Goal: Task Accomplishment & Management: Complete application form

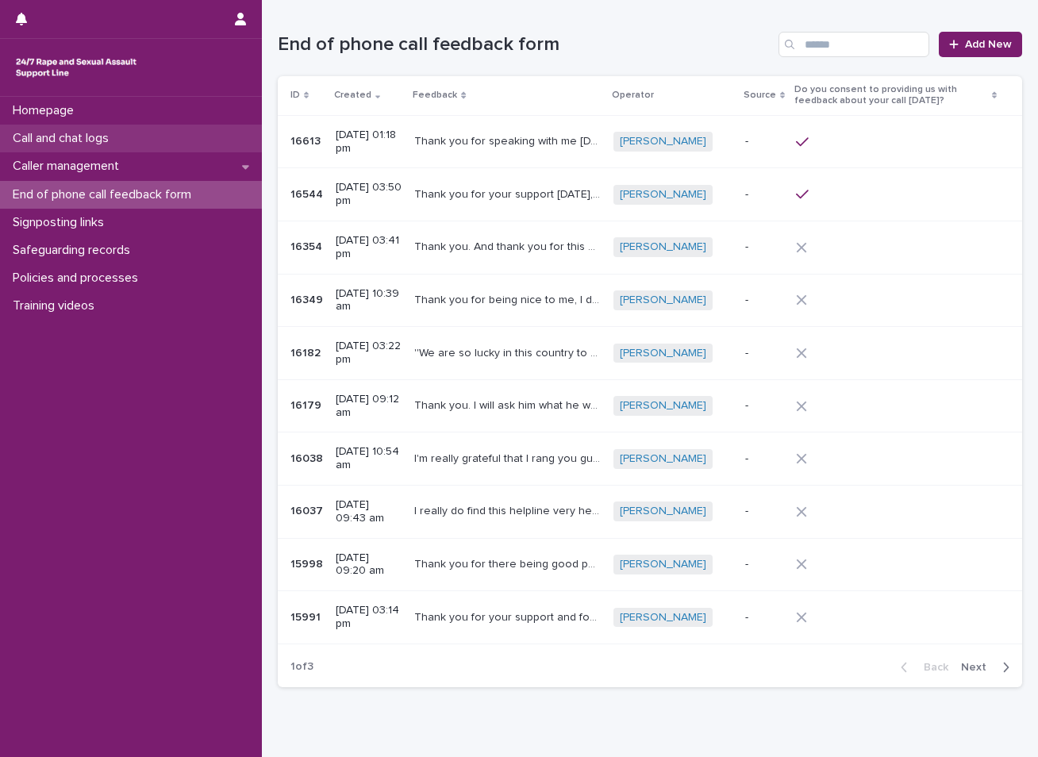
drag, startPoint x: 0, startPoint y: 0, endPoint x: 104, endPoint y: 141, distance: 175.4
click at [104, 141] on p "Call and chat logs" at bounding box center [63, 138] width 115 height 15
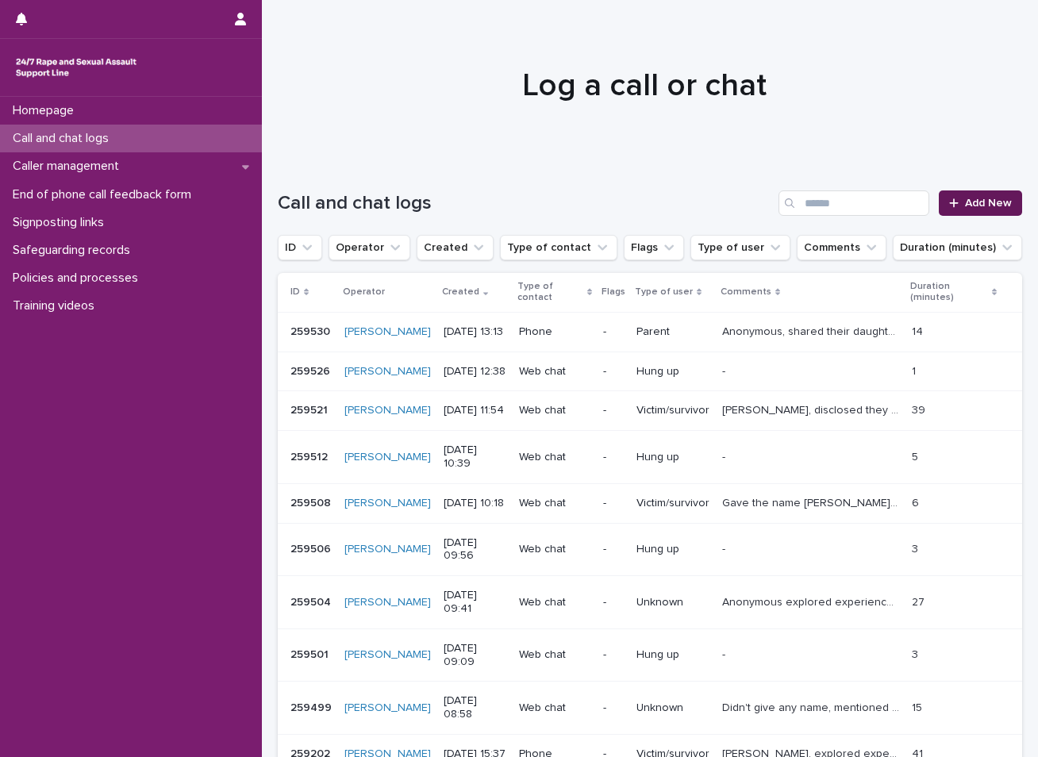
click at [965, 202] on span "Add New" at bounding box center [988, 203] width 47 height 11
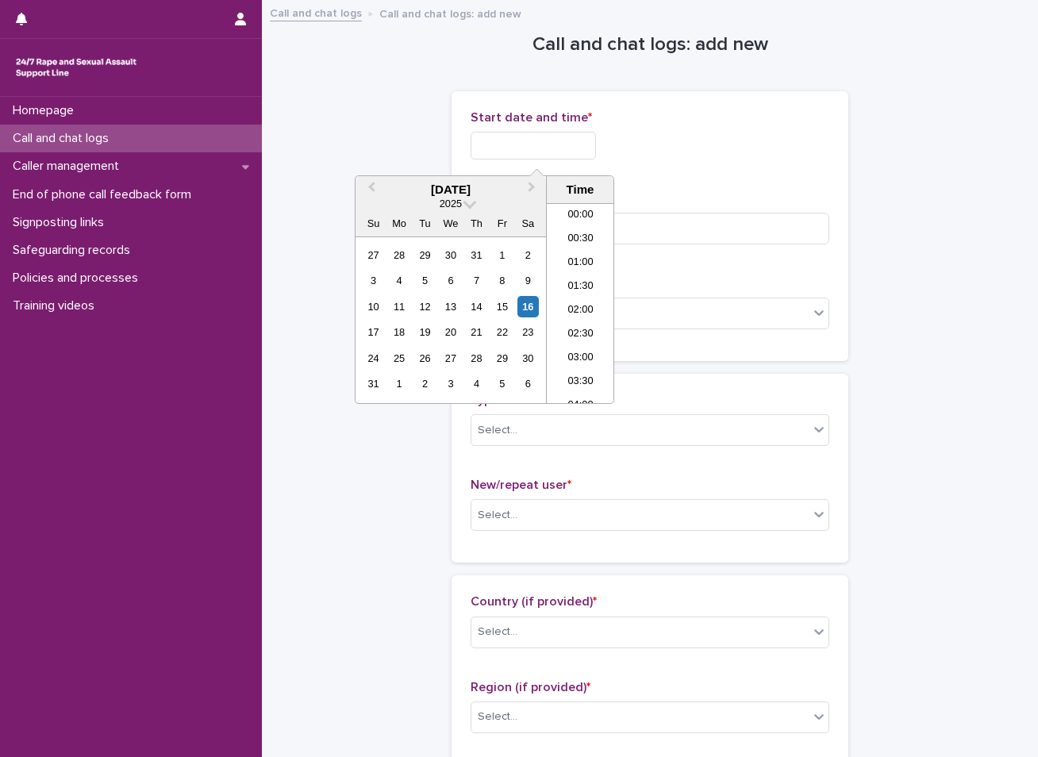
click at [557, 142] on input "text" at bounding box center [533, 146] width 125 height 28
click at [521, 311] on div "16" at bounding box center [528, 306] width 21 height 21
click at [584, 277] on li "13:30" at bounding box center [580, 279] width 67 height 24
click at [568, 149] on input "**********" at bounding box center [533, 146] width 125 height 28
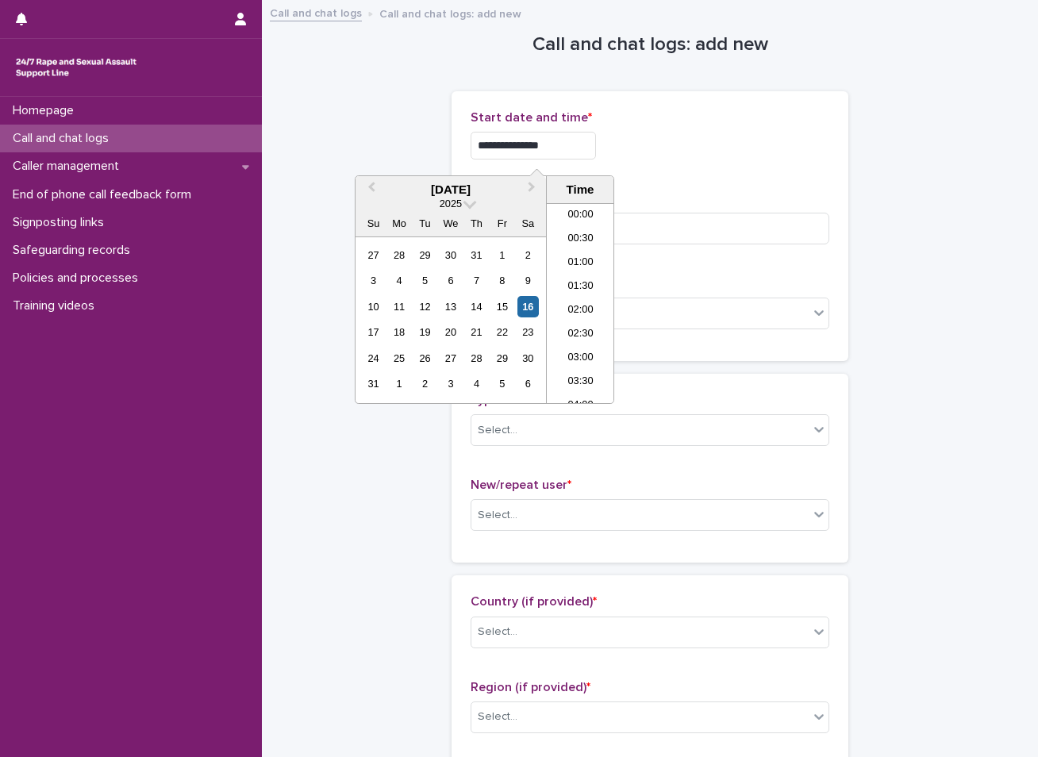
scroll to position [556, 0]
type input "**********"
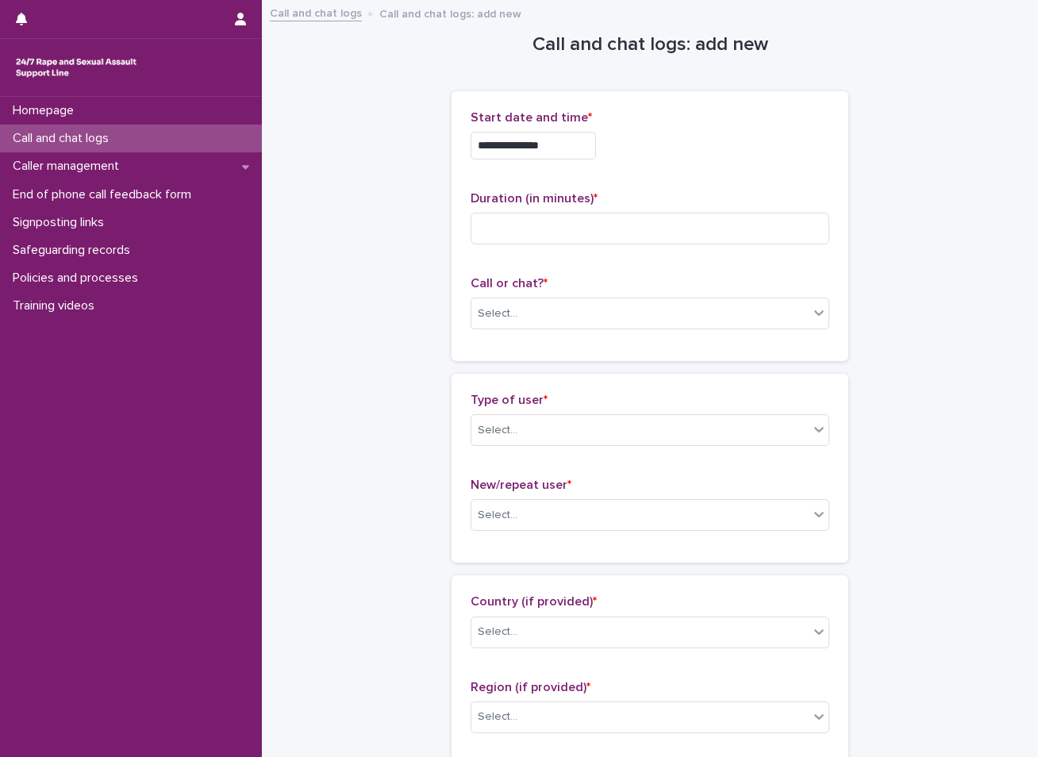
click at [552, 229] on input at bounding box center [650, 229] width 359 height 32
type input "**"
click at [521, 315] on div "Select..." at bounding box center [639, 314] width 337 height 26
click at [491, 365] on div "Web chat" at bounding box center [644, 372] width 357 height 28
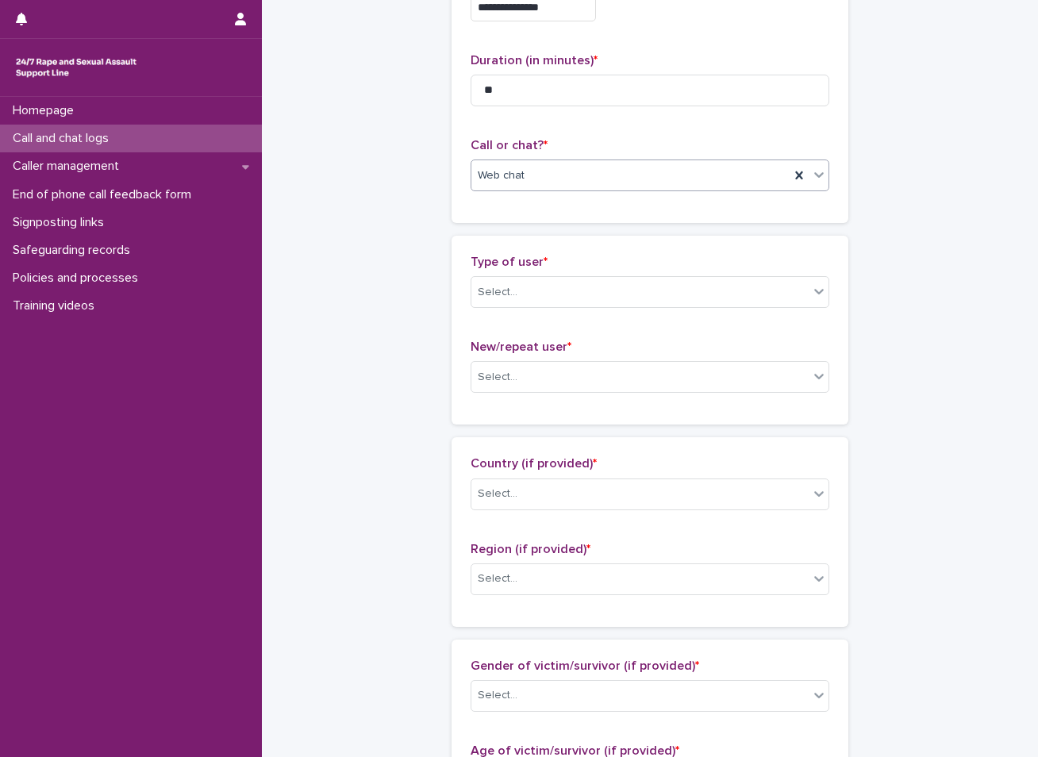
scroll to position [159, 0]
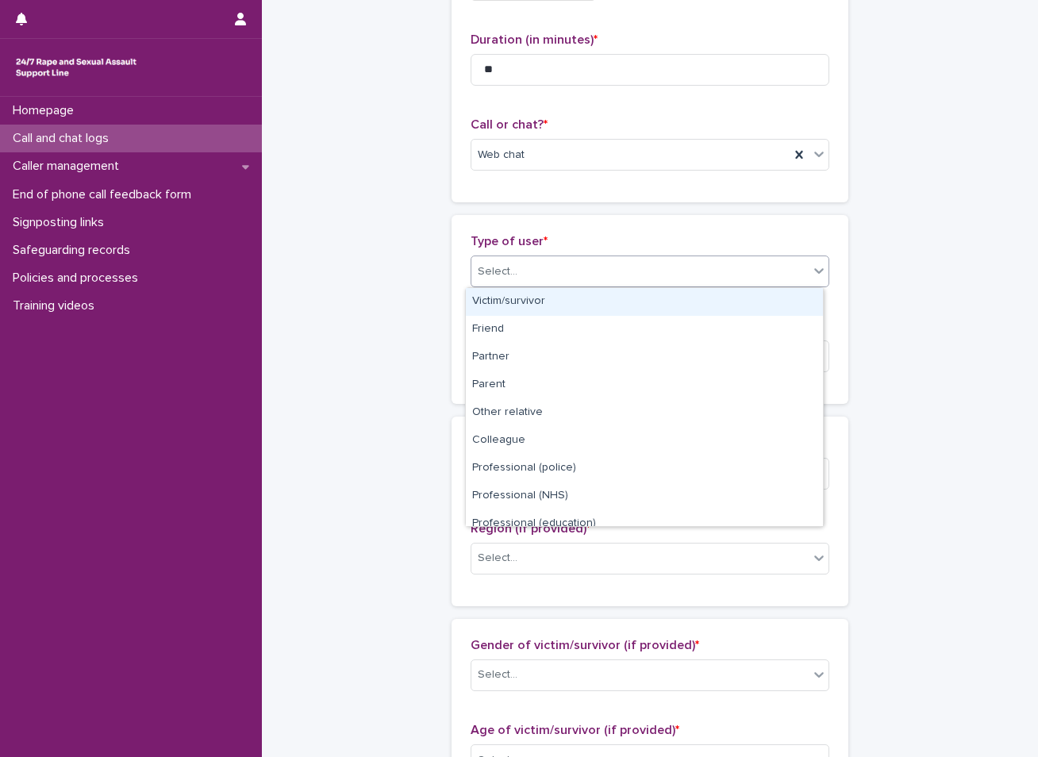
click at [528, 267] on div "Select..." at bounding box center [639, 272] width 337 height 26
click at [490, 302] on div "Victim/survivor" at bounding box center [644, 302] width 357 height 28
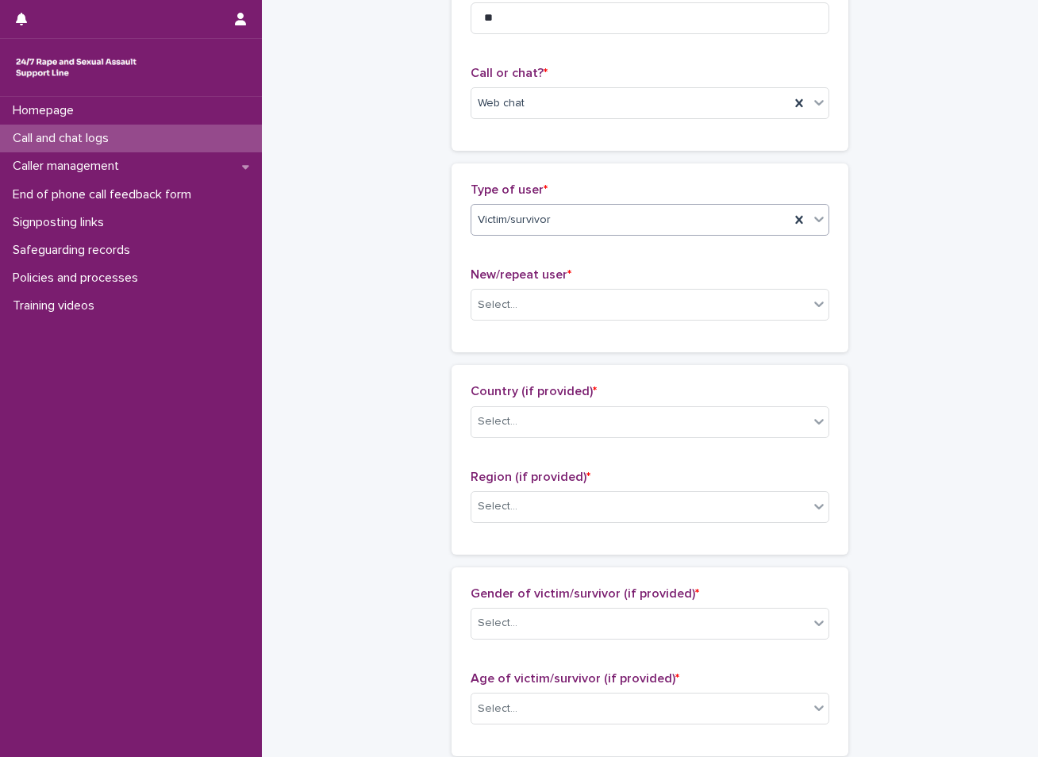
scroll to position [238, 0]
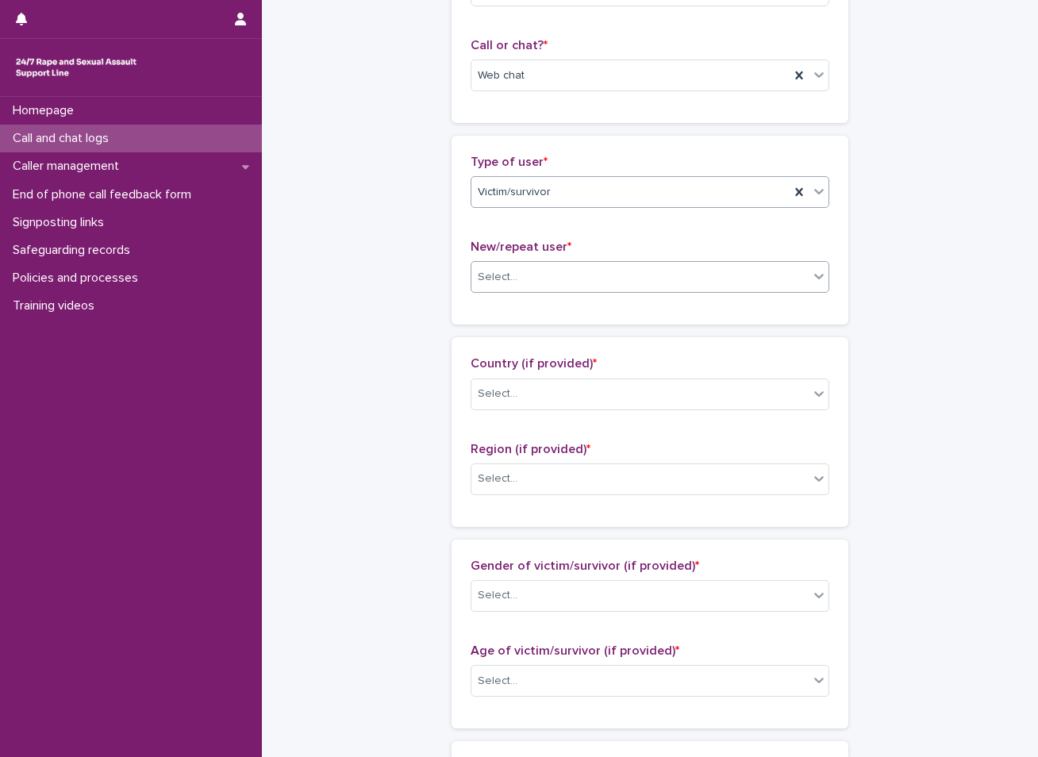
click at [509, 278] on div "Select..." at bounding box center [498, 277] width 40 height 17
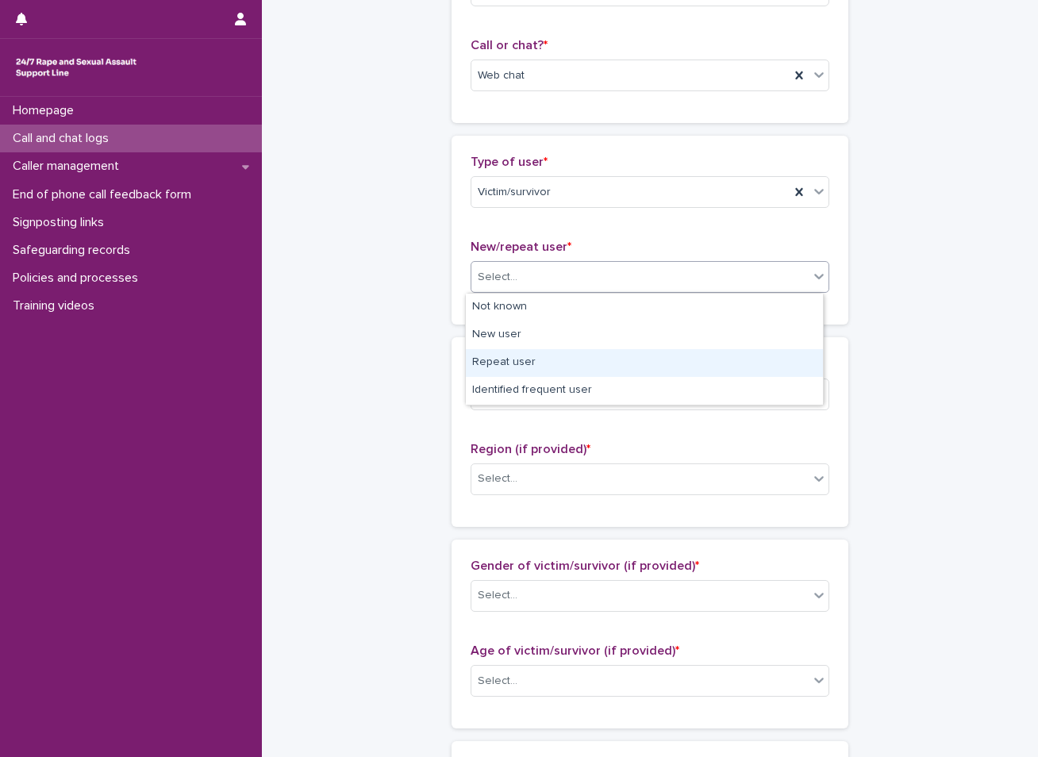
click at [501, 368] on div "Repeat user" at bounding box center [644, 363] width 357 height 28
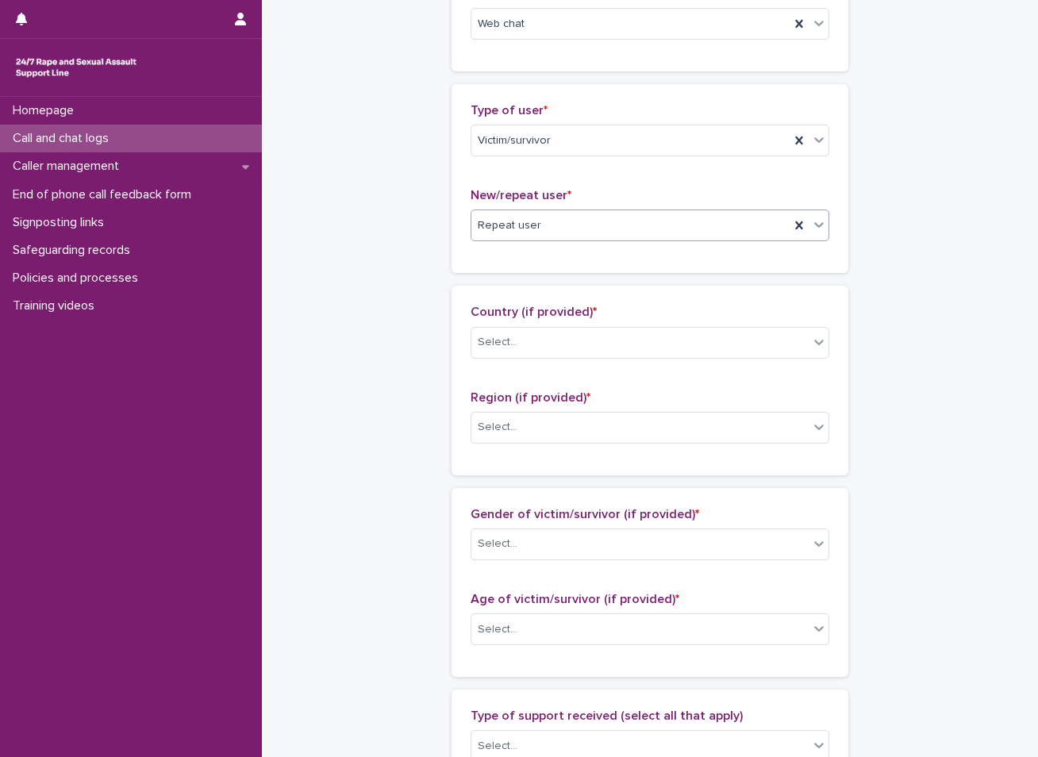
scroll to position [318, 0]
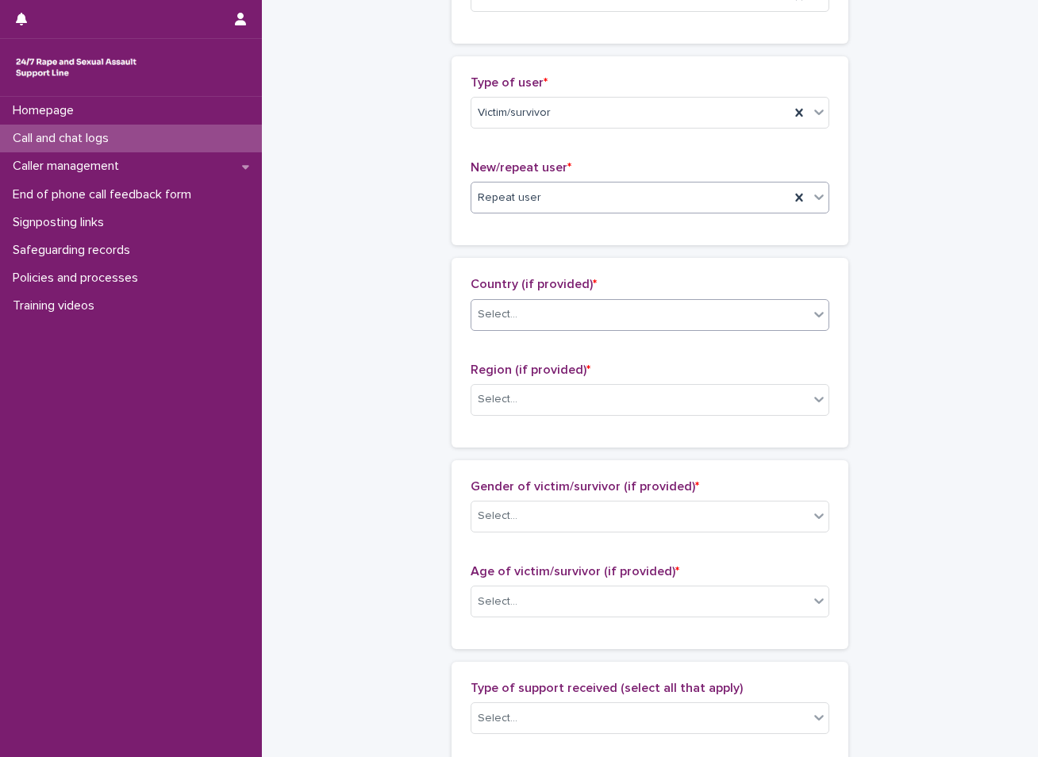
click at [567, 325] on div "Select..." at bounding box center [639, 315] width 337 height 26
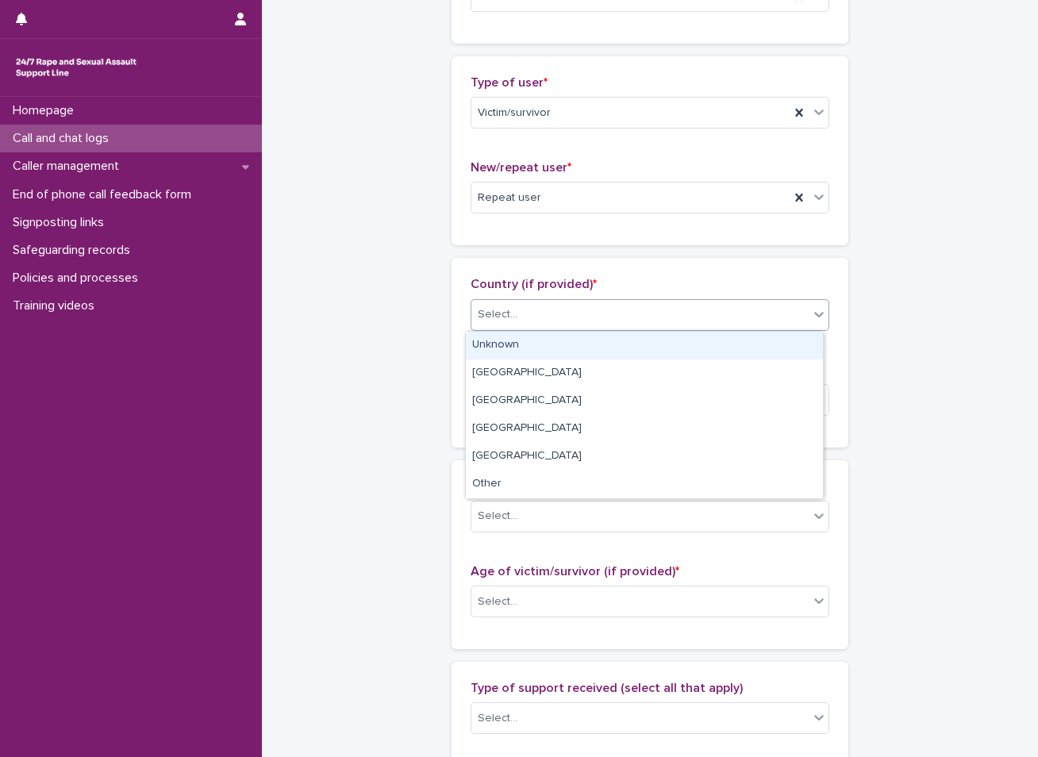
click at [546, 343] on div "Unknown" at bounding box center [644, 346] width 357 height 28
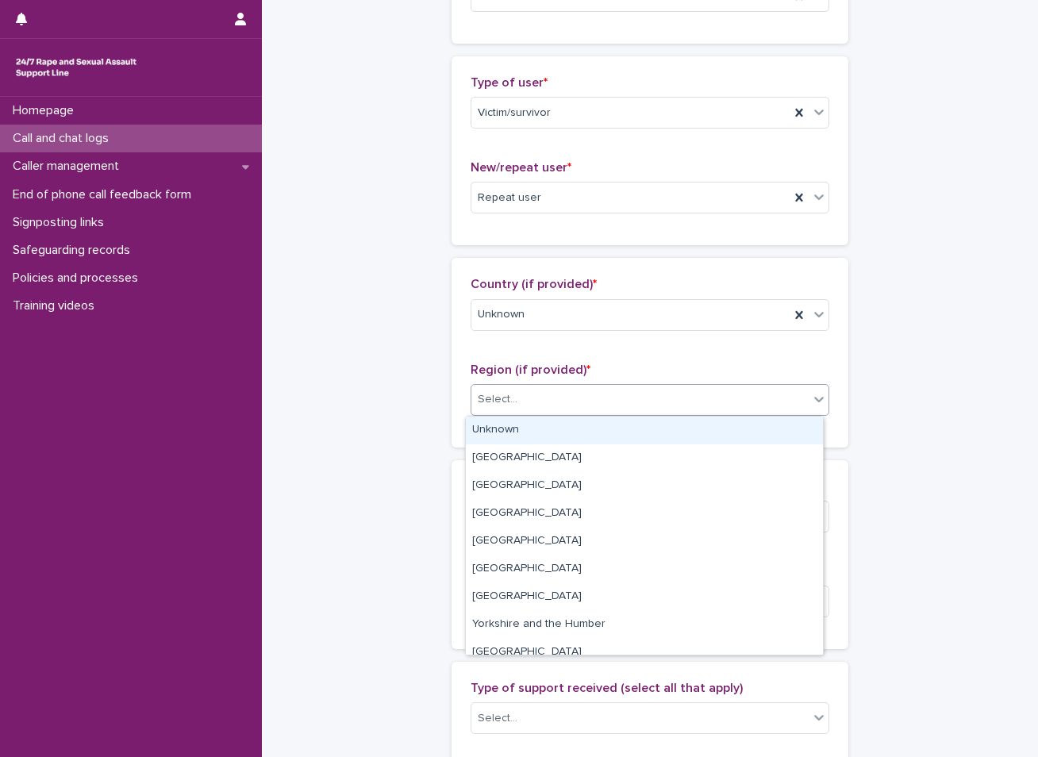
click at [525, 399] on div "Select..." at bounding box center [639, 400] width 337 height 26
click at [514, 428] on div "Unknown" at bounding box center [644, 431] width 357 height 28
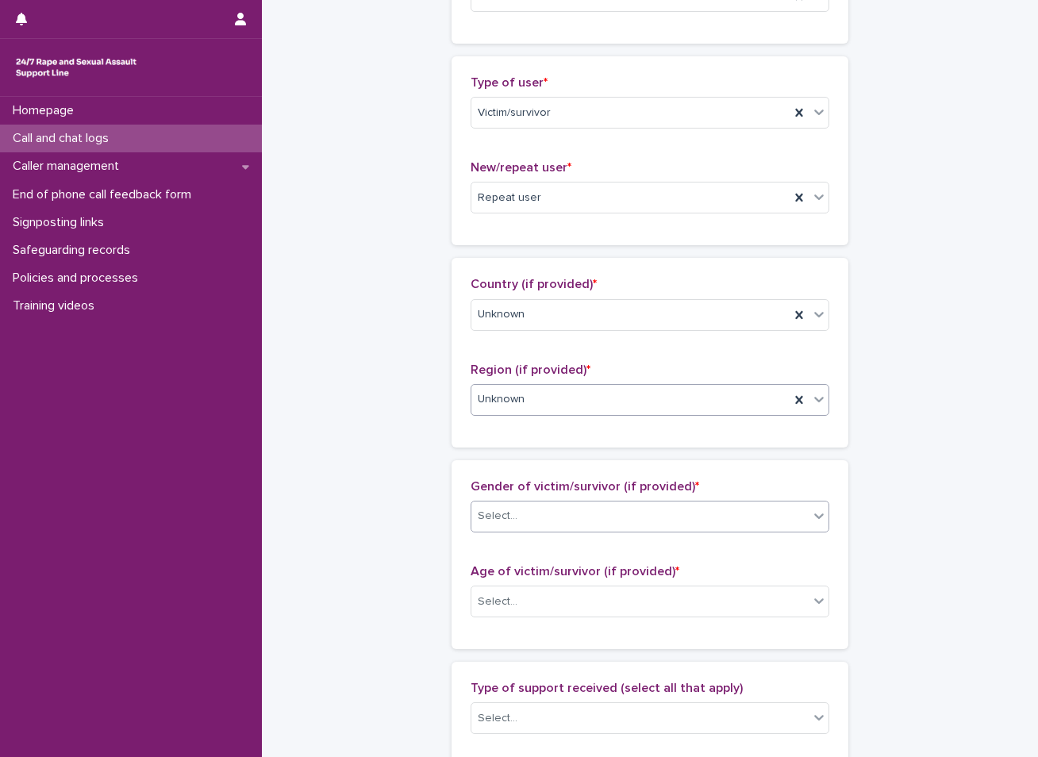
click at [519, 518] on input "text" at bounding box center [520, 516] width 2 height 13
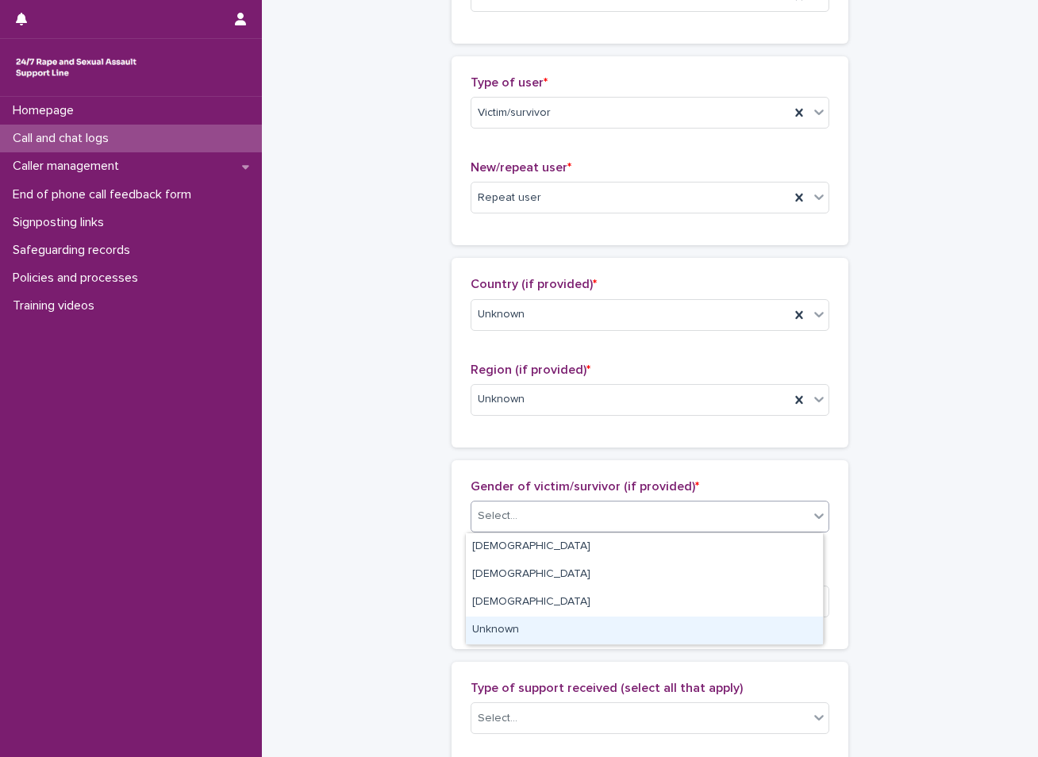
click at [506, 637] on div "Unknown" at bounding box center [644, 631] width 357 height 28
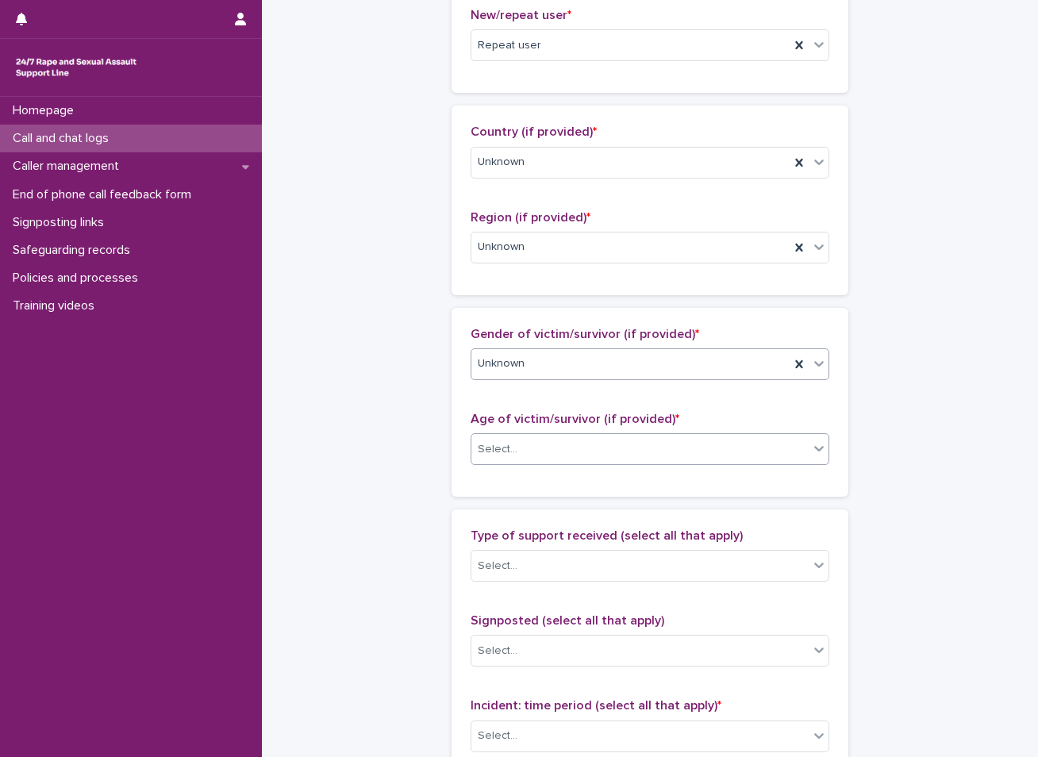
scroll to position [476, 0]
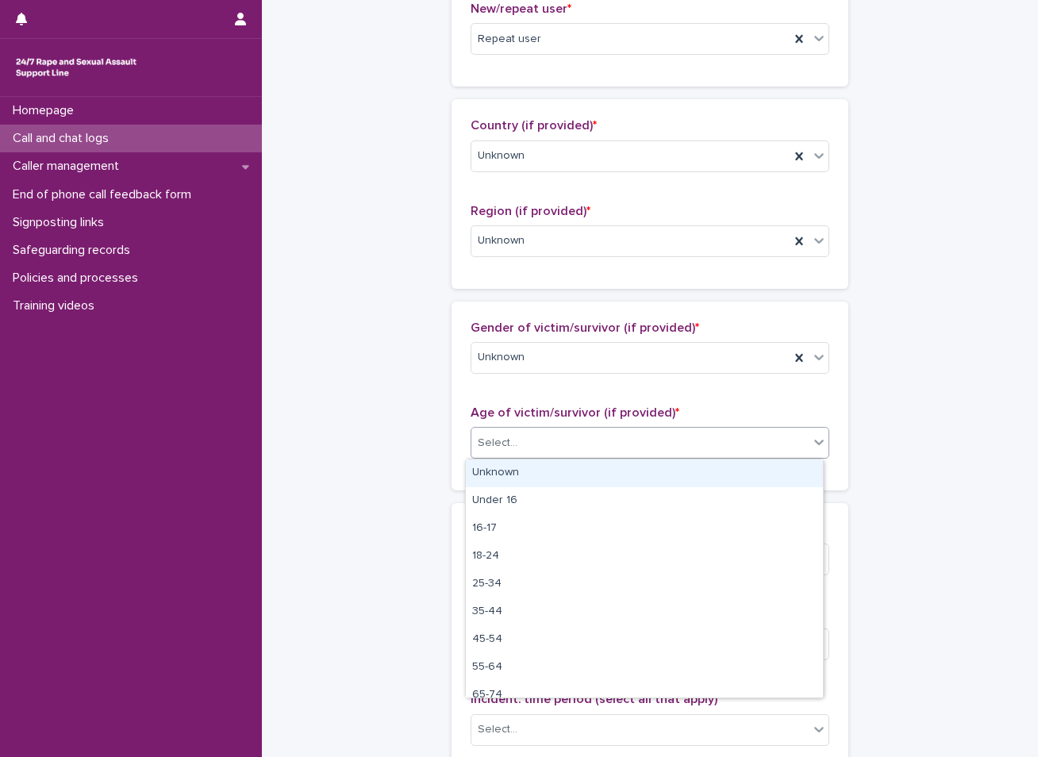
click at [576, 430] on div "Select..." at bounding box center [639, 443] width 337 height 26
click at [529, 479] on div "Unknown" at bounding box center [644, 474] width 357 height 28
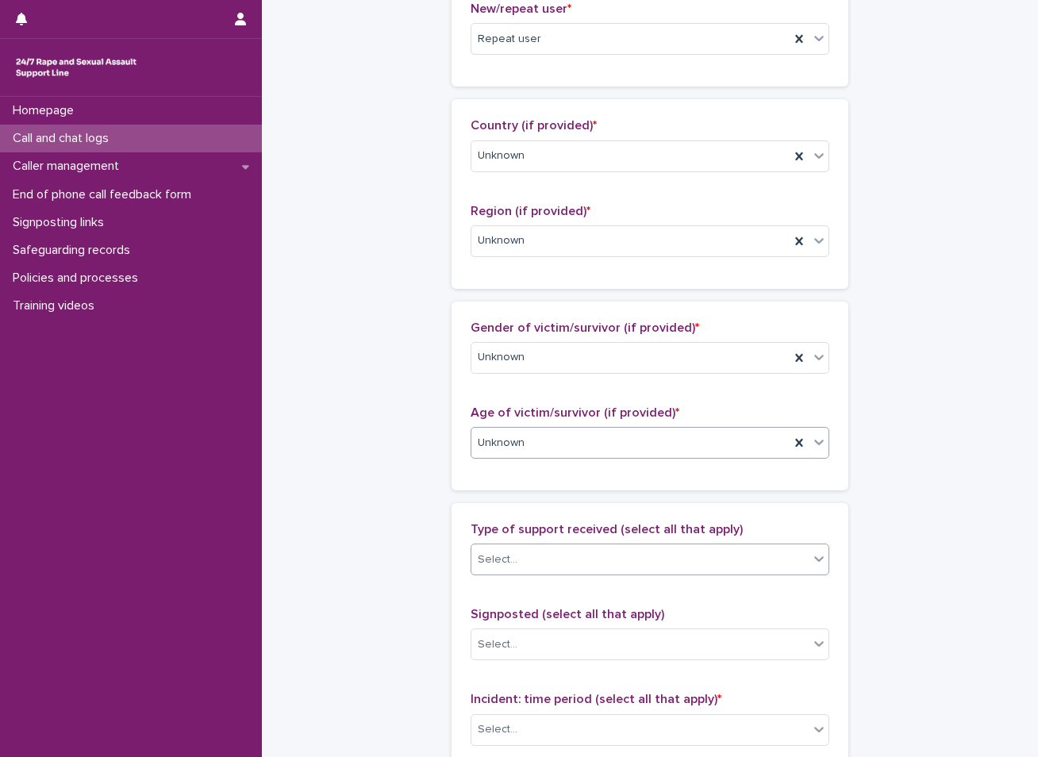
scroll to position [635, 0]
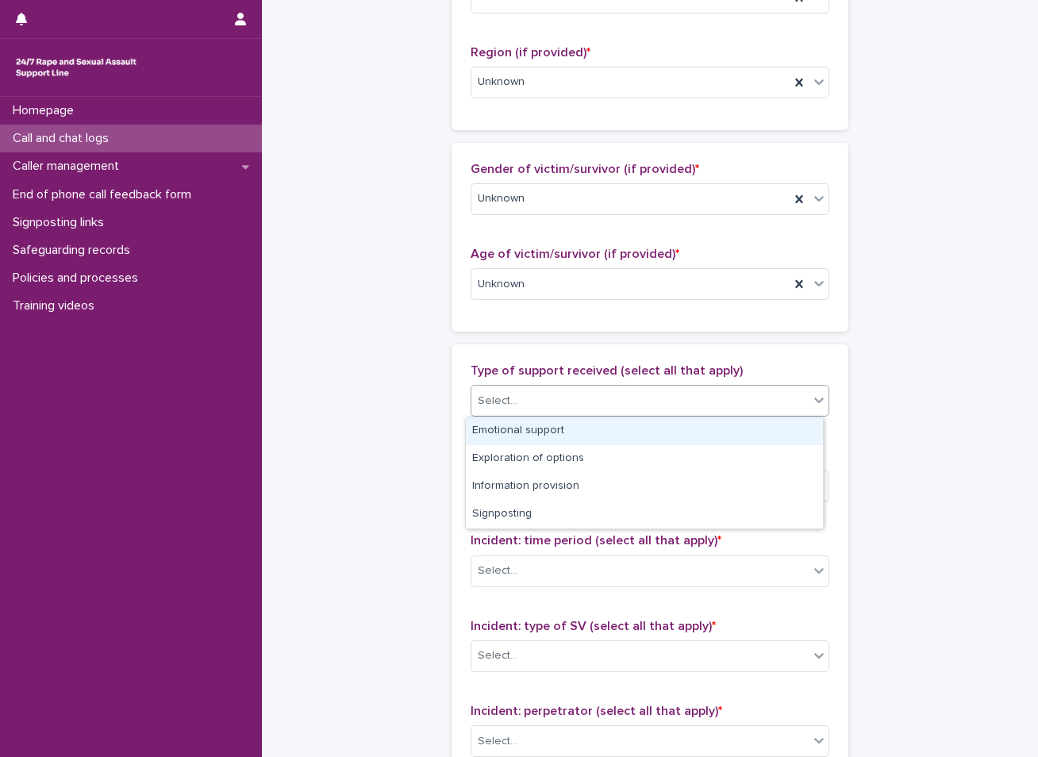
click at [552, 405] on div "Select..." at bounding box center [639, 401] width 337 height 26
click at [515, 433] on div "Emotional support" at bounding box center [644, 432] width 357 height 28
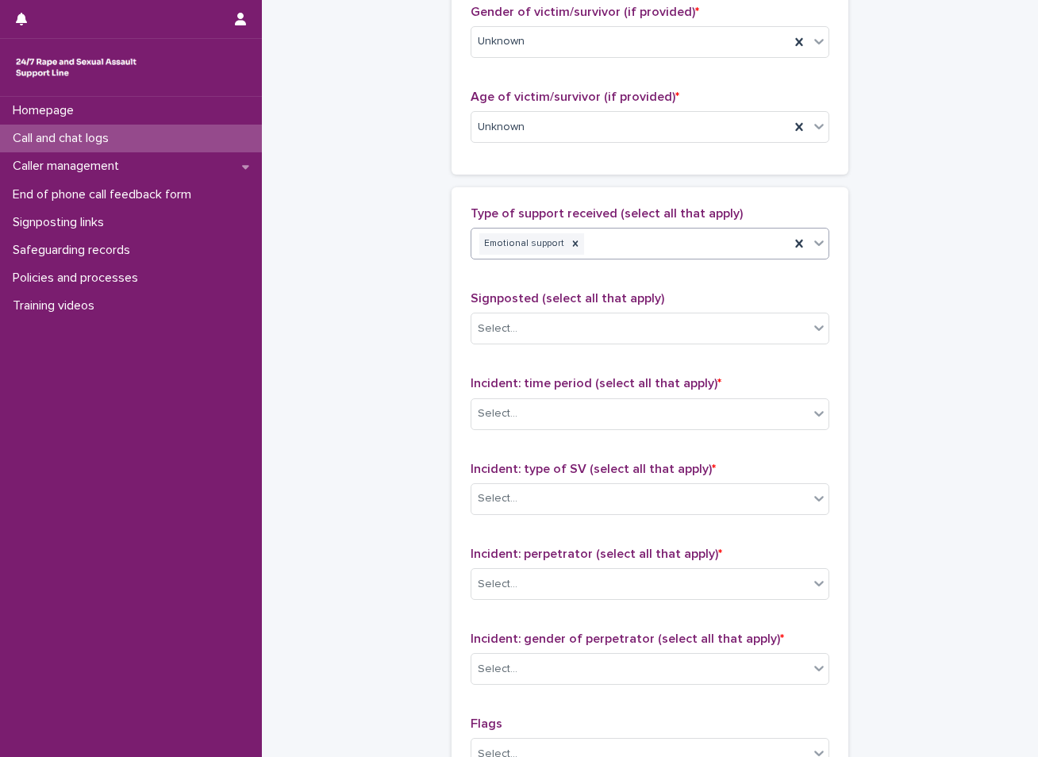
scroll to position [794, 0]
click at [541, 424] on div "Select..." at bounding box center [639, 412] width 337 height 26
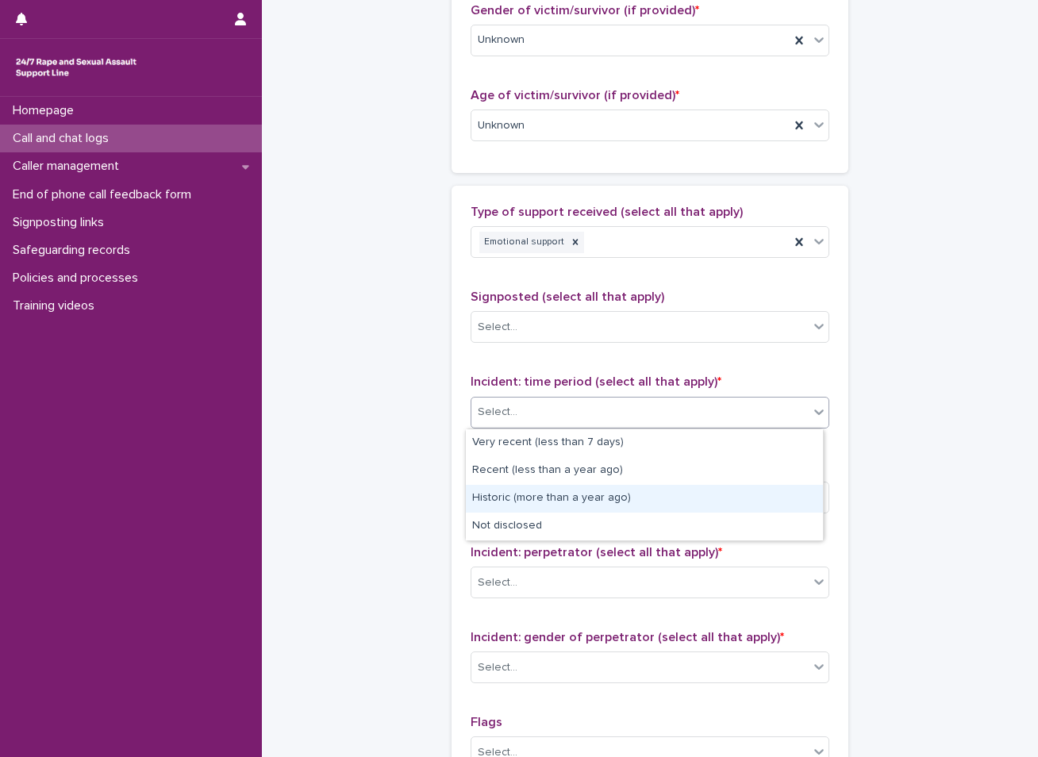
click at [532, 508] on div "Historic (more than a year ago)" at bounding box center [644, 499] width 357 height 28
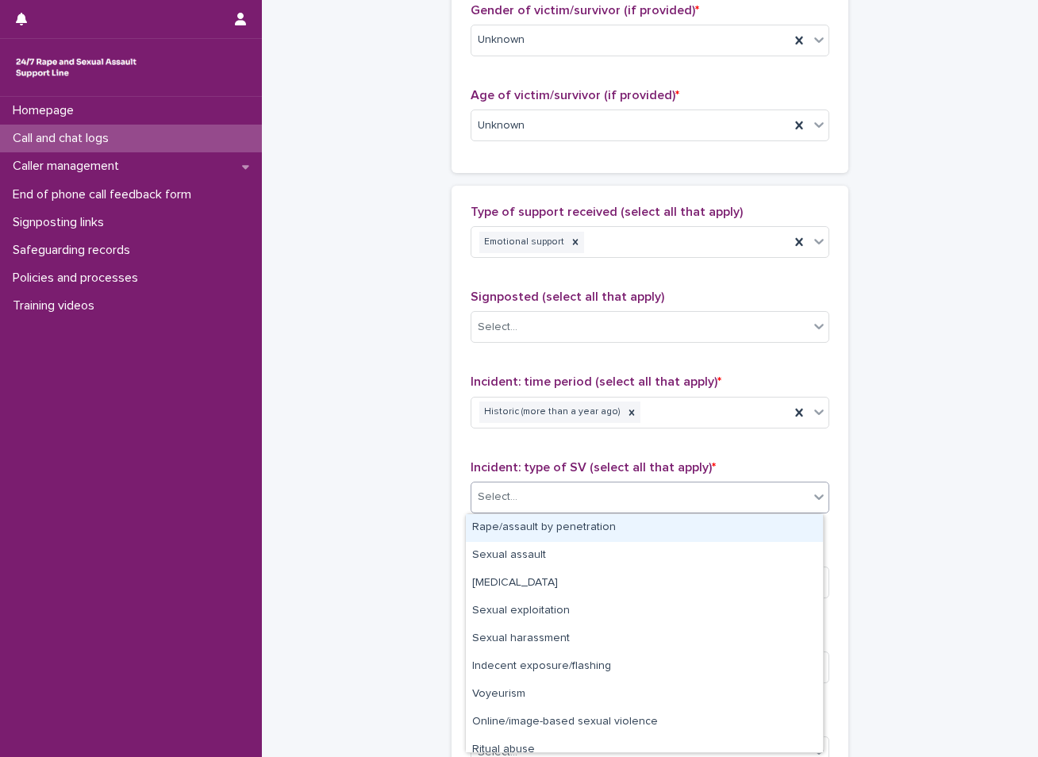
click at [549, 498] on div "Select..." at bounding box center [639, 497] width 337 height 26
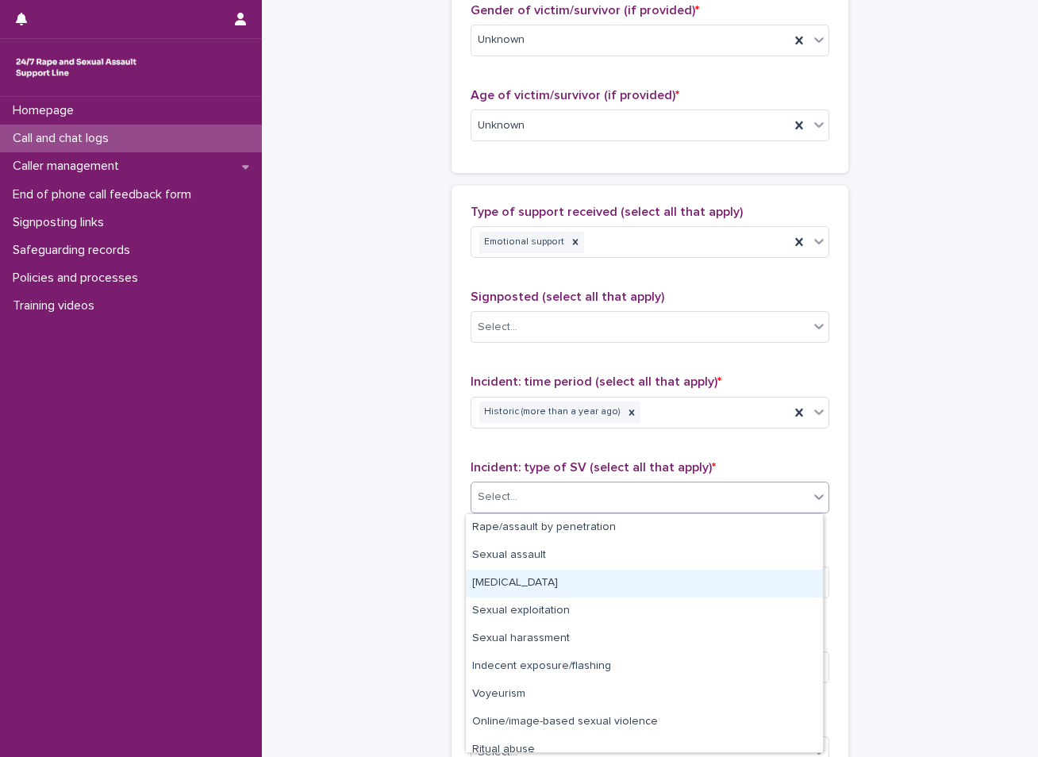
click at [505, 592] on div "Child sexual abuse" at bounding box center [644, 584] width 357 height 28
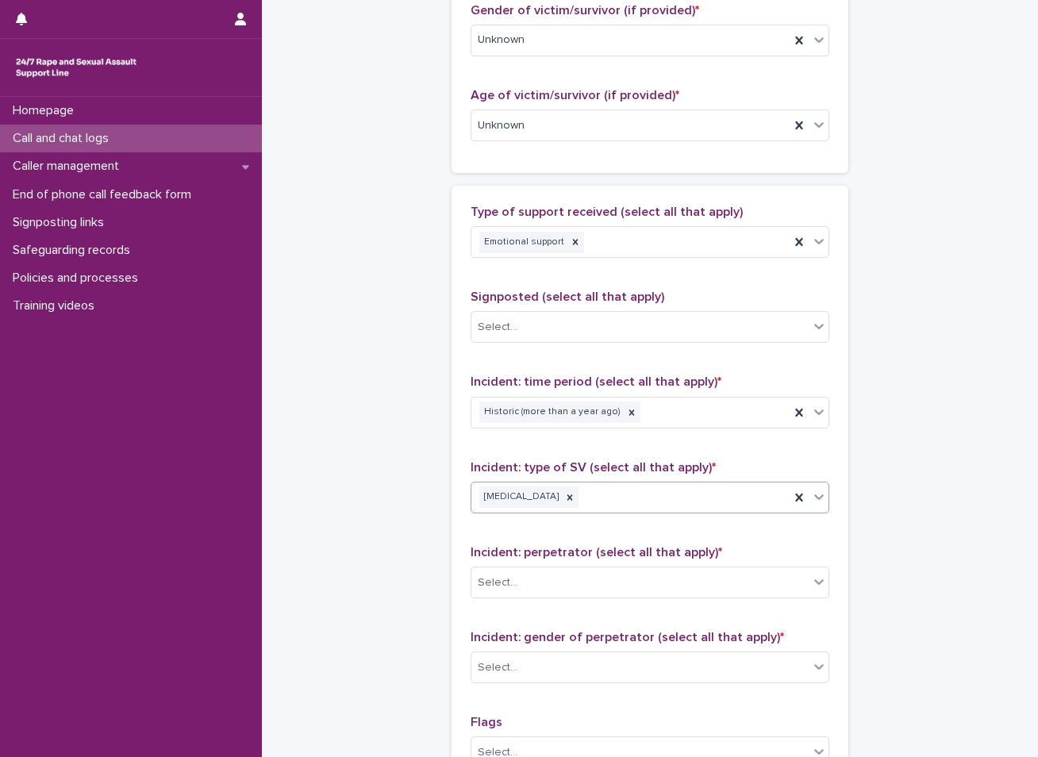
scroll to position [873, 0]
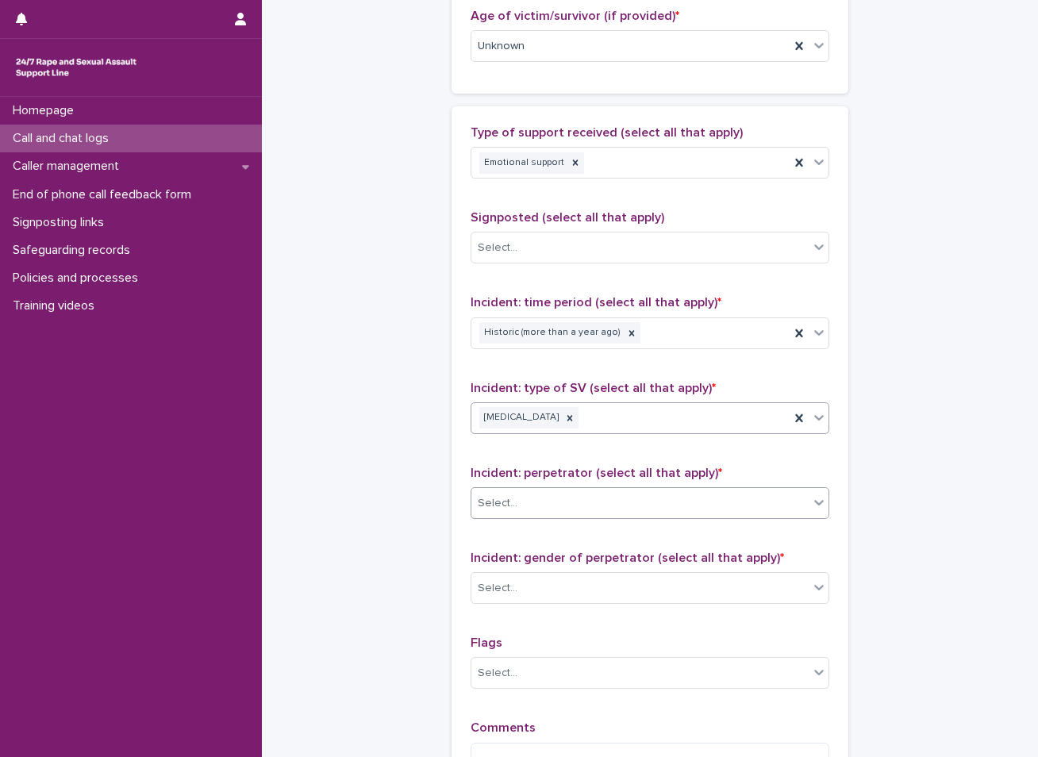
click at [541, 493] on div "Select..." at bounding box center [639, 504] width 337 height 26
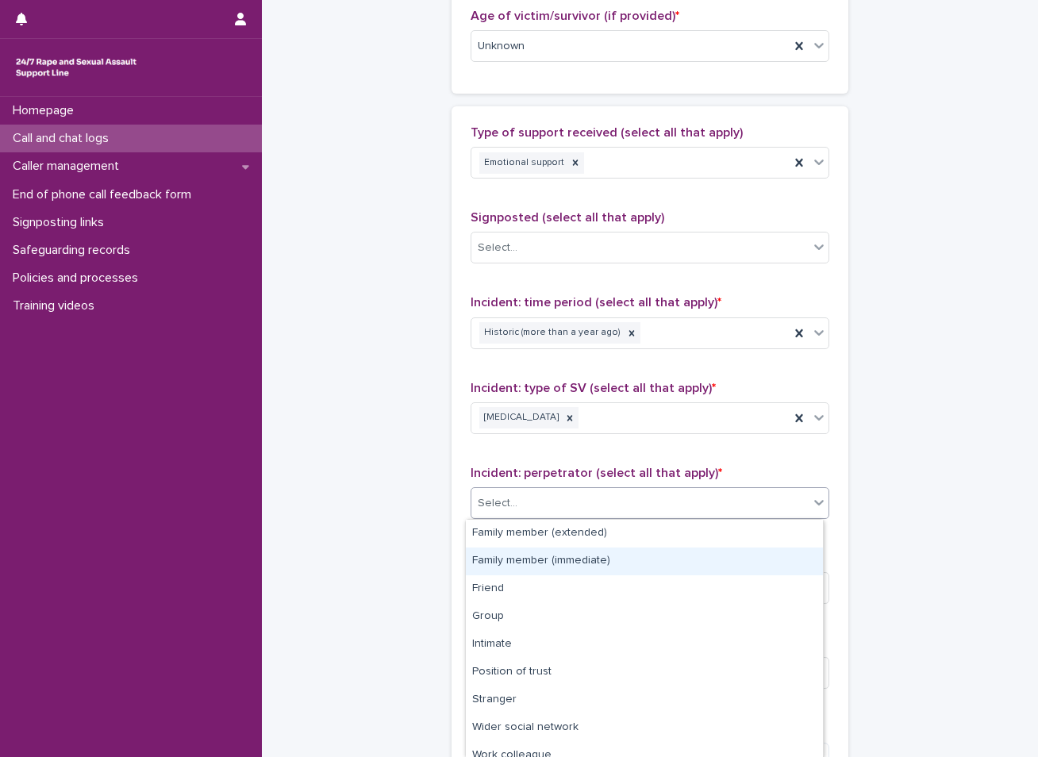
scroll to position [67, 0]
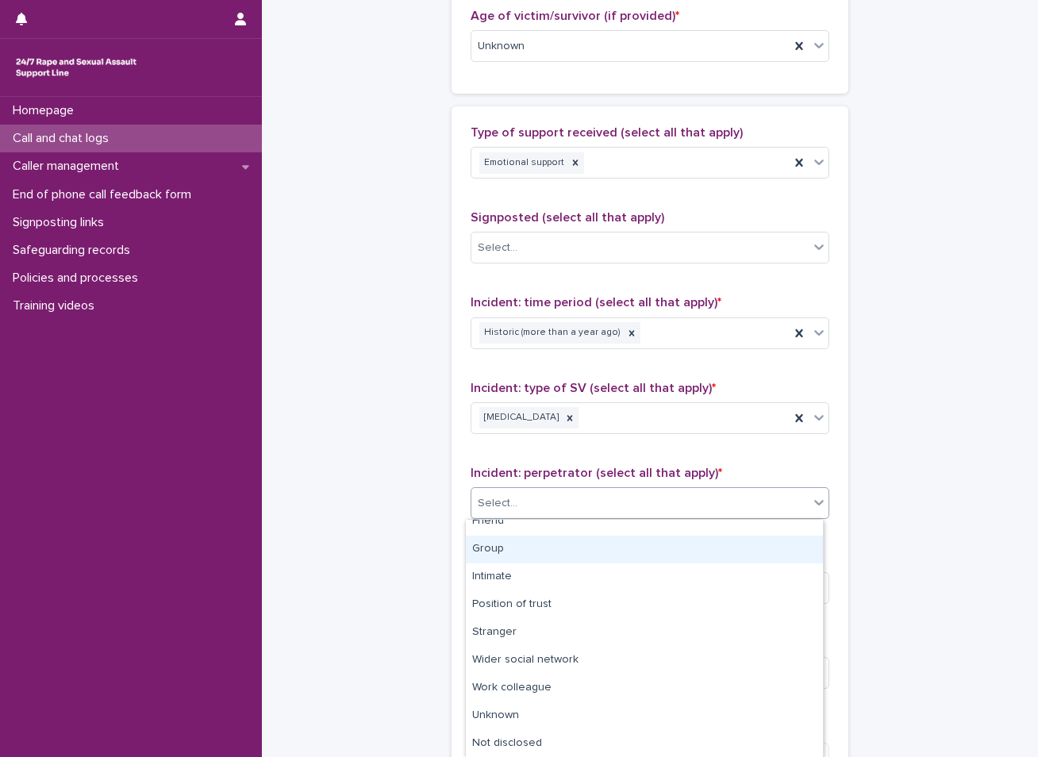
click at [523, 554] on div "Group" at bounding box center [644, 550] width 357 height 28
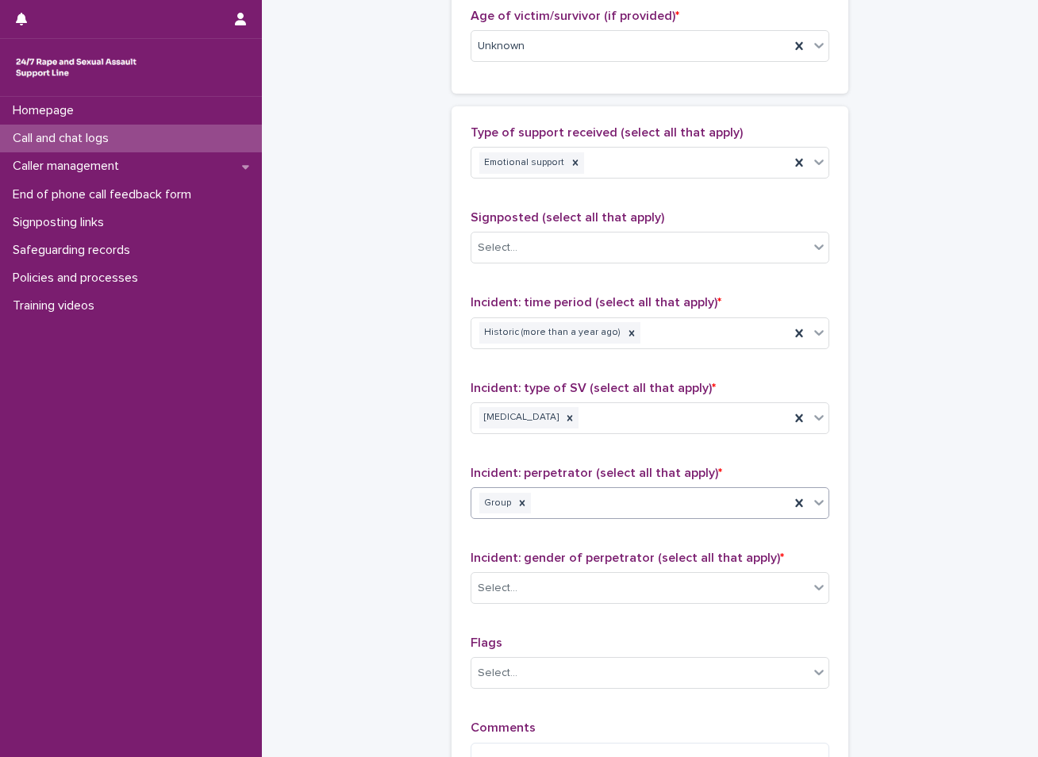
scroll to position [1032, 0]
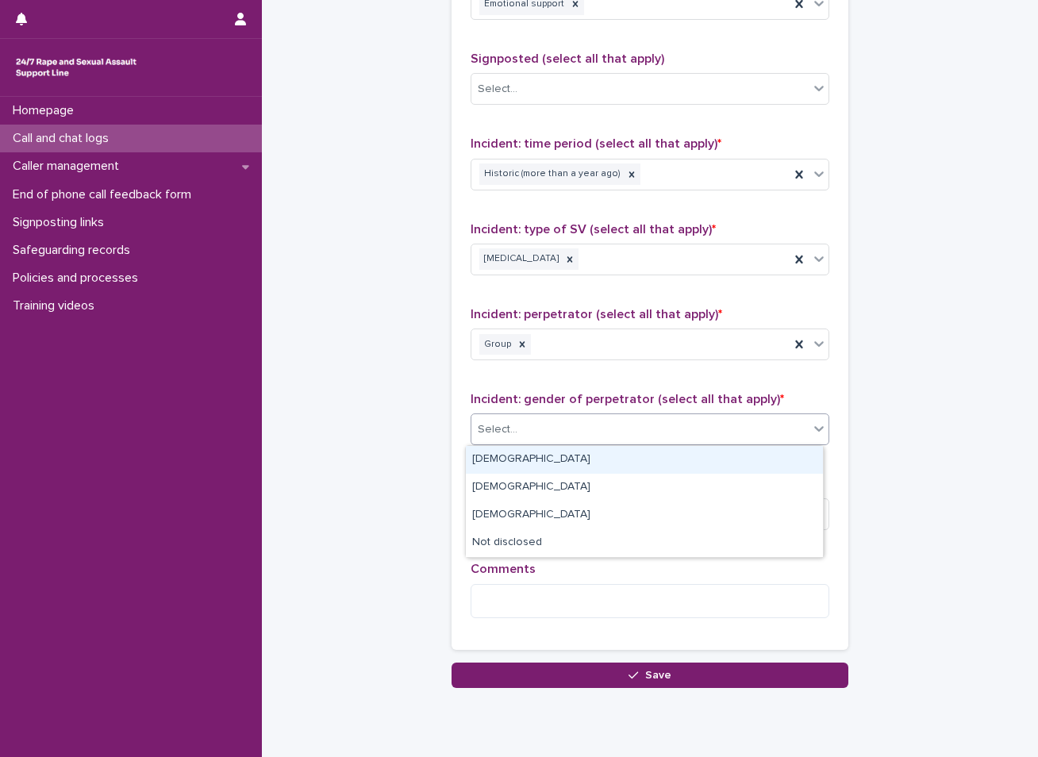
click at [575, 438] on div "Select..." at bounding box center [639, 430] width 337 height 26
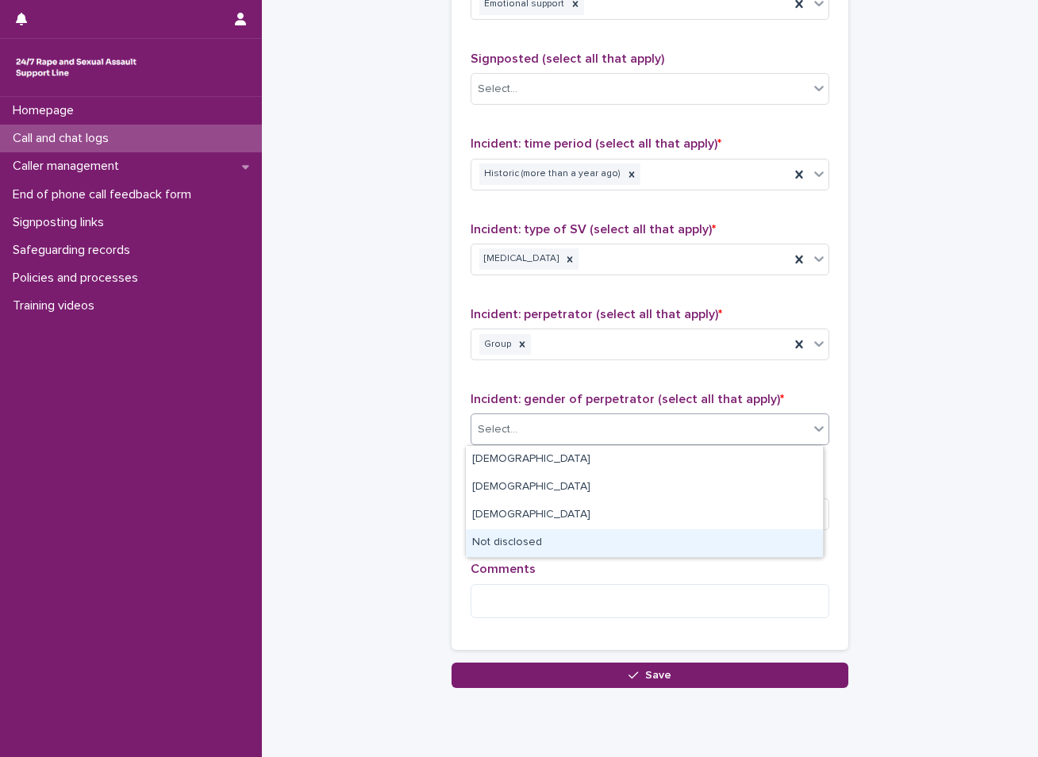
click at [493, 541] on div "Not disclosed" at bounding box center [644, 543] width 357 height 28
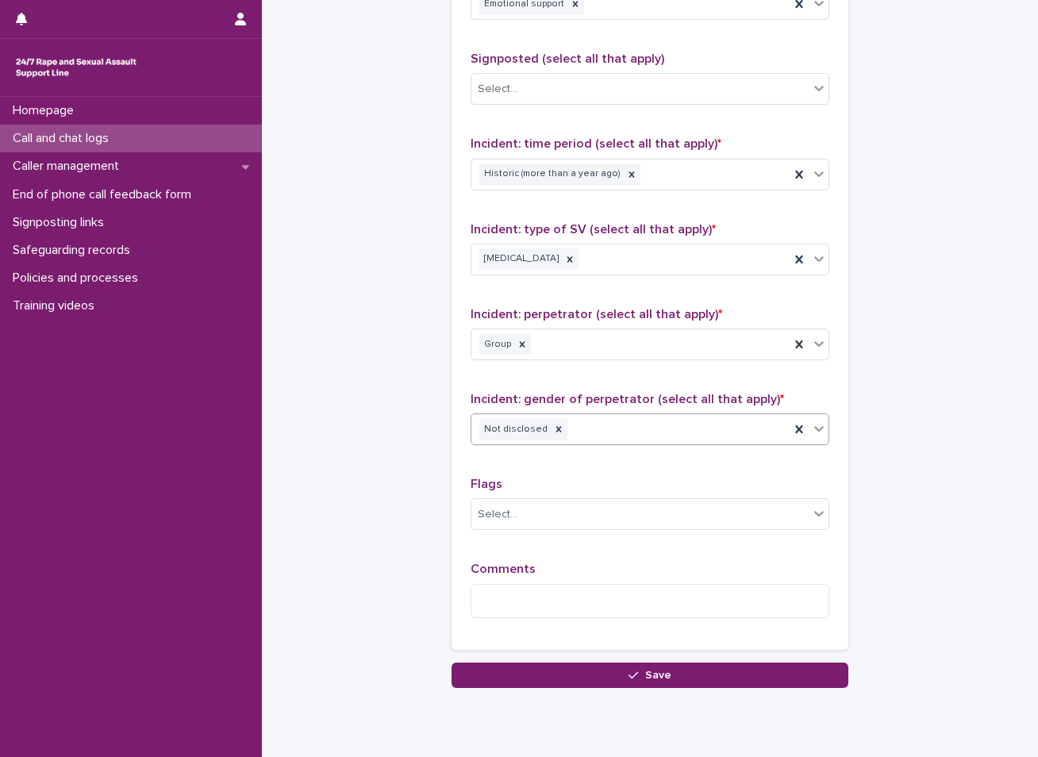
scroll to position [1087, 0]
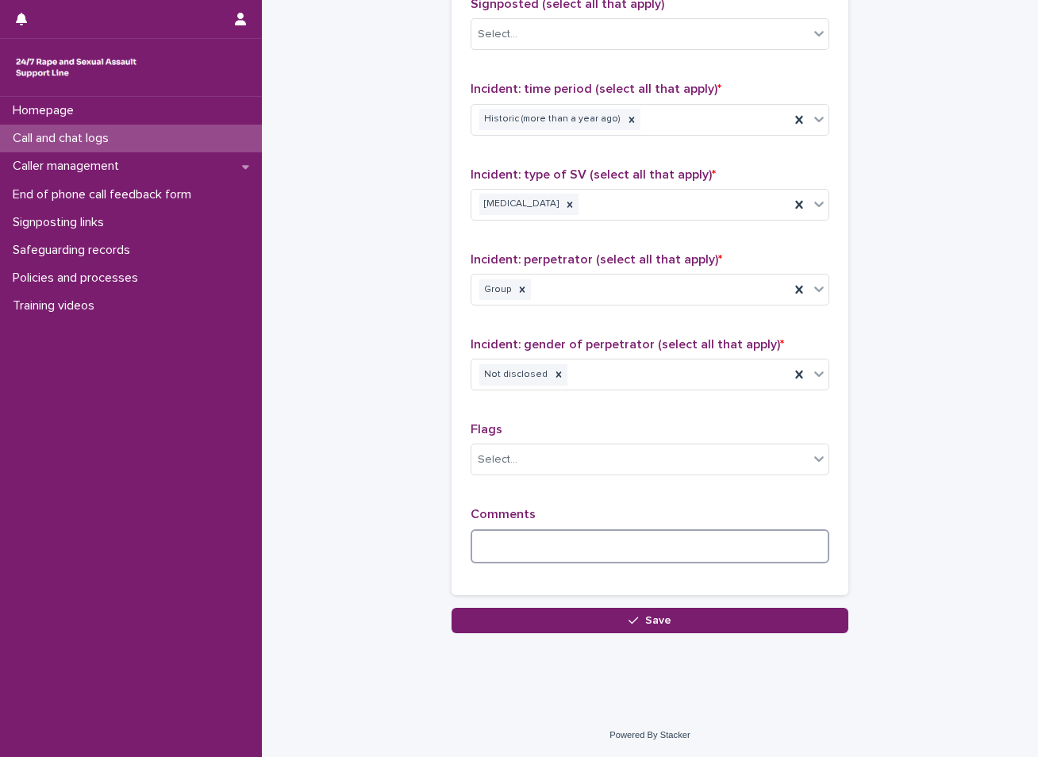
click at [557, 548] on textarea at bounding box center [650, 546] width 359 height 34
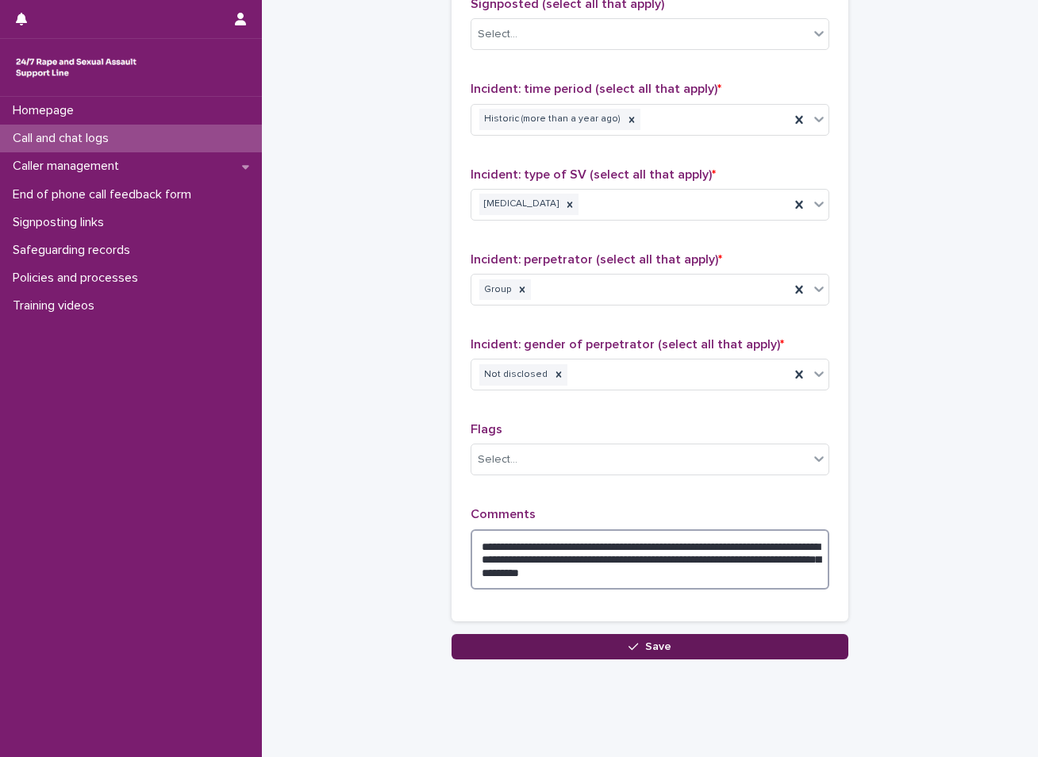
type textarea "**********"
click at [608, 648] on button "Save" at bounding box center [650, 646] width 397 height 25
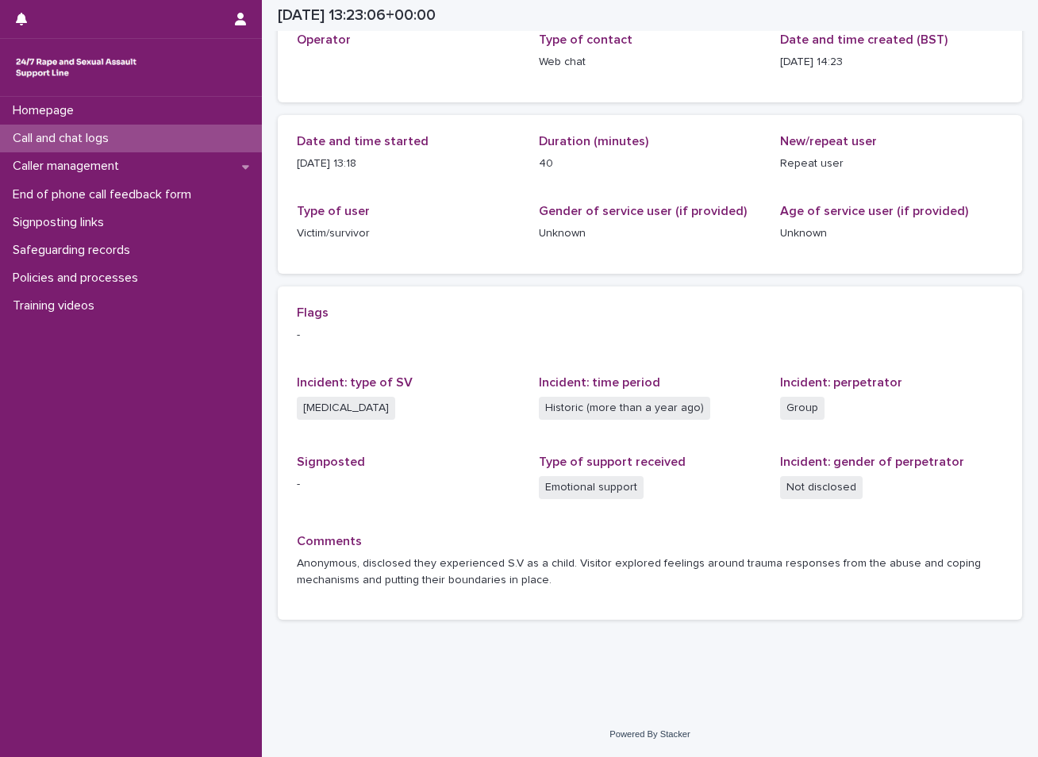
scroll to position [102, 0]
click at [134, 135] on div "Call and chat logs" at bounding box center [131, 139] width 262 height 28
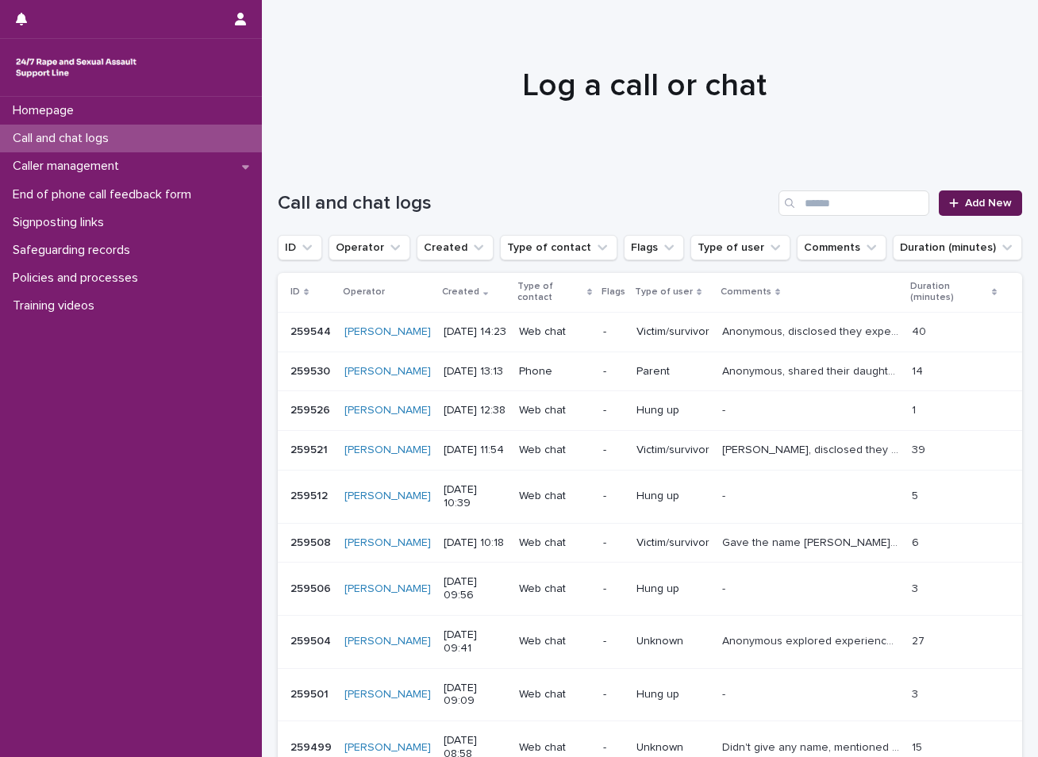
click at [971, 204] on span "Add New" at bounding box center [988, 203] width 47 height 11
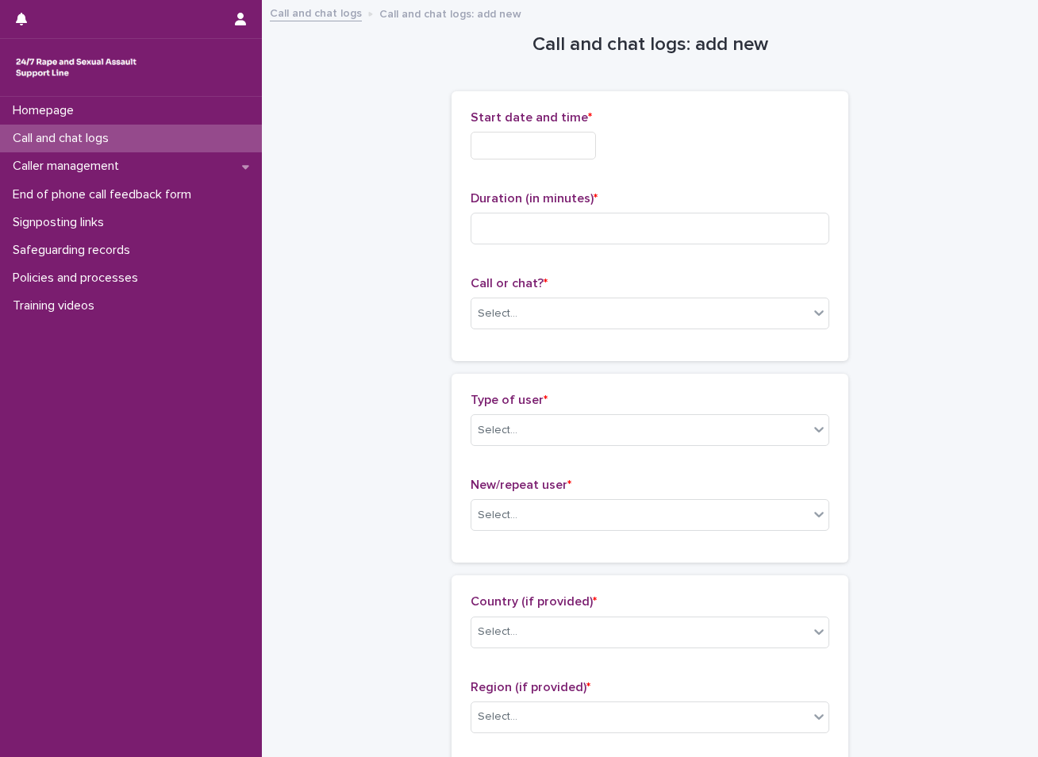
click at [588, 140] on input "text" at bounding box center [533, 146] width 125 height 28
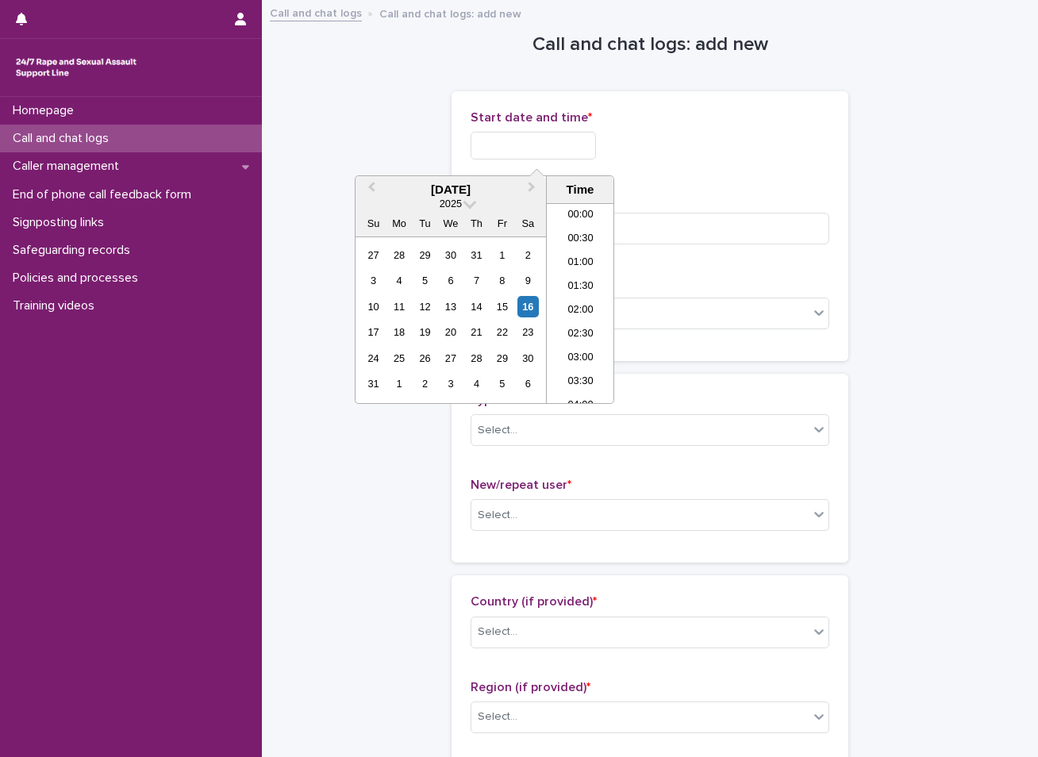
scroll to position [579, 0]
click at [525, 306] on div "16" at bounding box center [528, 306] width 21 height 21
click at [568, 305] on li "14:00" at bounding box center [580, 303] width 67 height 24
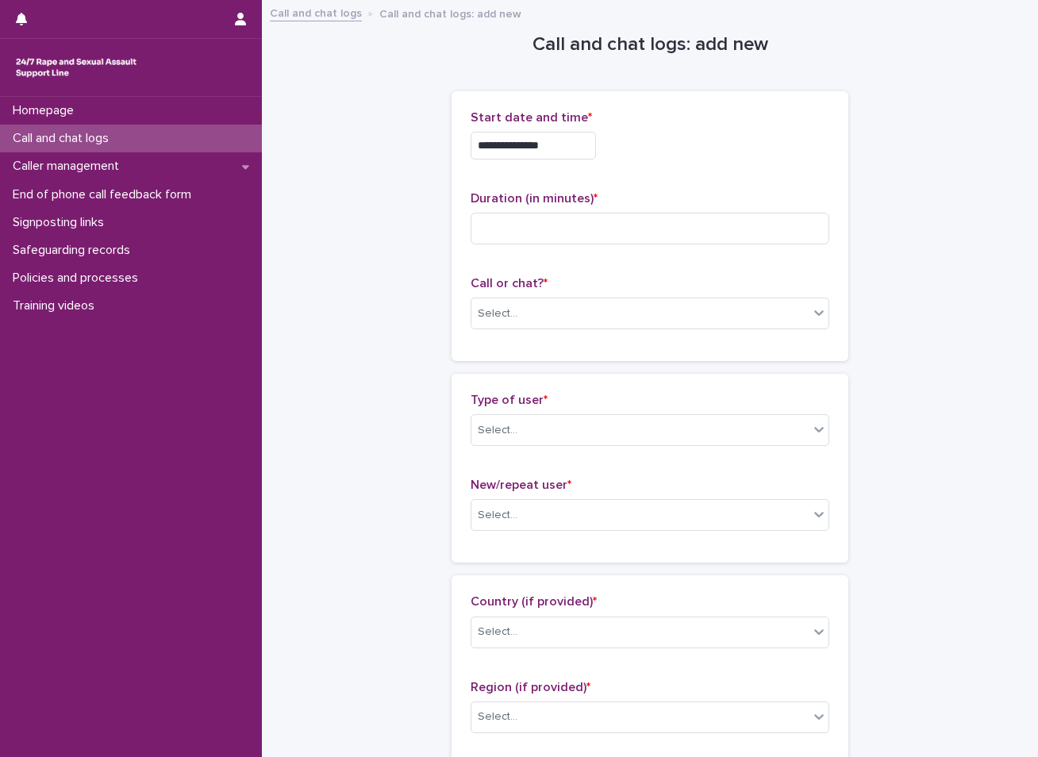
click at [555, 139] on input "**********" at bounding box center [533, 146] width 125 height 28
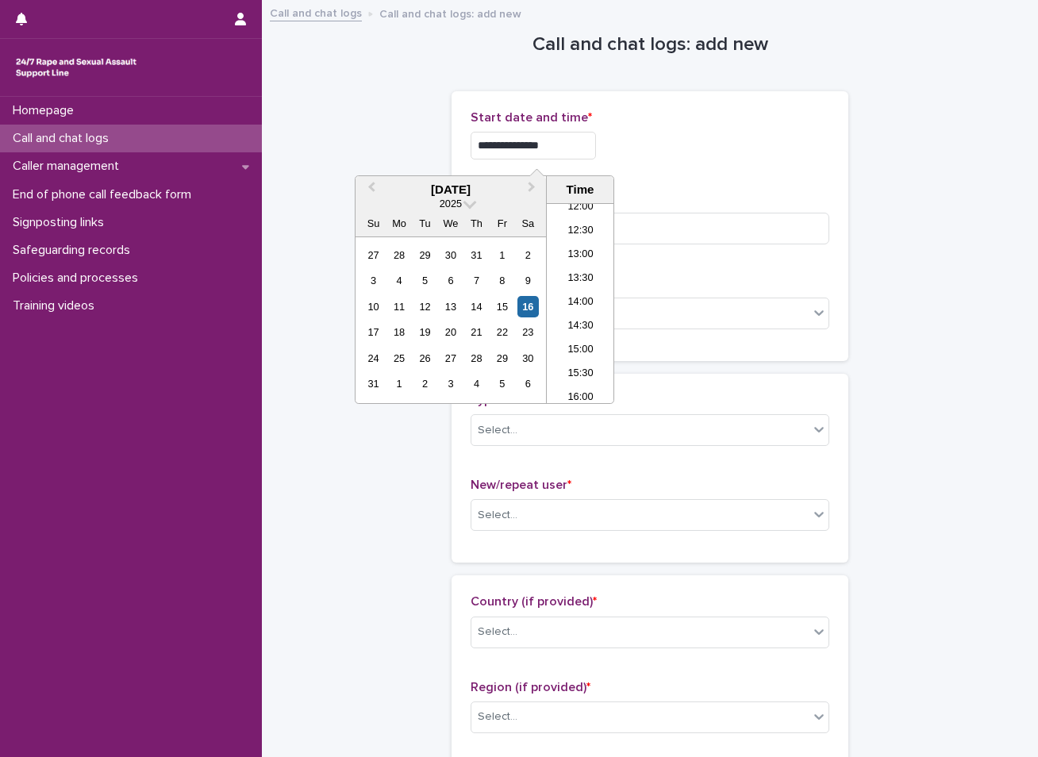
type input "**********"
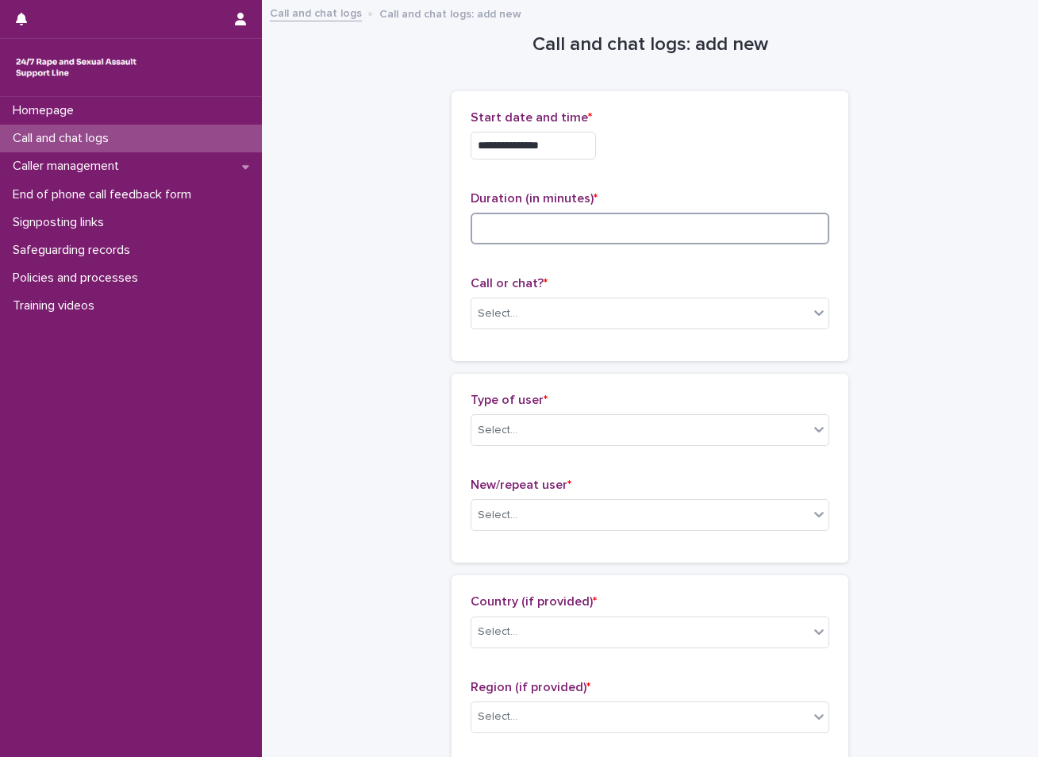
click at [487, 226] on input at bounding box center [650, 229] width 359 height 32
type input "*"
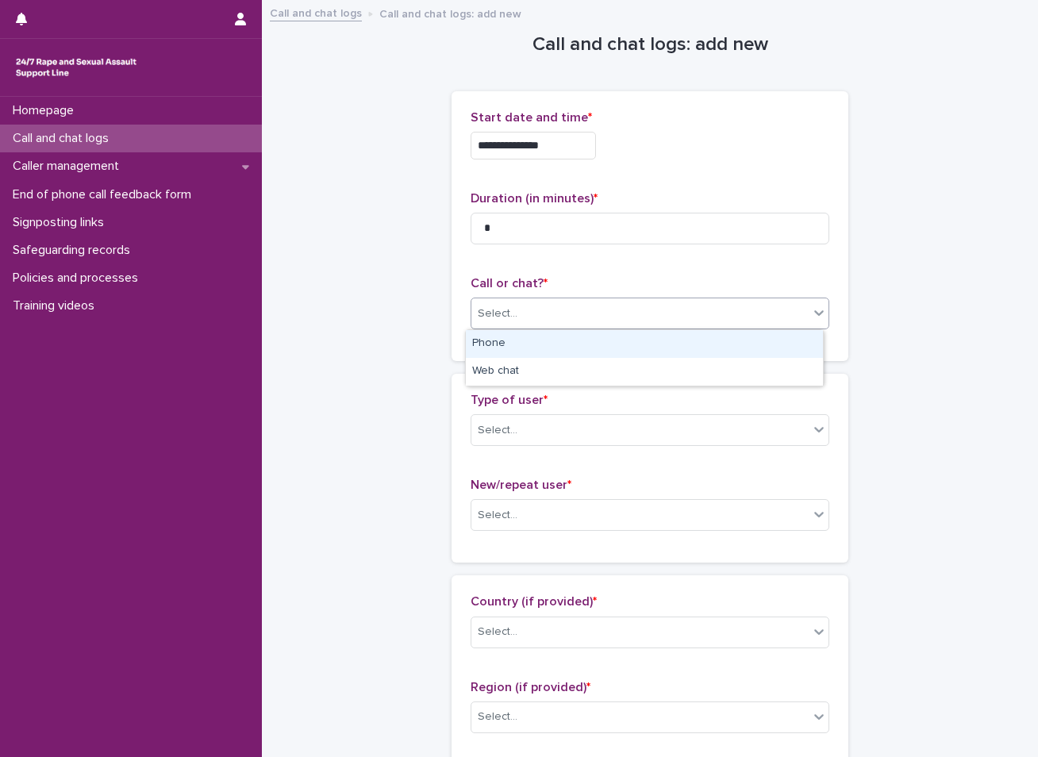
click at [582, 314] on div "Select..." at bounding box center [639, 314] width 337 height 26
click at [513, 353] on div "Phone" at bounding box center [644, 344] width 357 height 28
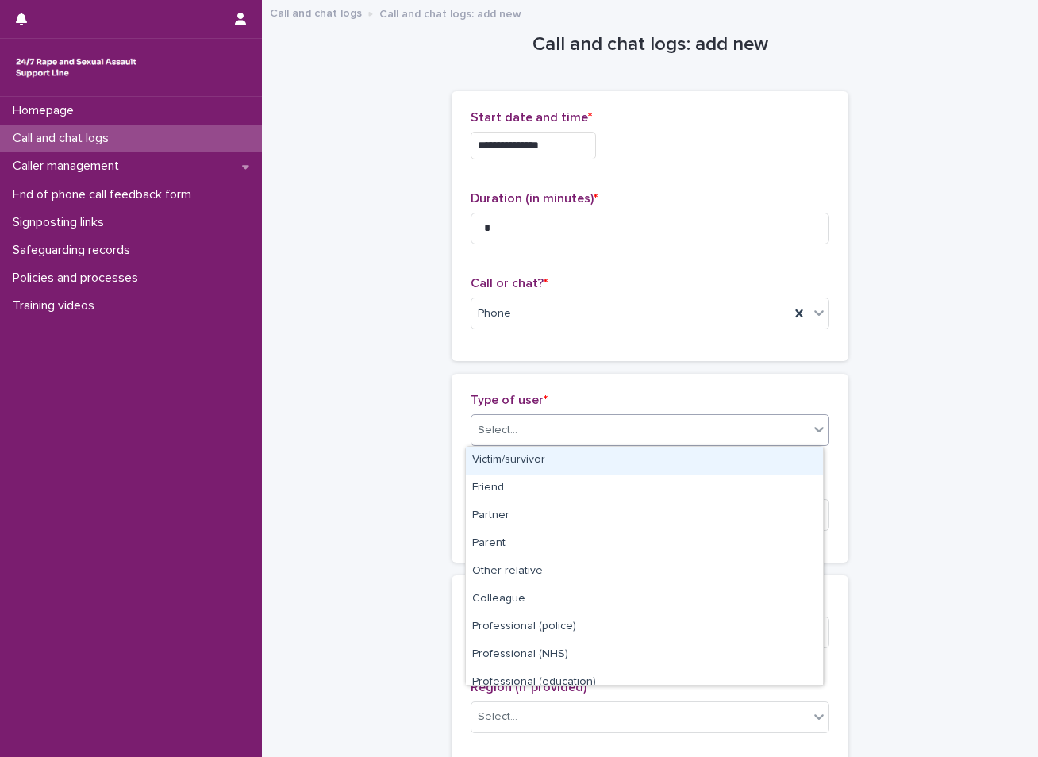
click at [501, 429] on div "Select..." at bounding box center [498, 430] width 40 height 17
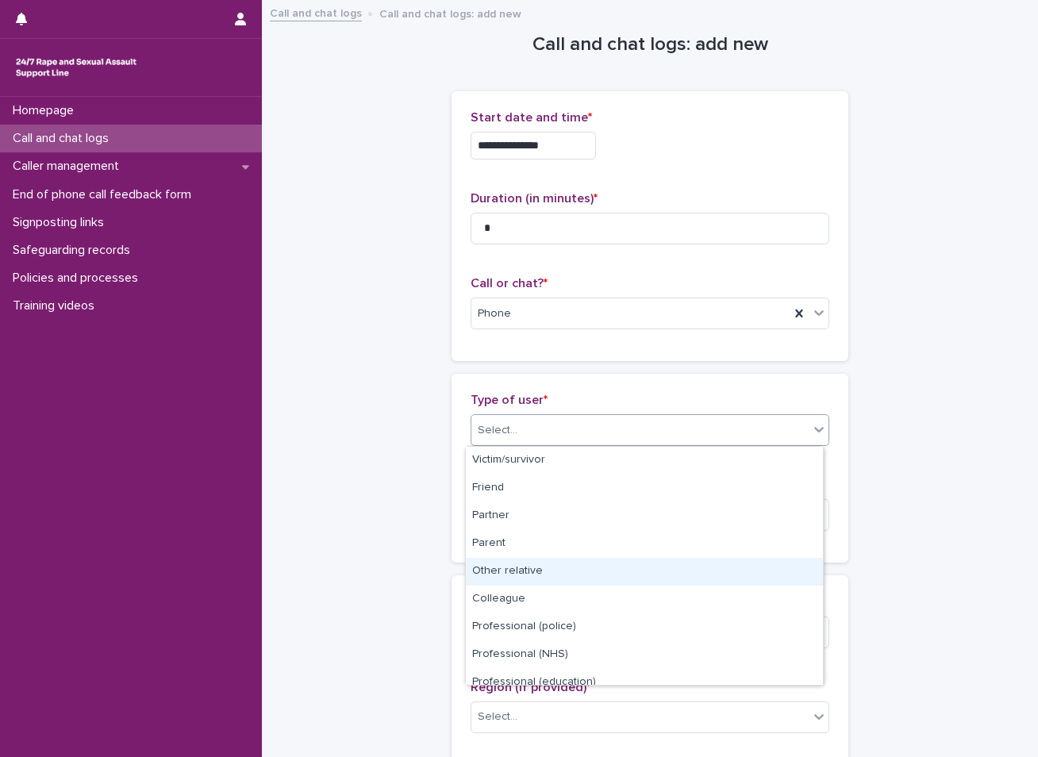
scroll to position [179, 0]
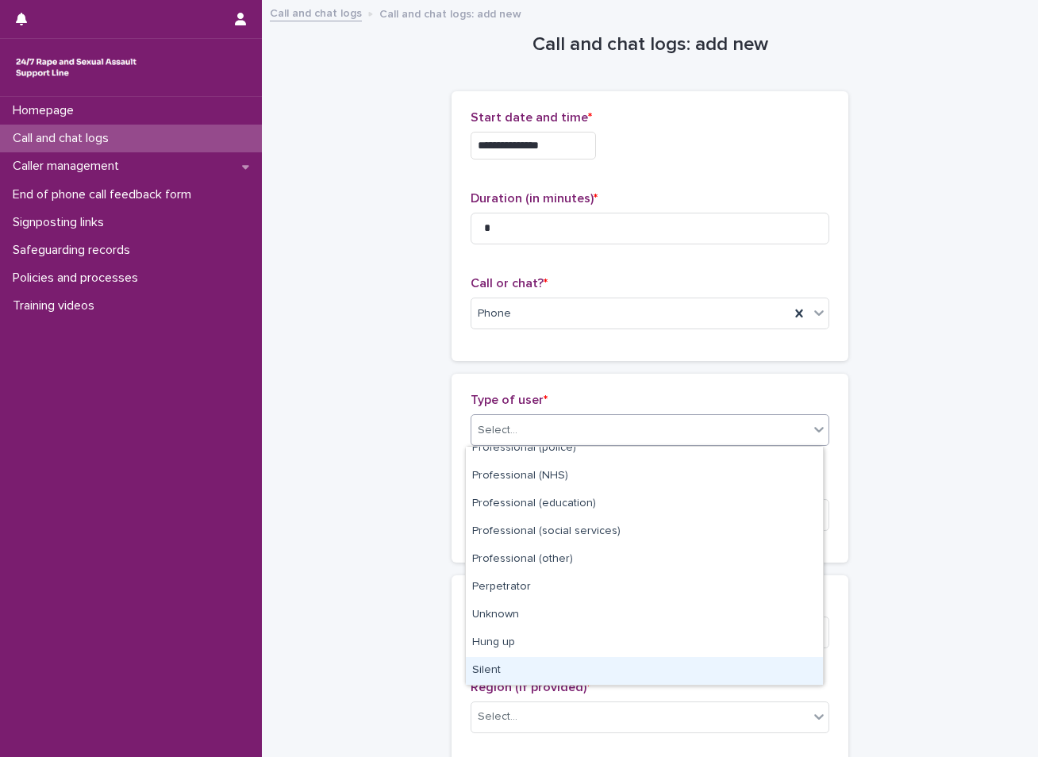
click at [505, 664] on div "Silent" at bounding box center [644, 671] width 357 height 28
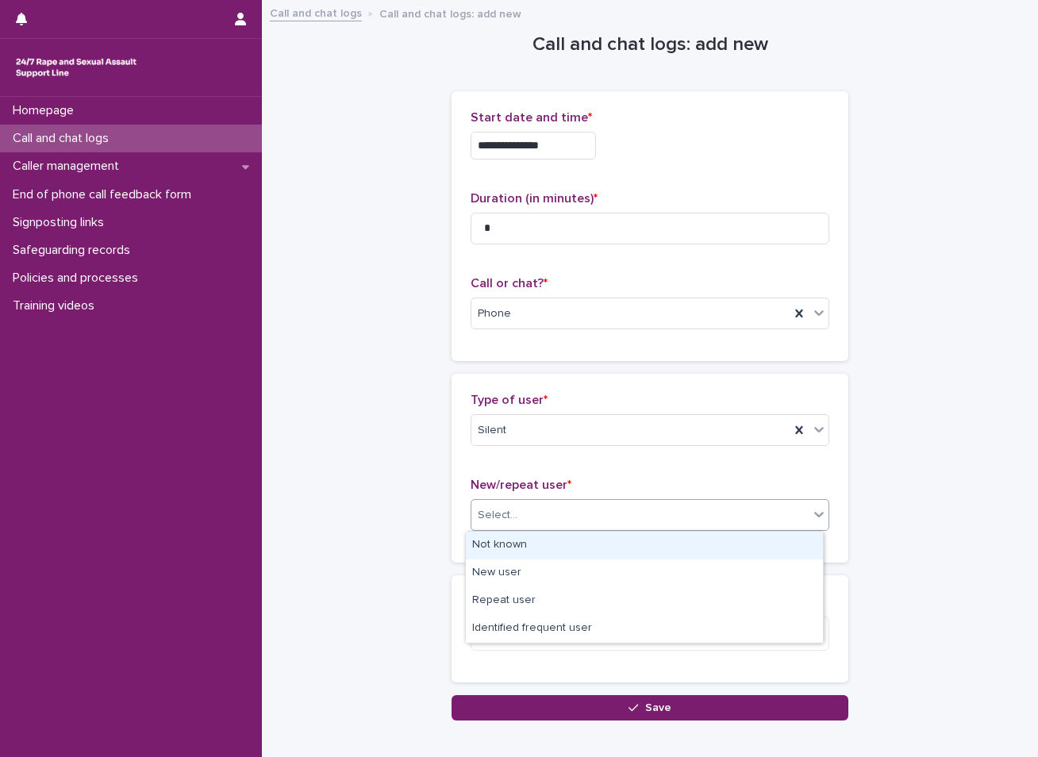
click at [514, 506] on div "Select..." at bounding box center [639, 515] width 337 height 26
click at [510, 543] on div "Not known" at bounding box center [644, 546] width 357 height 28
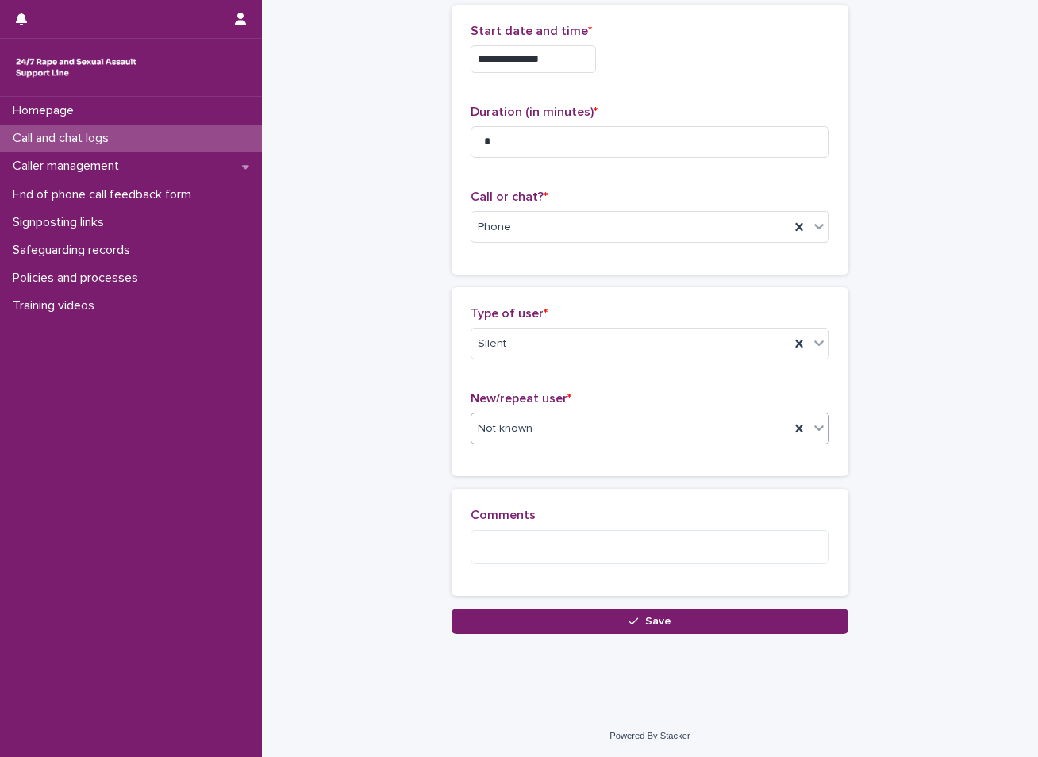
scroll to position [87, 0]
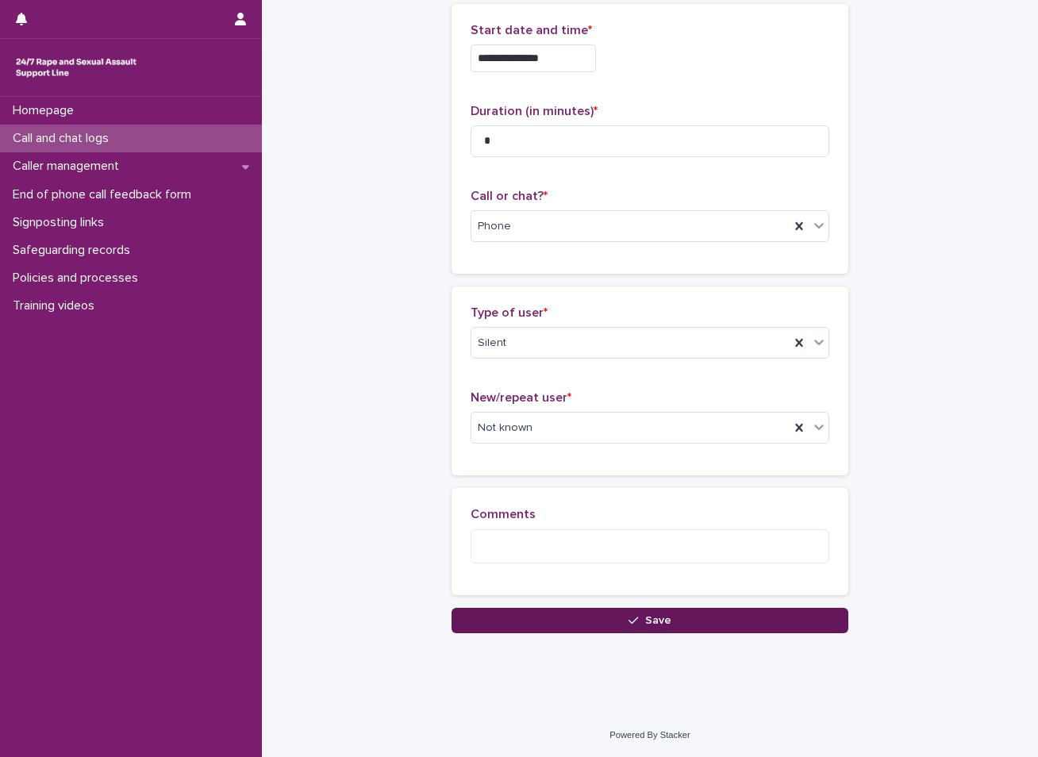
click at [569, 618] on button "Save" at bounding box center [650, 620] width 397 height 25
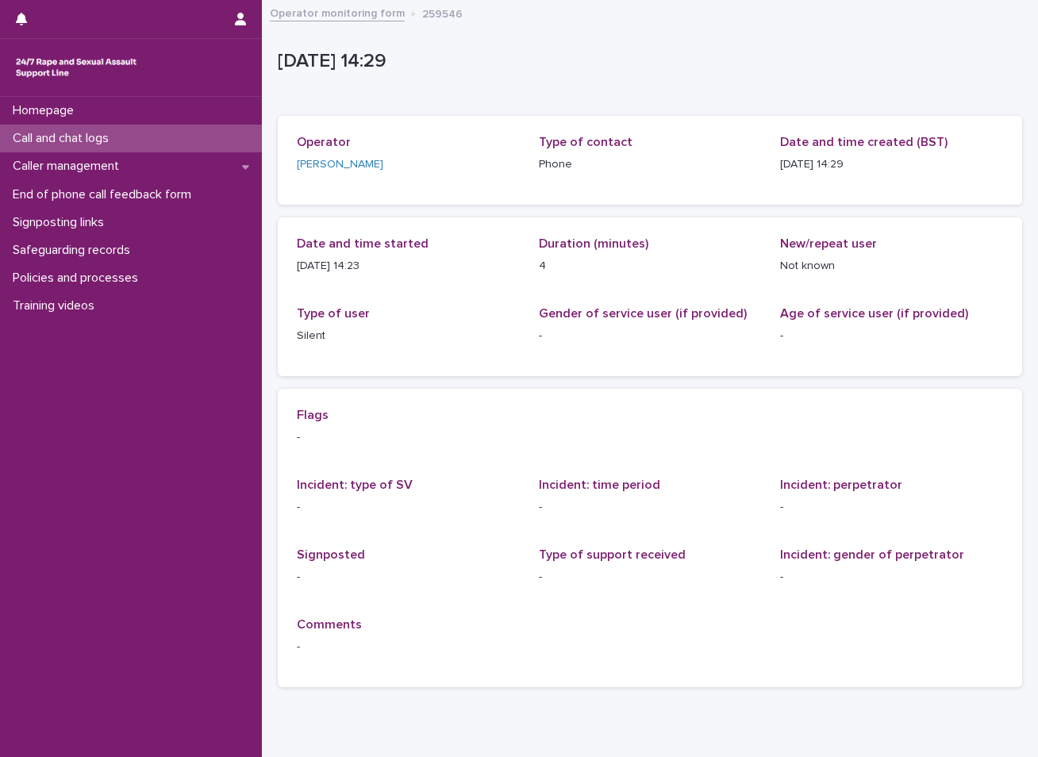
click at [180, 135] on div "Call and chat logs" at bounding box center [131, 139] width 262 height 28
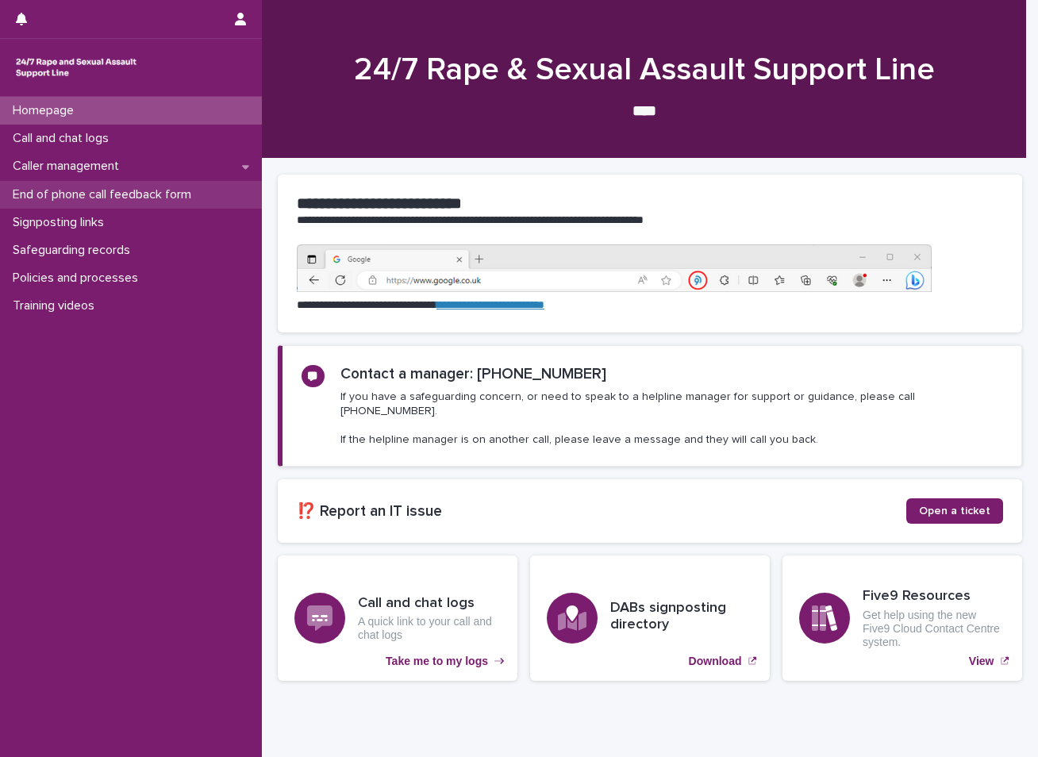
click at [137, 193] on p "End of phone call feedback form" at bounding box center [105, 194] width 198 height 15
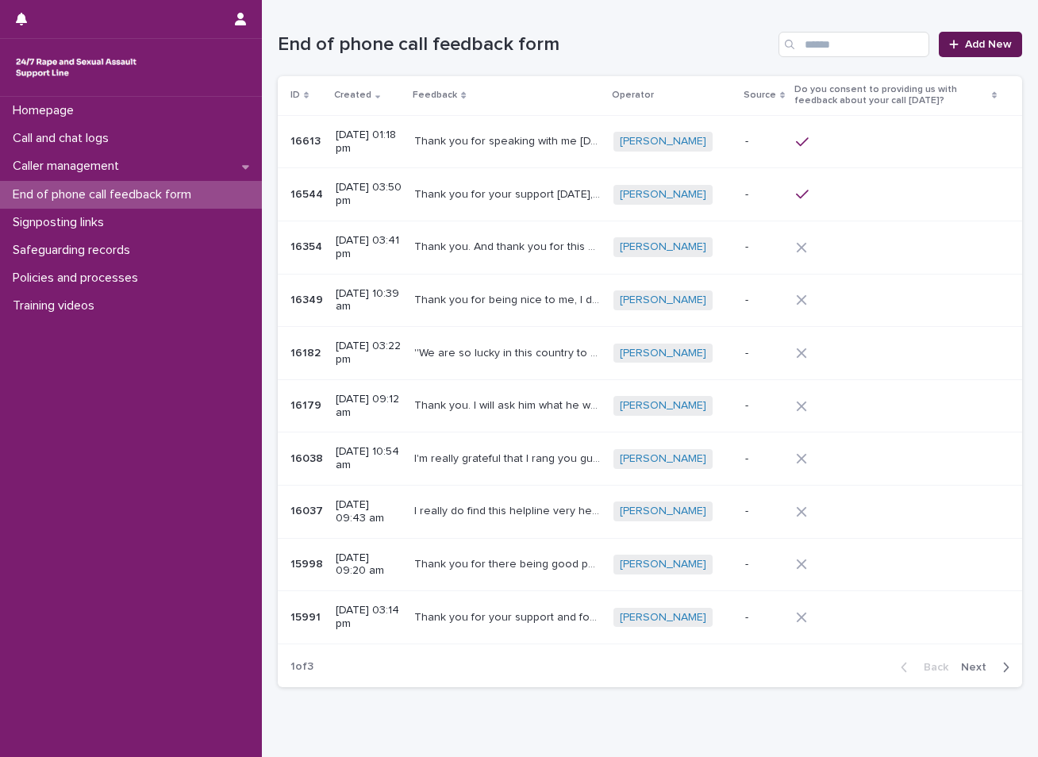
click at [979, 37] on link "Add New" at bounding box center [980, 44] width 83 height 25
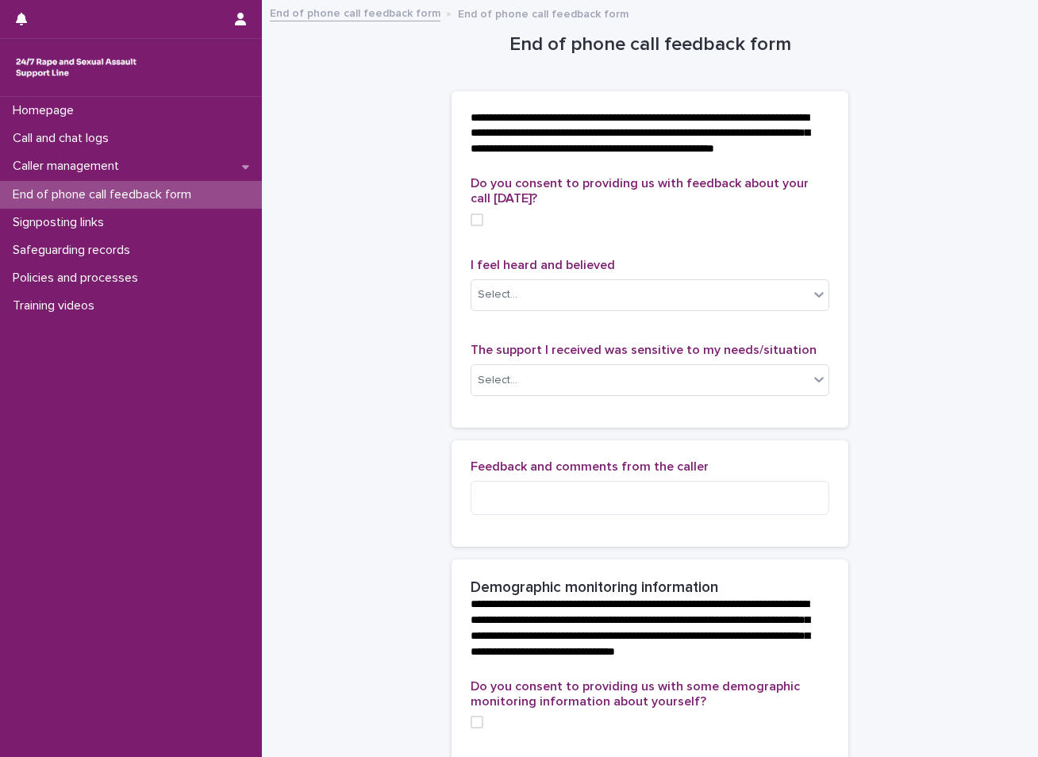
click at [471, 226] on span at bounding box center [477, 220] width 13 height 13
click at [811, 302] on icon at bounding box center [819, 295] width 16 height 16
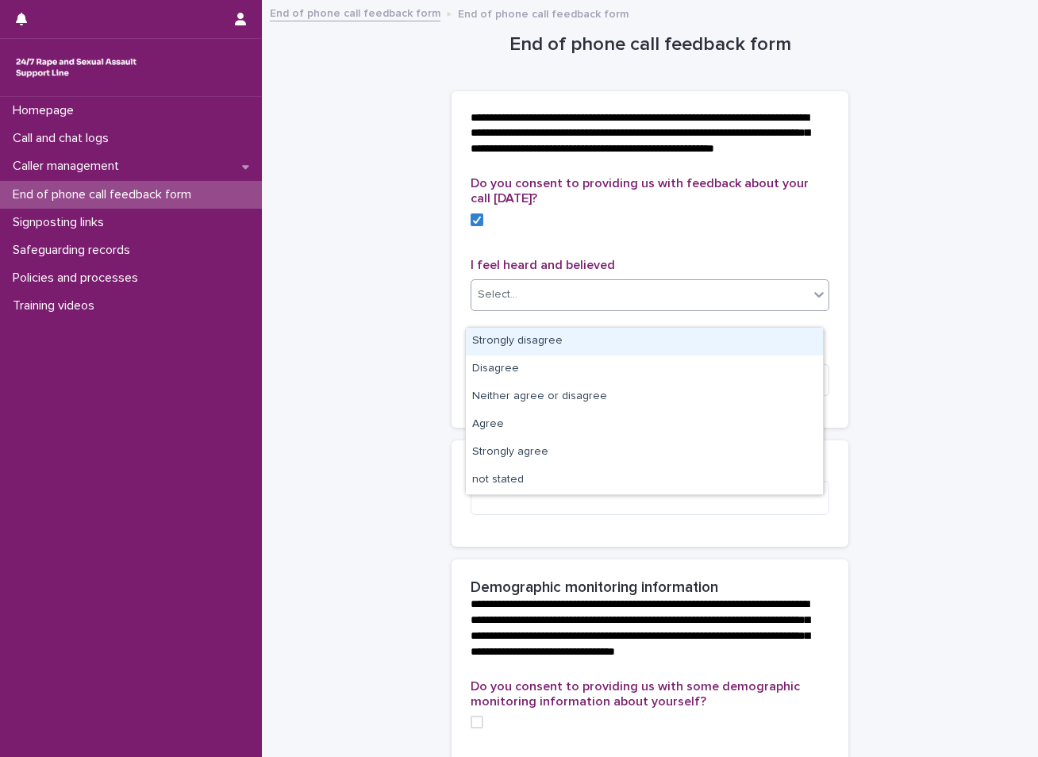
click at [882, 276] on div "**********" at bounding box center [650, 706] width 745 height 1408
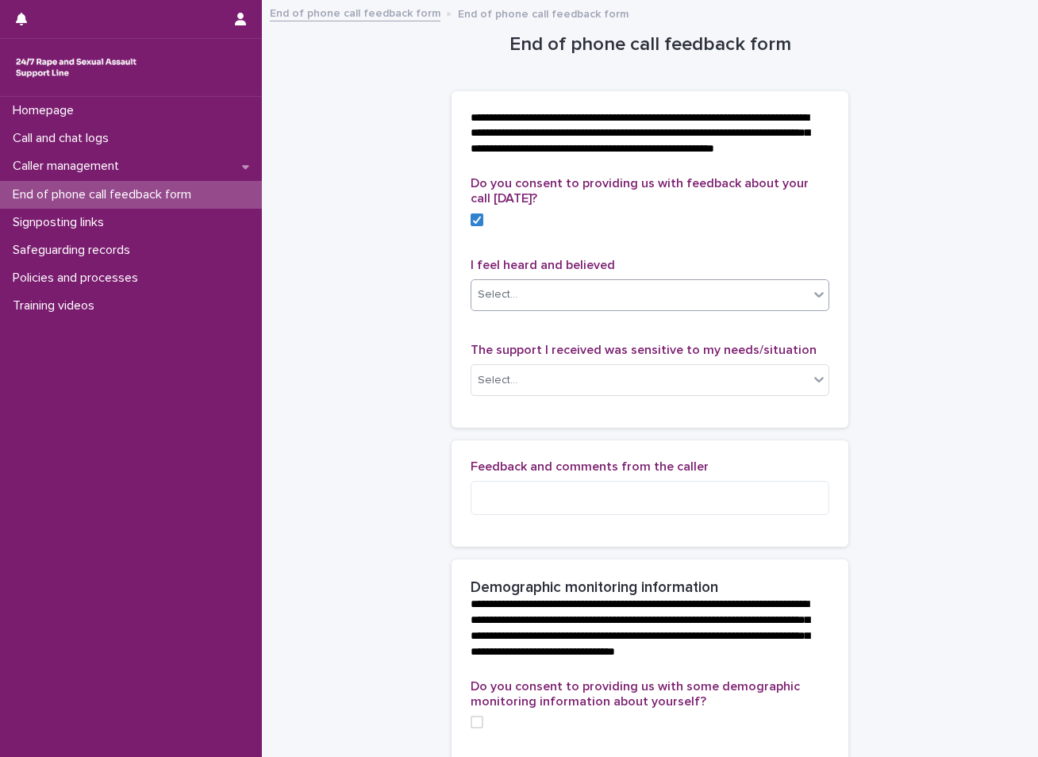
click at [812, 302] on icon at bounding box center [819, 295] width 16 height 16
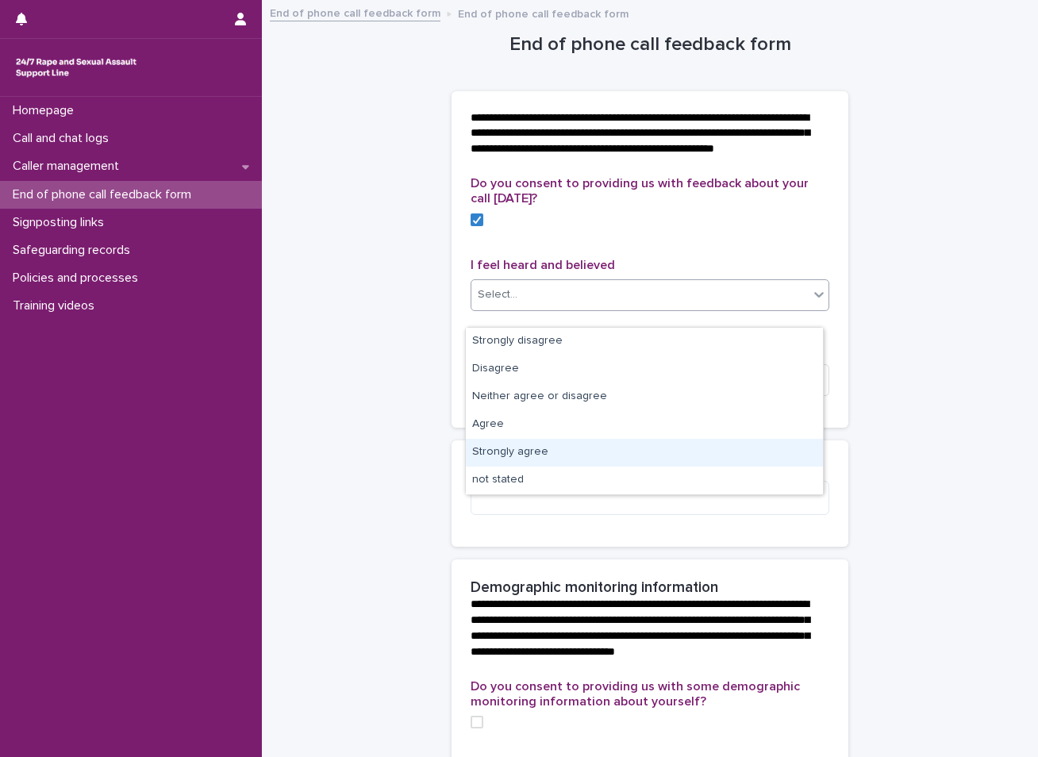
click at [498, 456] on div "Strongly agree" at bounding box center [644, 453] width 357 height 28
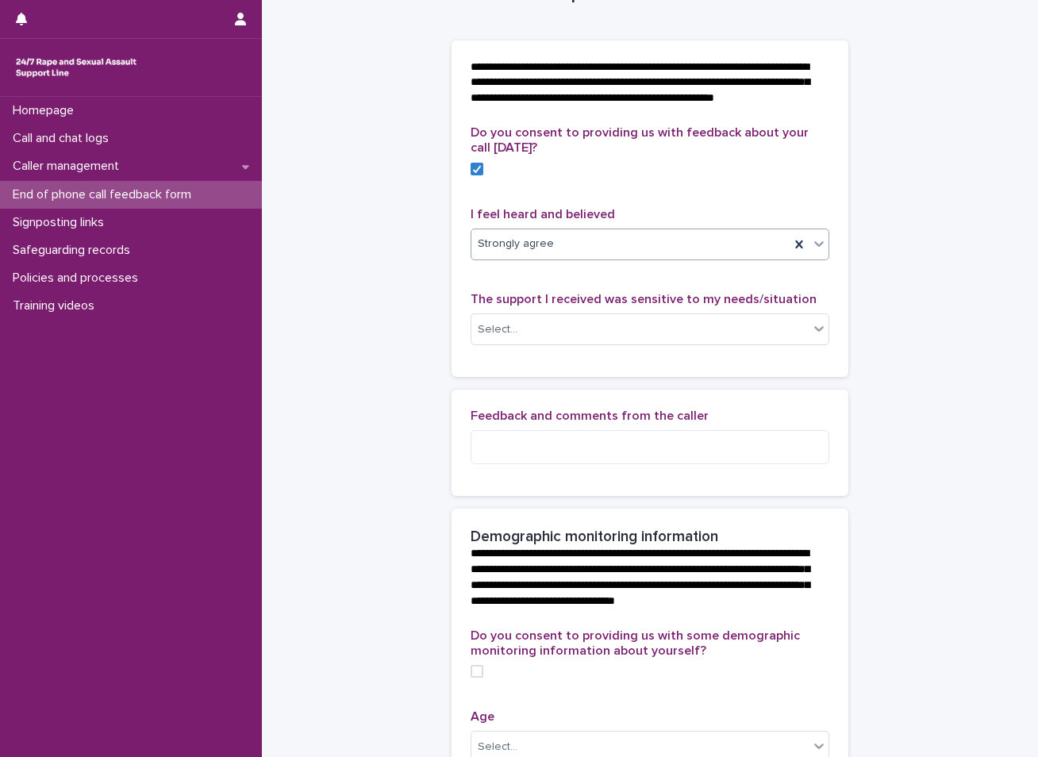
scroll to position [79, 0]
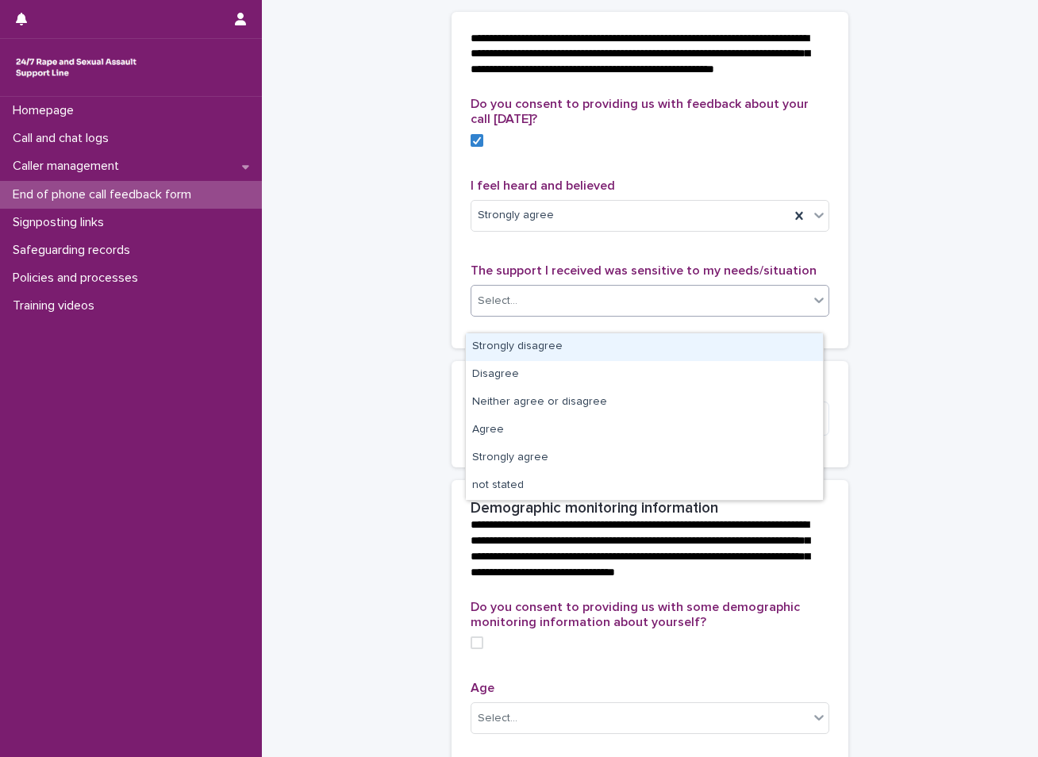
click at [811, 308] on icon at bounding box center [819, 300] width 16 height 16
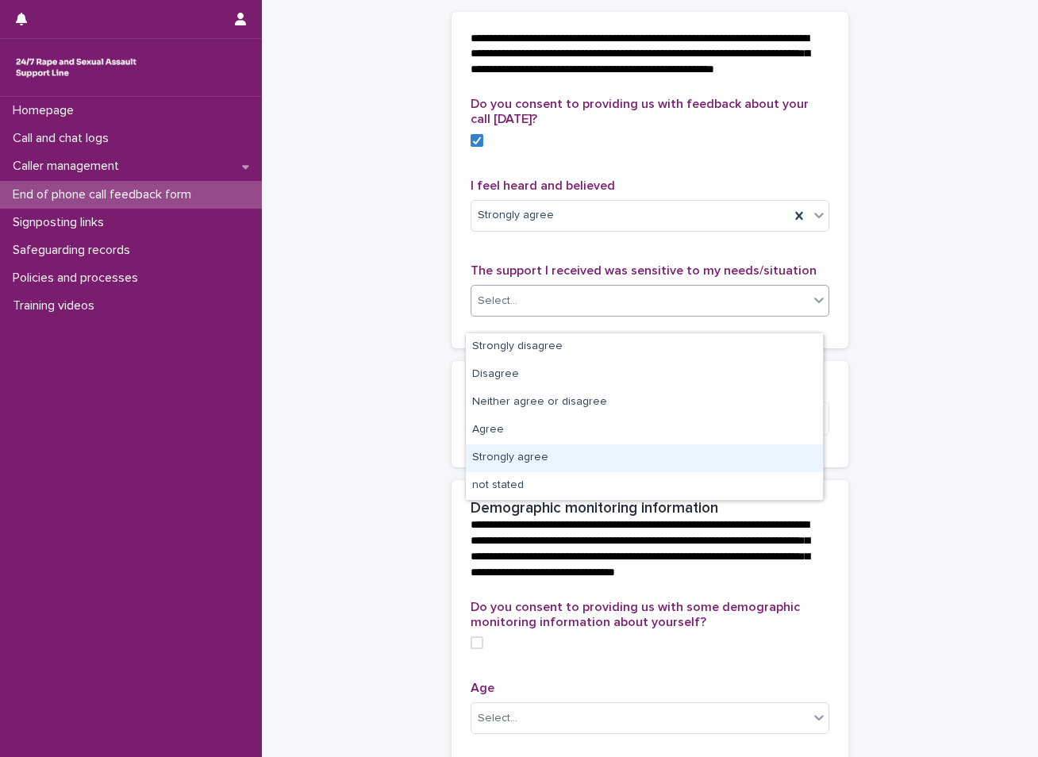
click at [554, 460] on div "Strongly agree" at bounding box center [644, 459] width 357 height 28
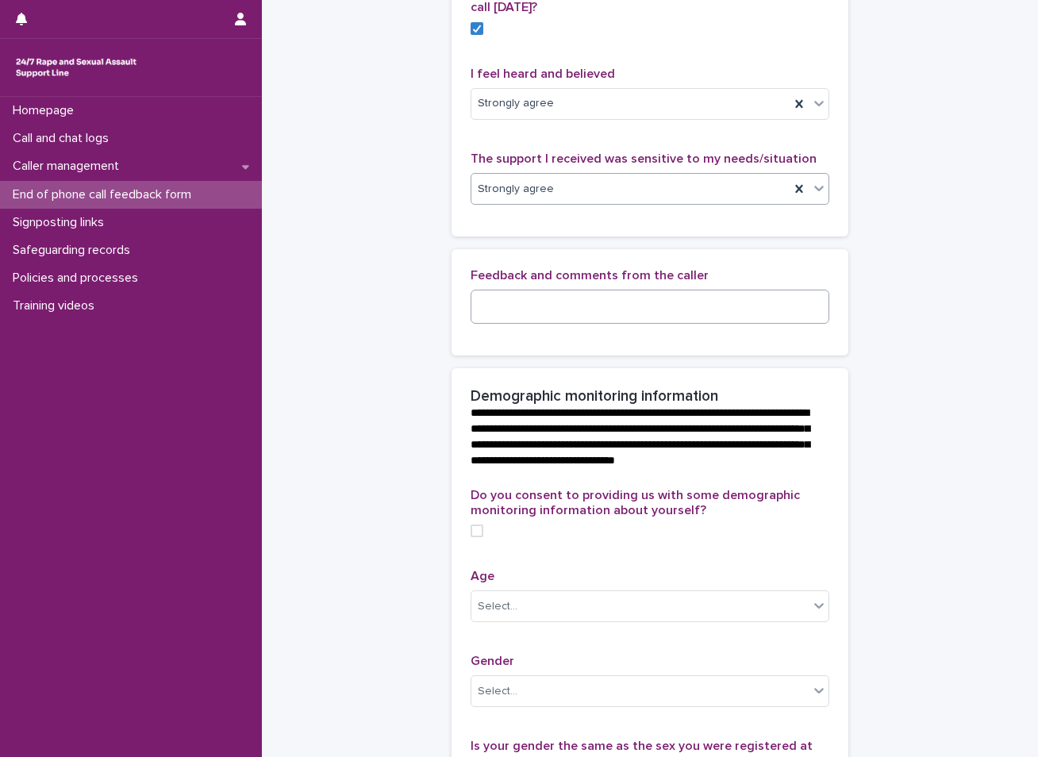
scroll to position [318, 0]
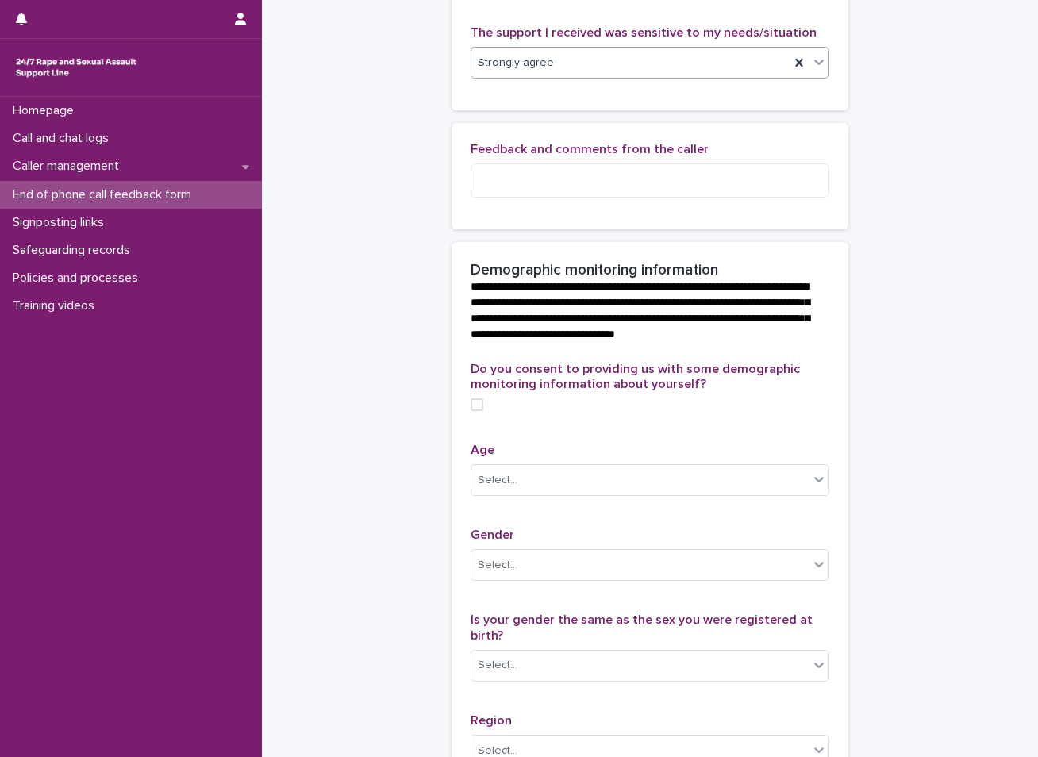
click at [473, 411] on span at bounding box center [477, 404] width 13 height 13
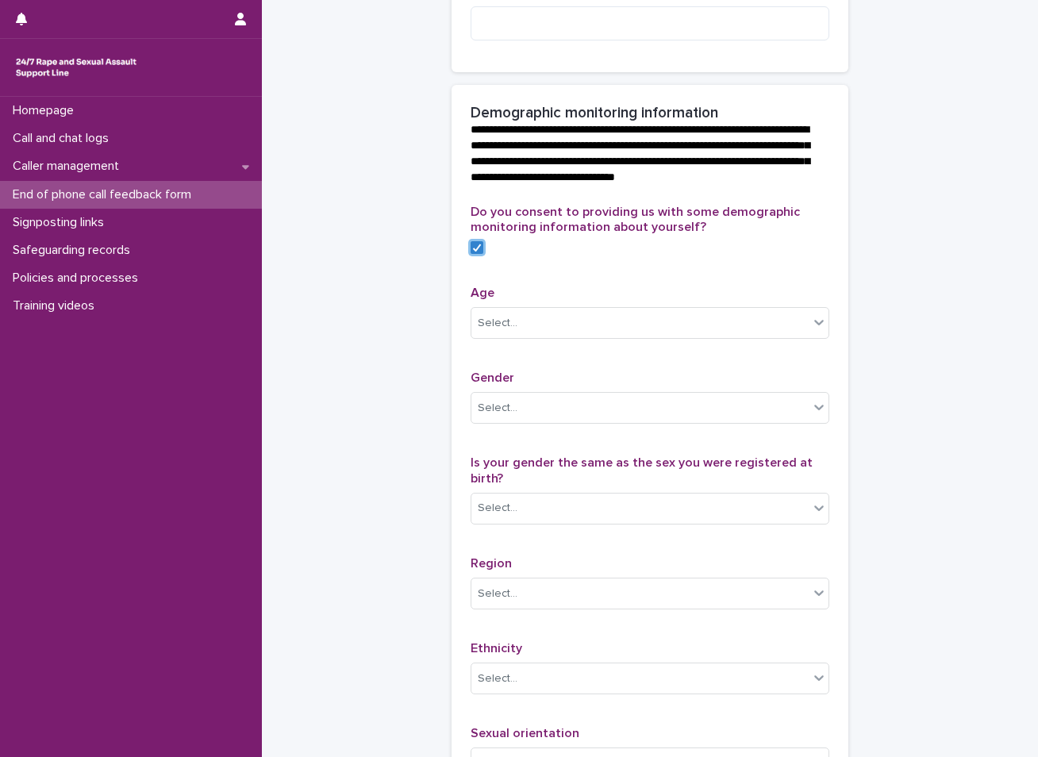
scroll to position [476, 0]
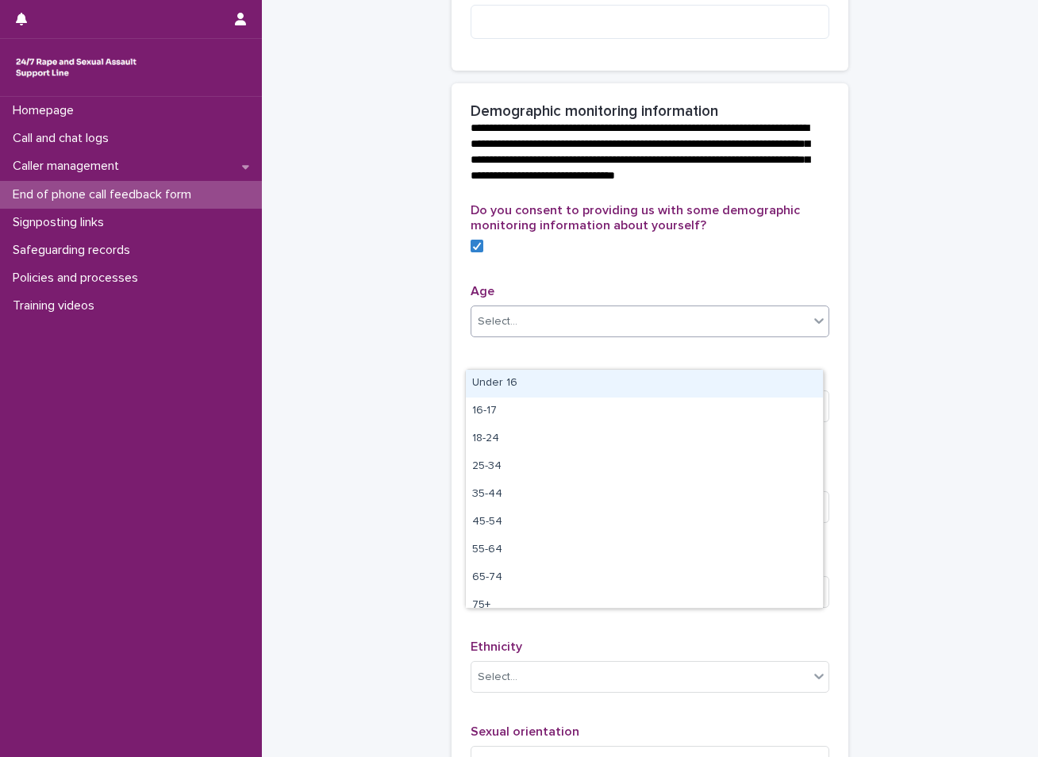
click at [618, 335] on div "Select..." at bounding box center [639, 322] width 337 height 26
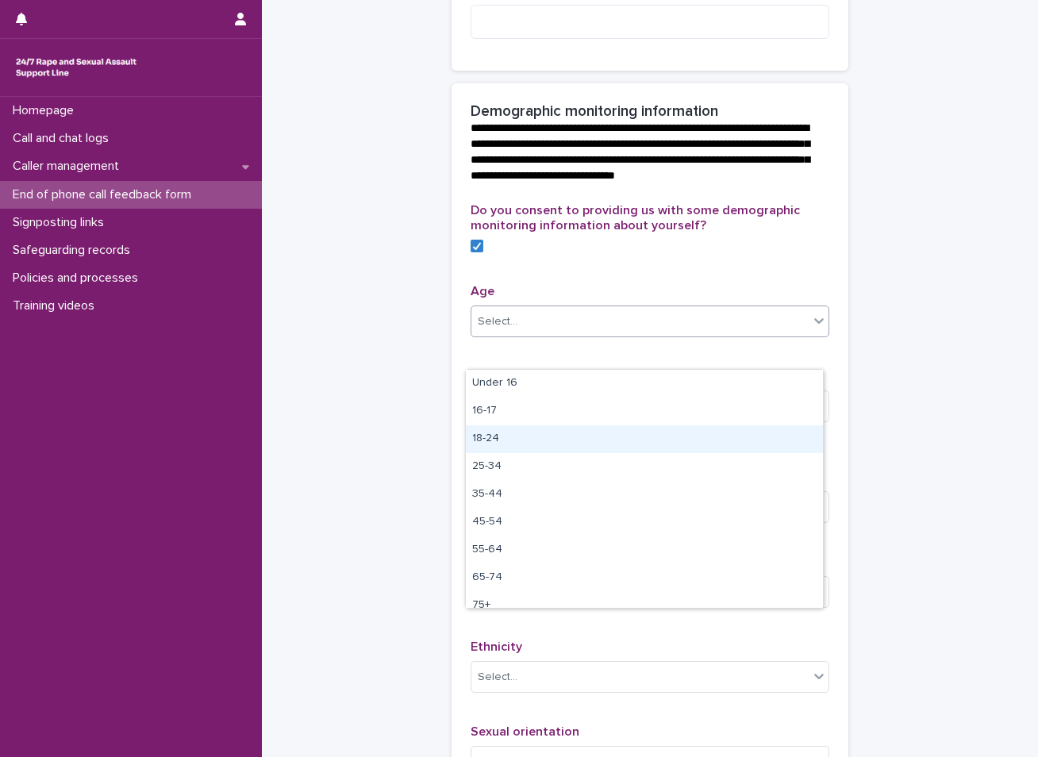
click at [496, 437] on div "18-24" at bounding box center [644, 439] width 357 height 28
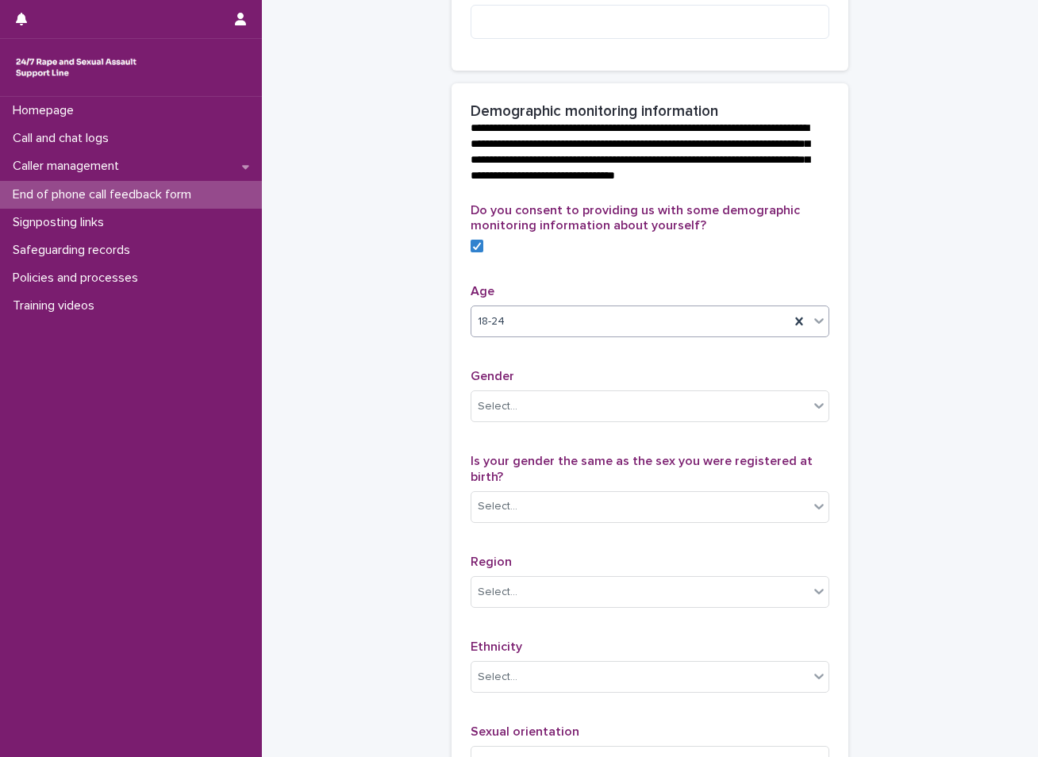
scroll to position [556, 0]
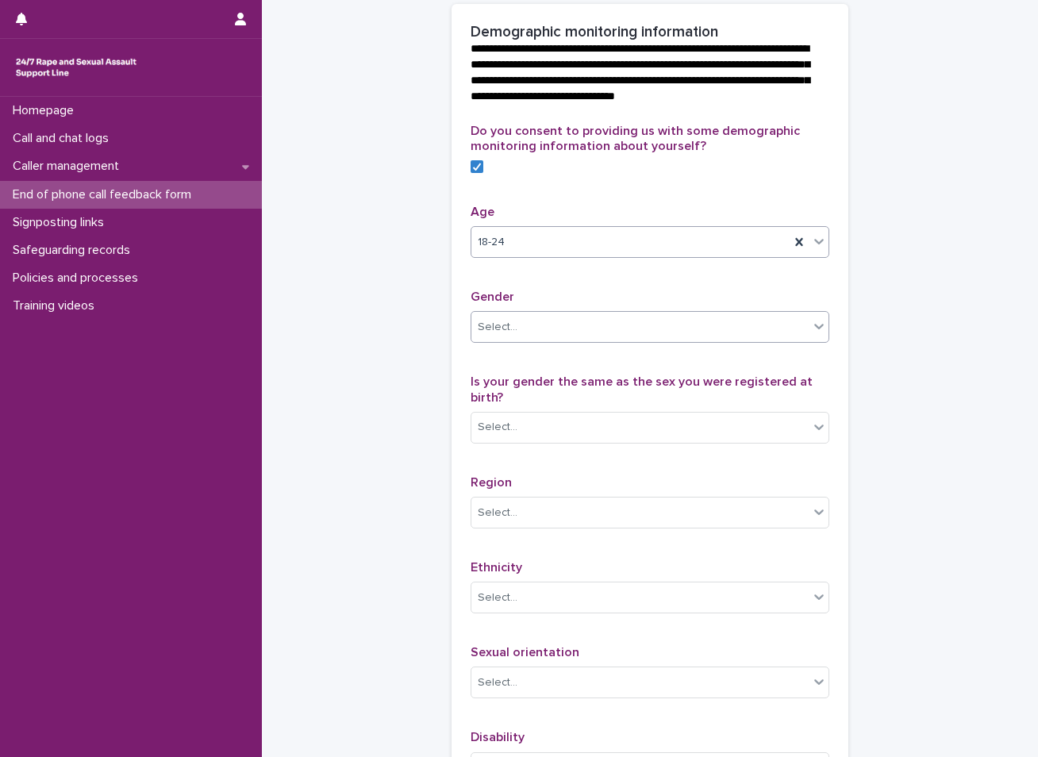
click at [667, 341] on div "Select..." at bounding box center [639, 327] width 337 height 26
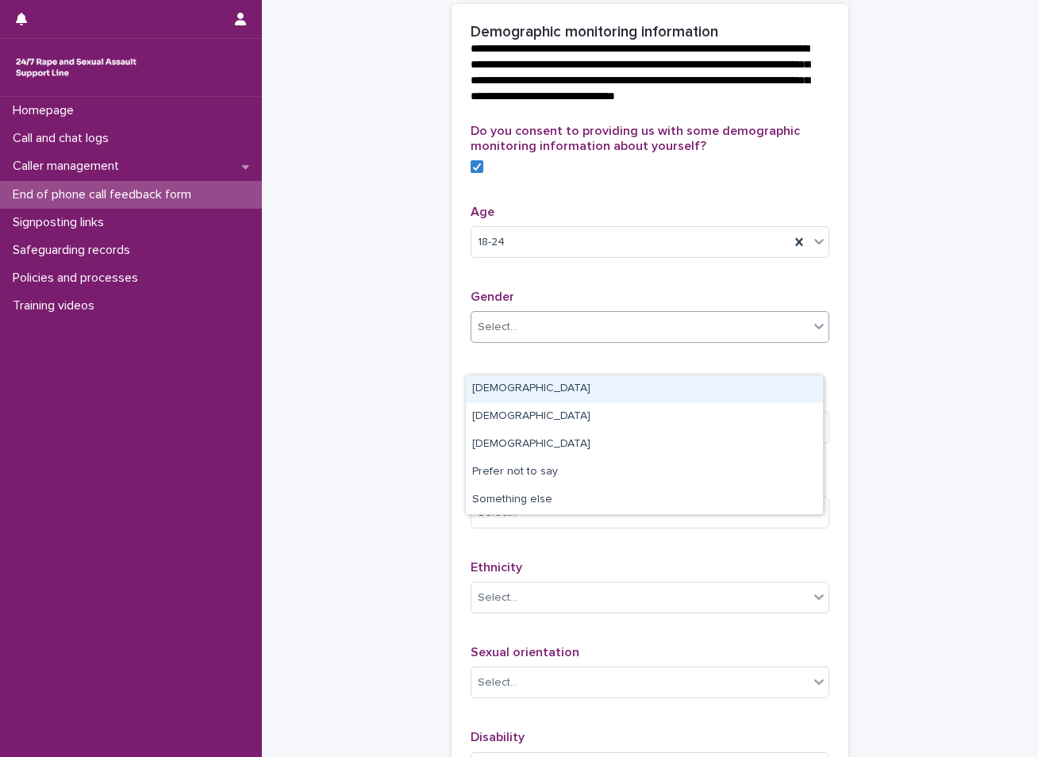
click at [541, 387] on div "[DEMOGRAPHIC_DATA]" at bounding box center [644, 389] width 357 height 28
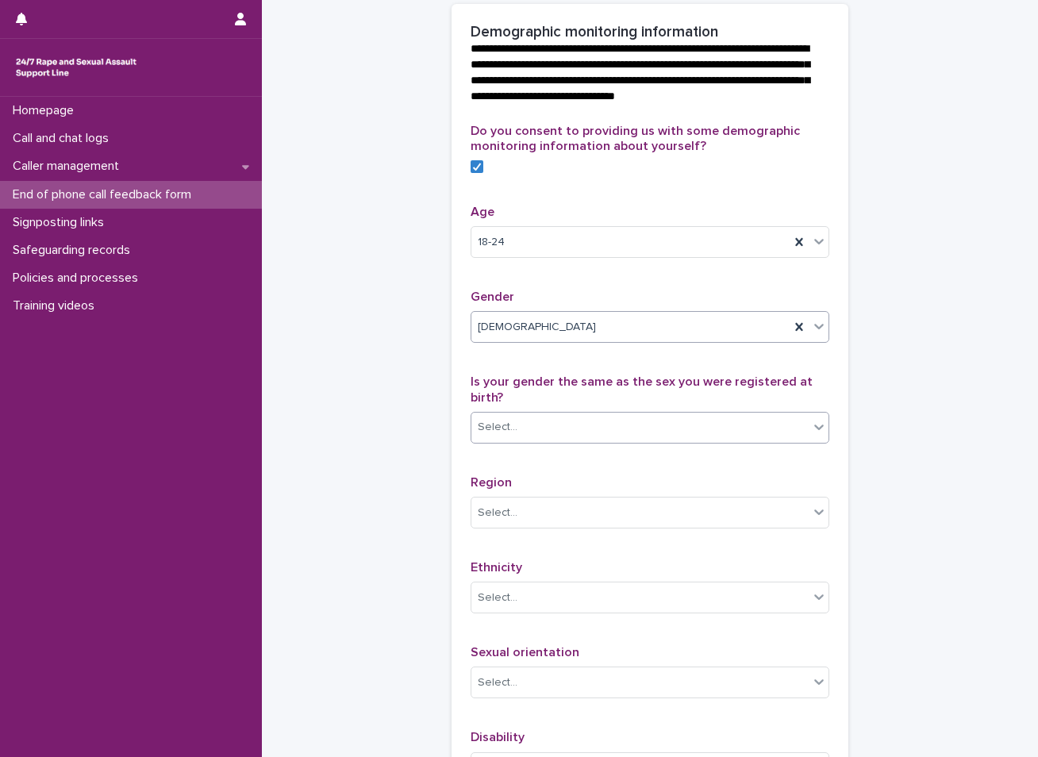
click at [657, 441] on div "Select..." at bounding box center [639, 427] width 337 height 26
click at [520, 518] on div "Yes" at bounding box center [644, 518] width 357 height 28
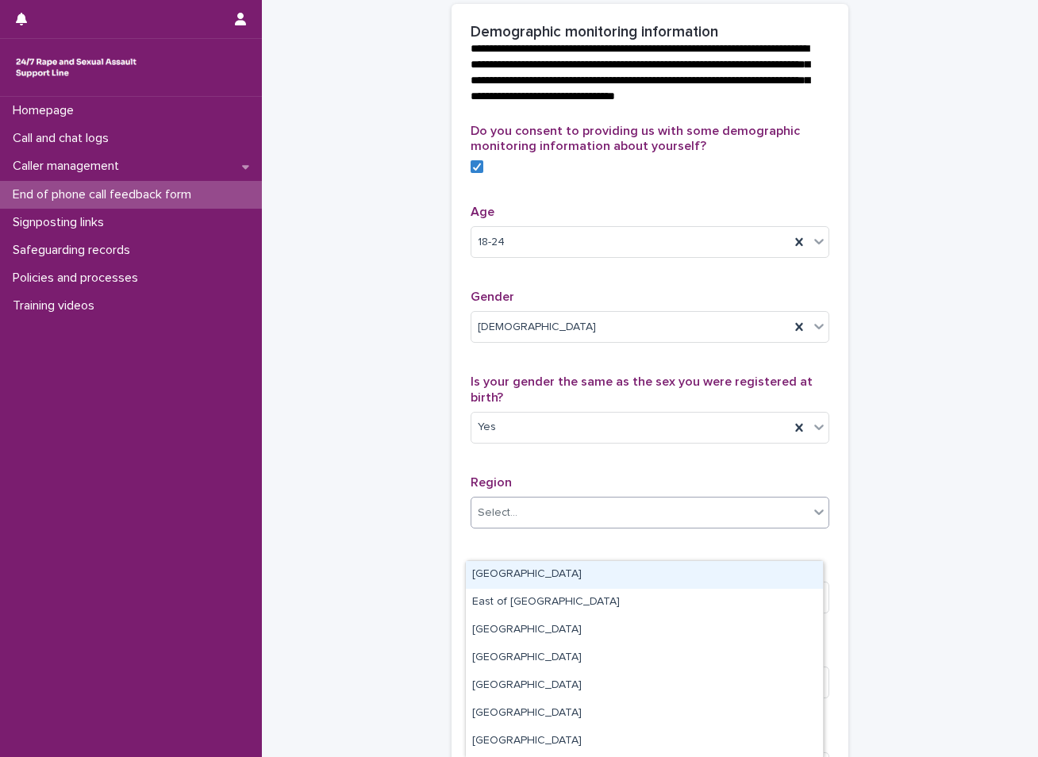
click at [522, 526] on div "Select..." at bounding box center [639, 513] width 337 height 26
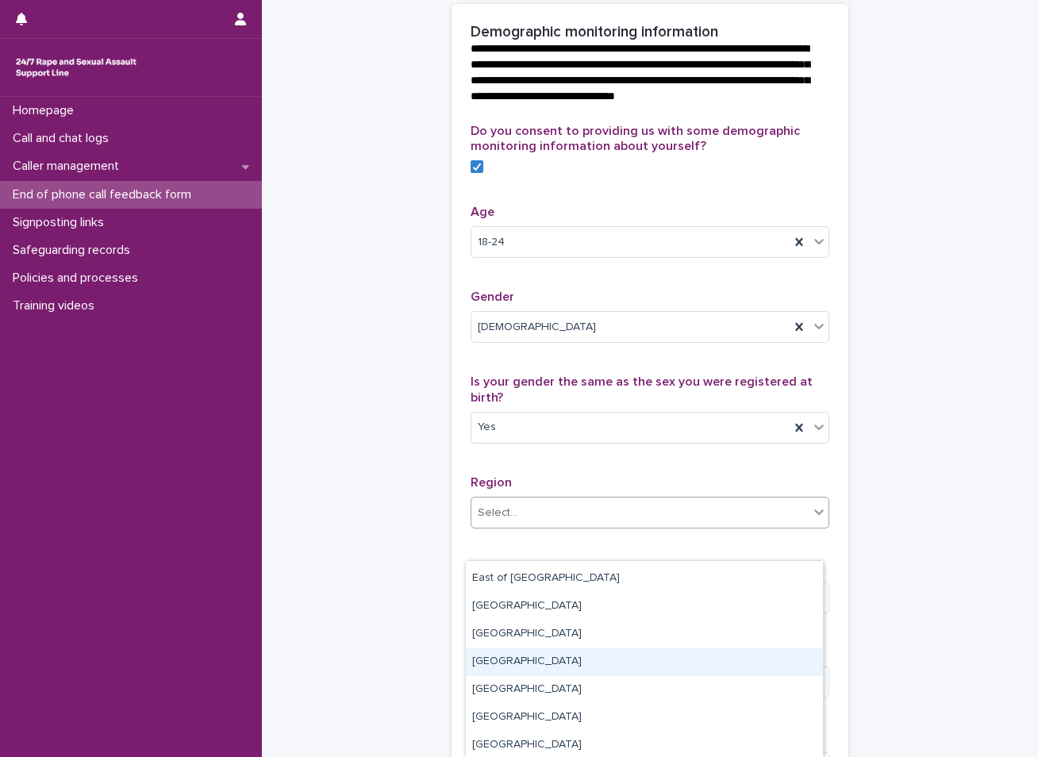
scroll to position [0, 0]
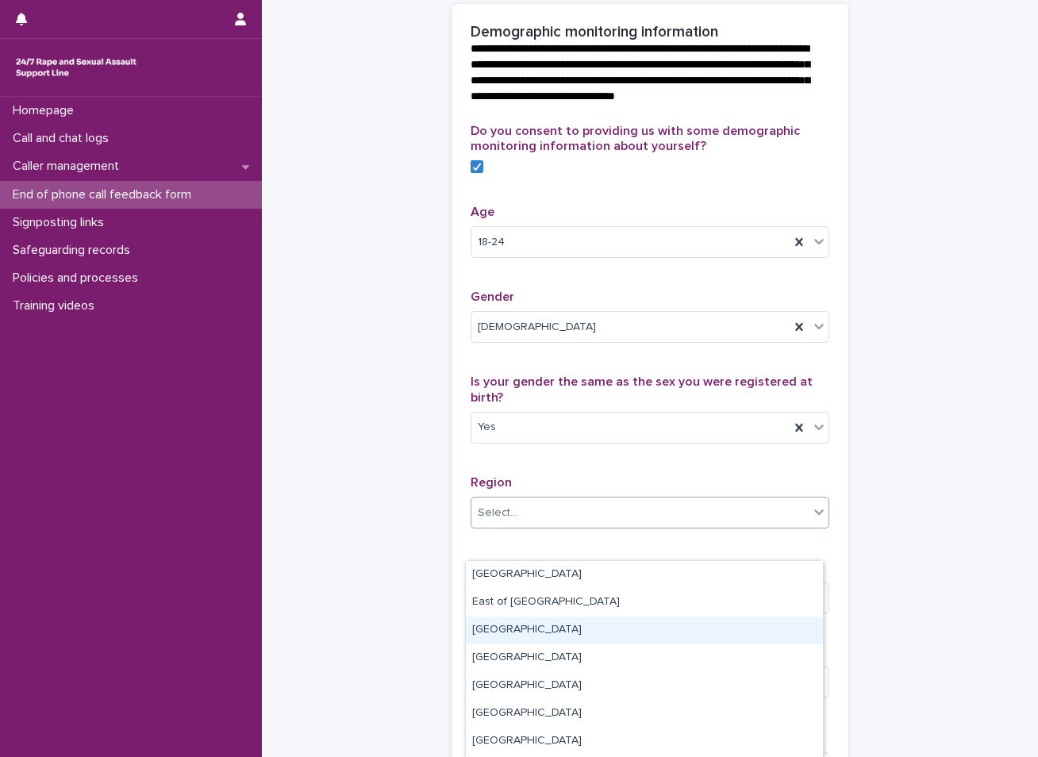
click at [521, 630] on div "[GEOGRAPHIC_DATA]" at bounding box center [644, 631] width 357 height 28
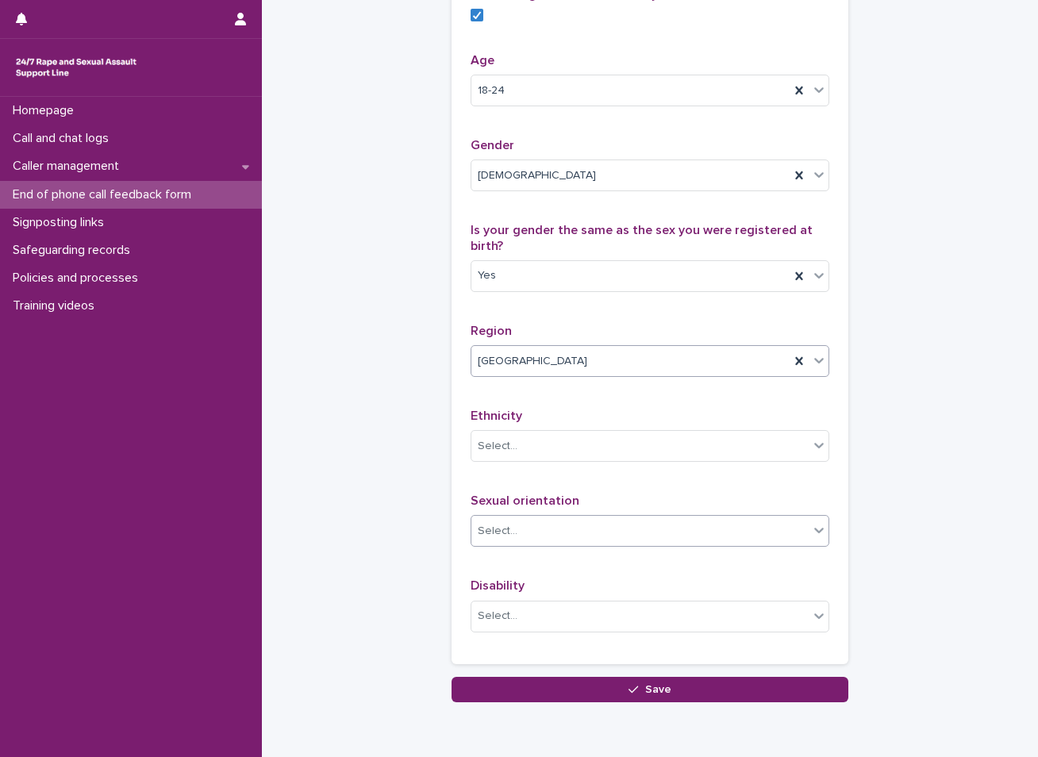
scroll to position [714, 0]
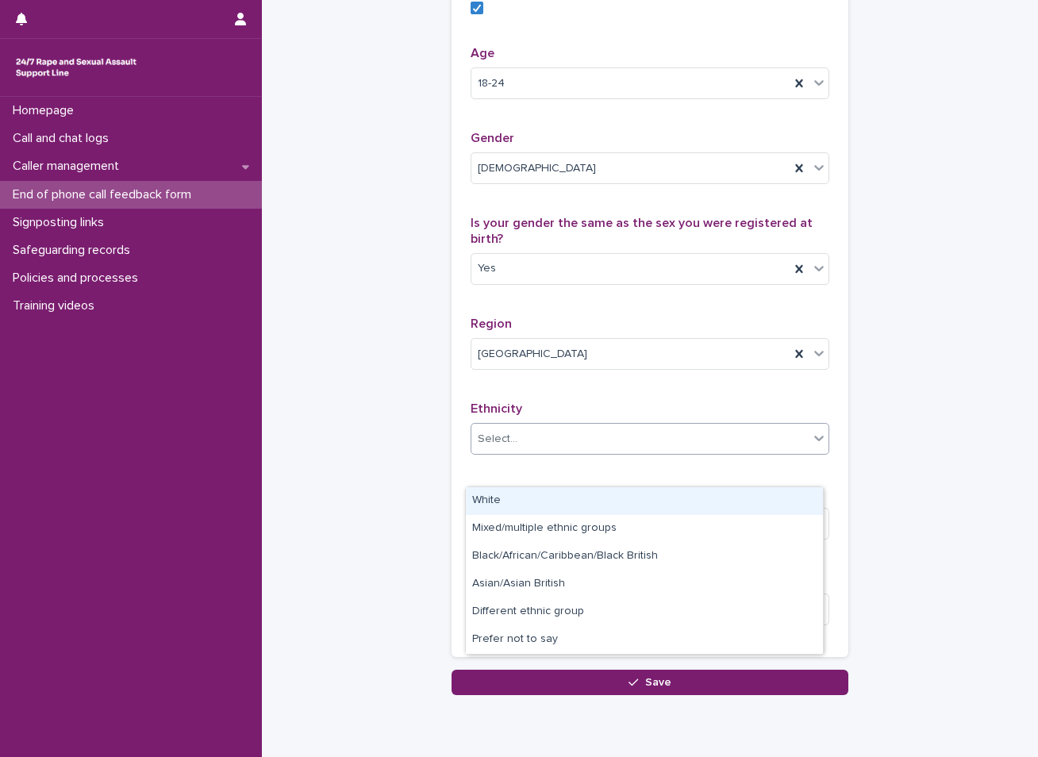
click at [554, 452] on div "Select..." at bounding box center [639, 439] width 337 height 26
click at [503, 499] on div "White" at bounding box center [644, 501] width 357 height 28
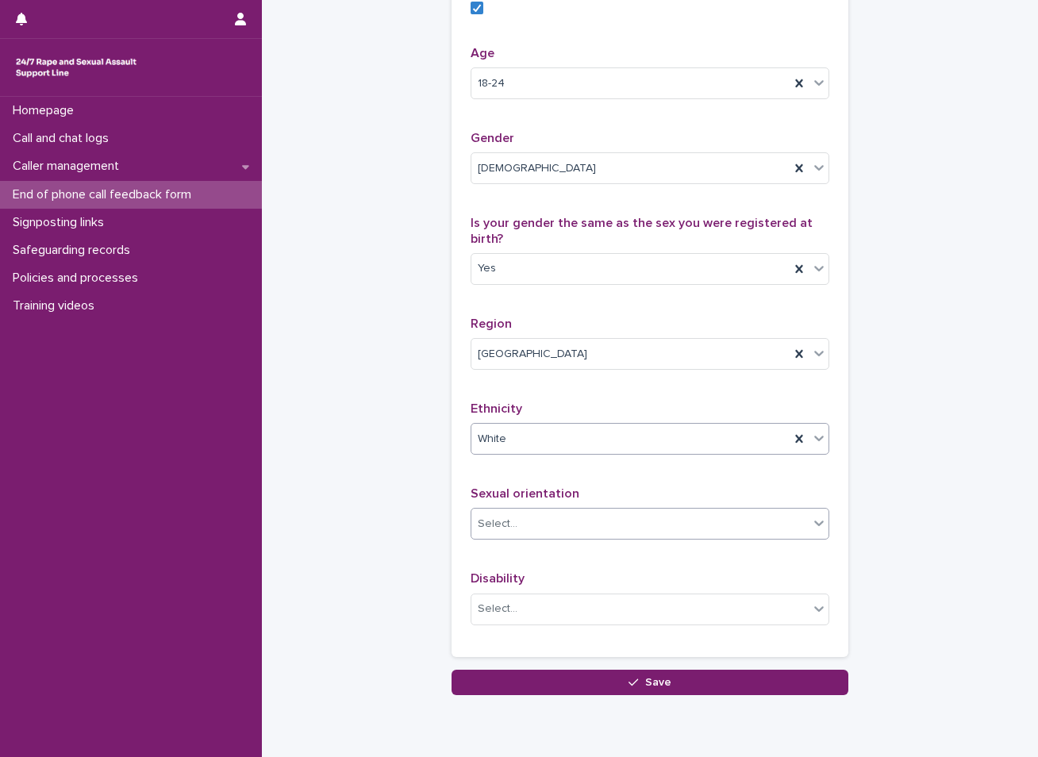
click at [522, 537] on div "Select..." at bounding box center [639, 524] width 337 height 26
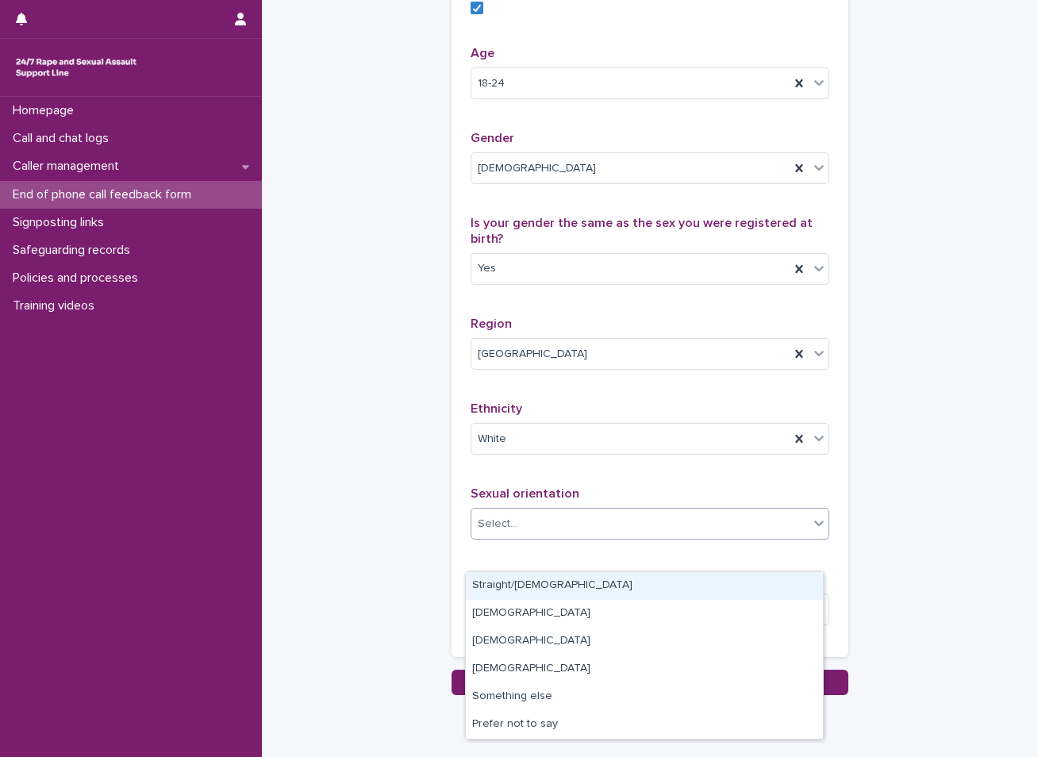
click at [538, 587] on div "Straight/[DEMOGRAPHIC_DATA]" at bounding box center [644, 586] width 357 height 28
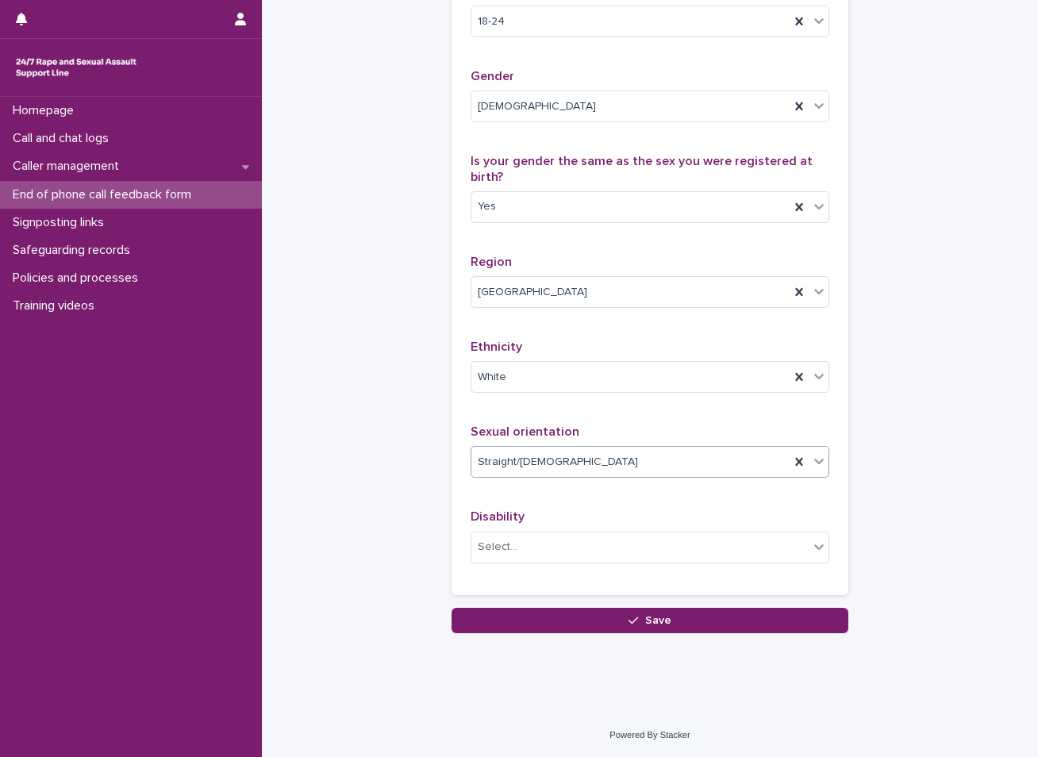
scroll to position [808, 0]
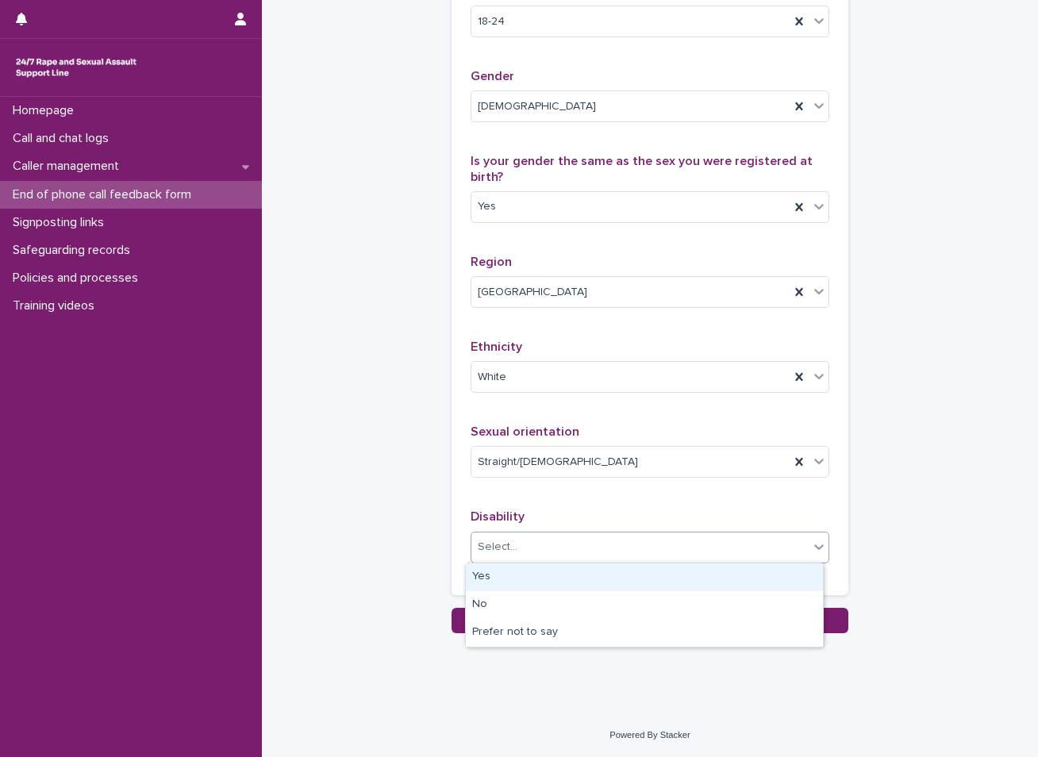
click at [570, 536] on div "Select..." at bounding box center [639, 547] width 337 height 26
click at [503, 583] on div "Yes" at bounding box center [644, 578] width 357 height 28
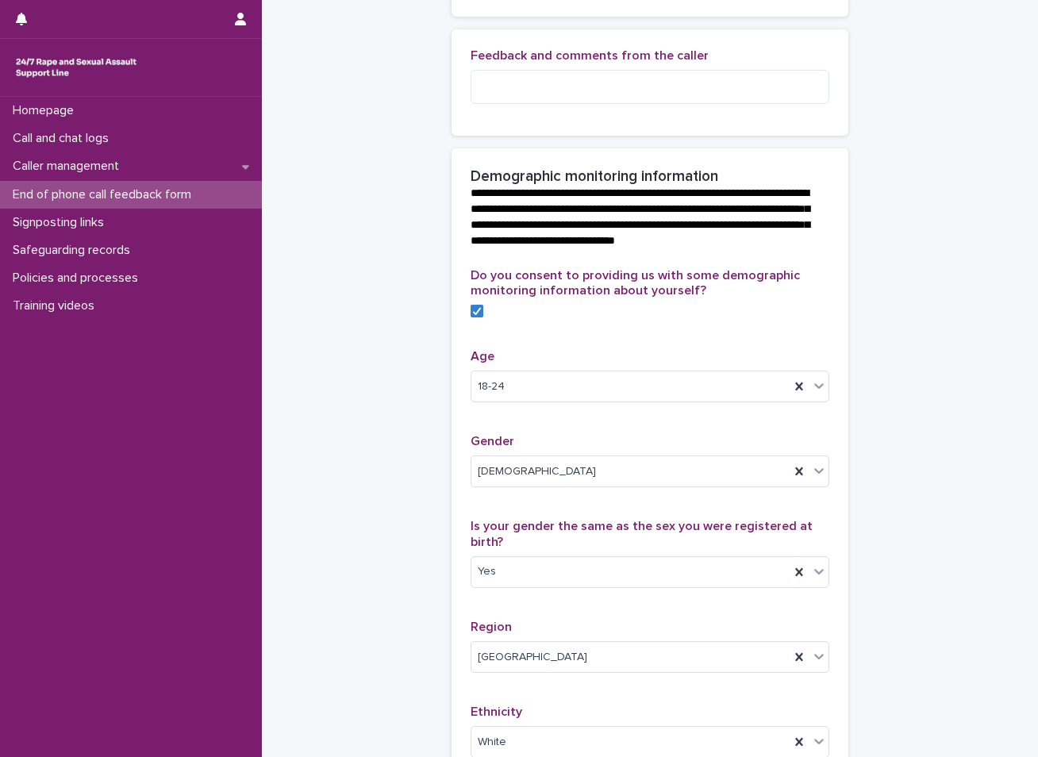
scroll to position [252, 0]
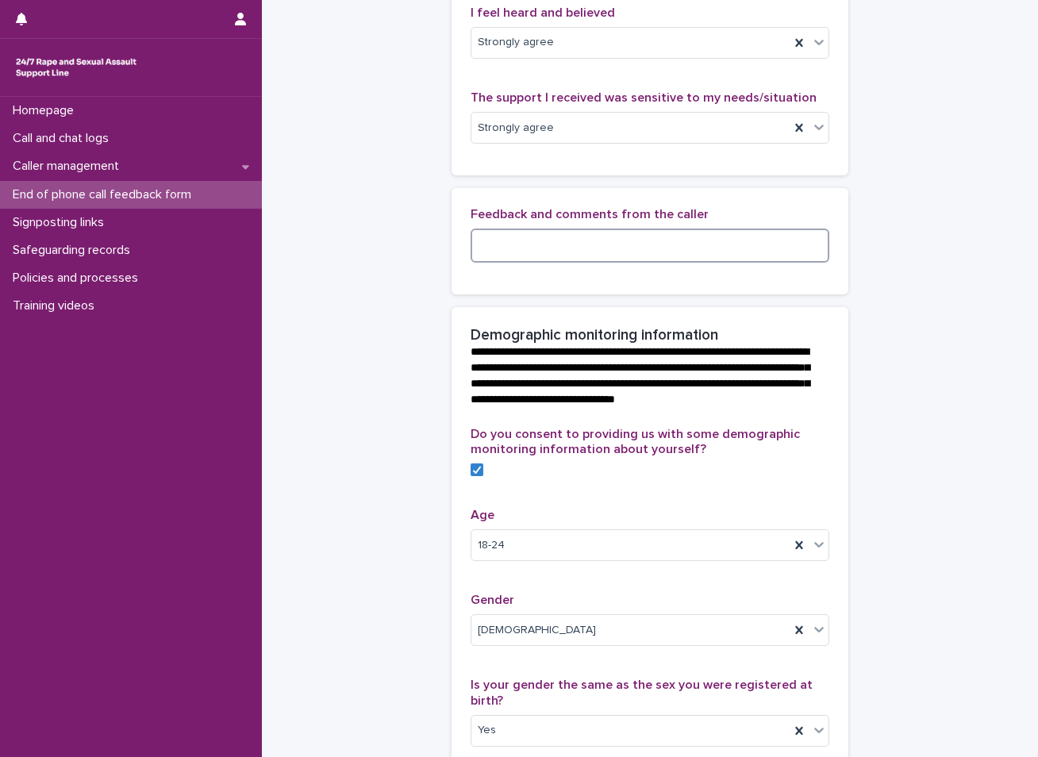
click at [654, 263] on textarea at bounding box center [650, 246] width 359 height 34
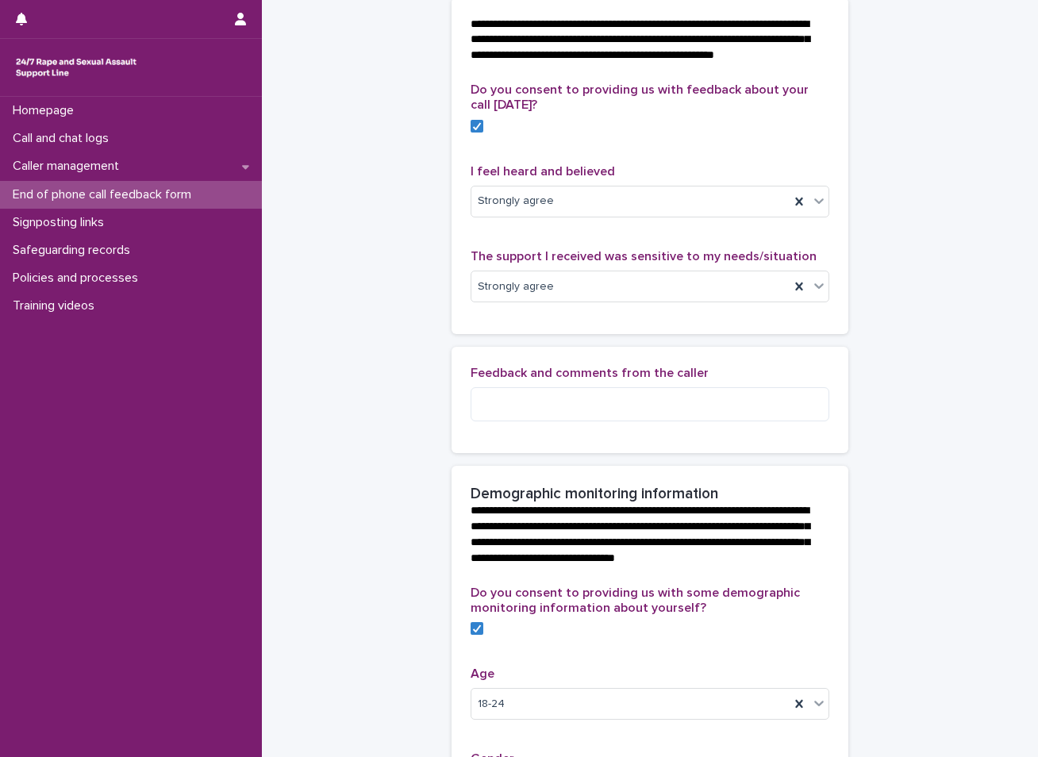
scroll to position [332, 0]
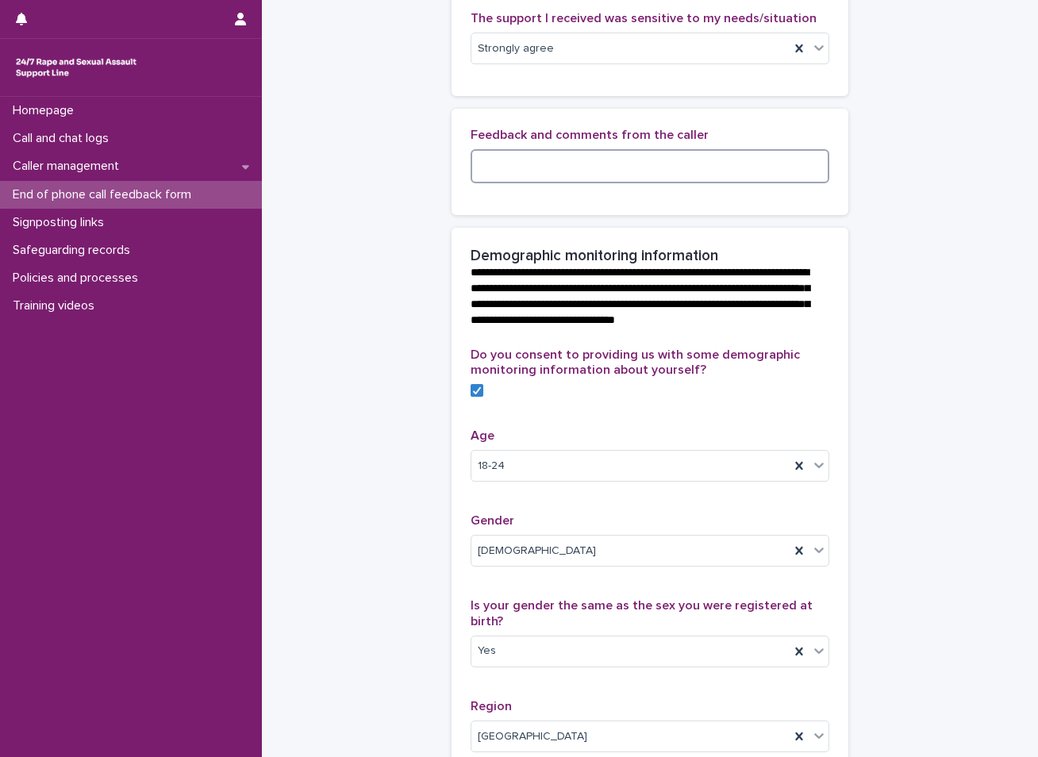
click at [561, 168] on textarea at bounding box center [650, 166] width 359 height 34
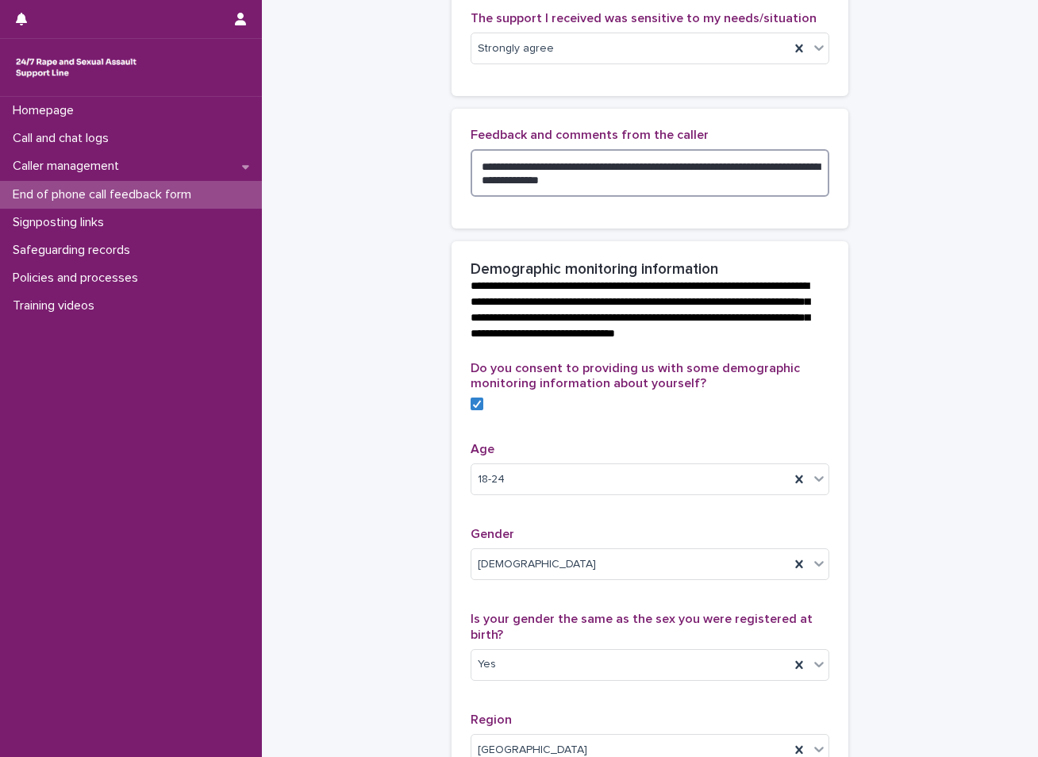
click at [814, 179] on textarea "**********" at bounding box center [650, 173] width 359 height 48
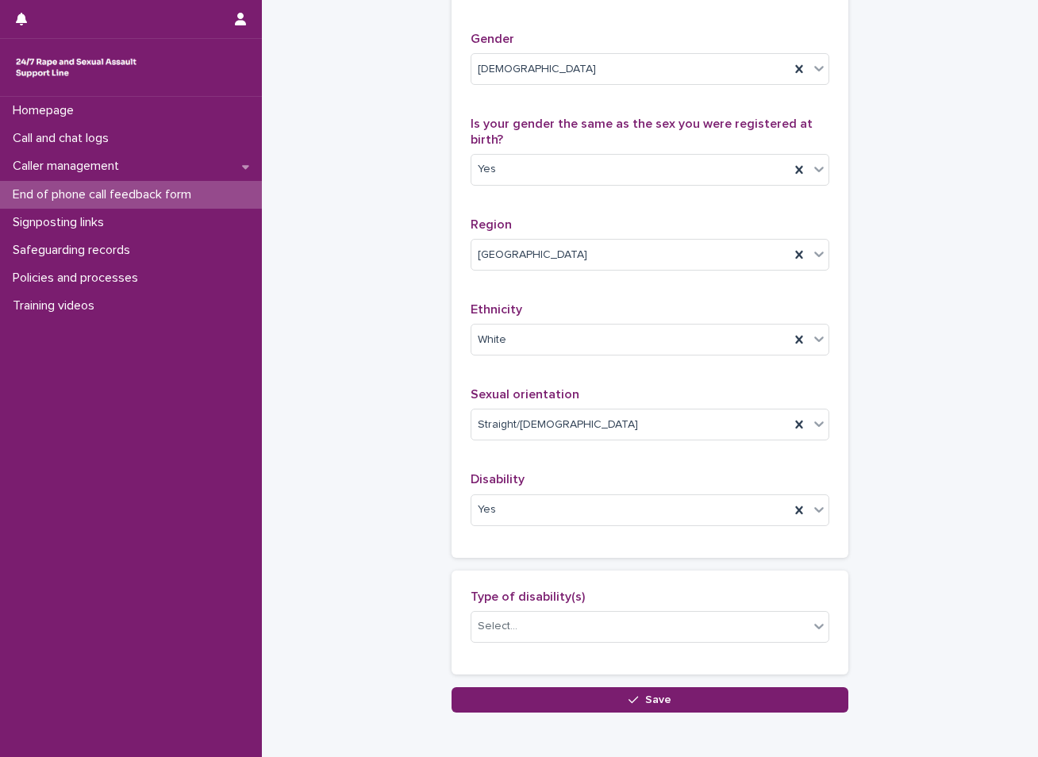
scroll to position [887, 0]
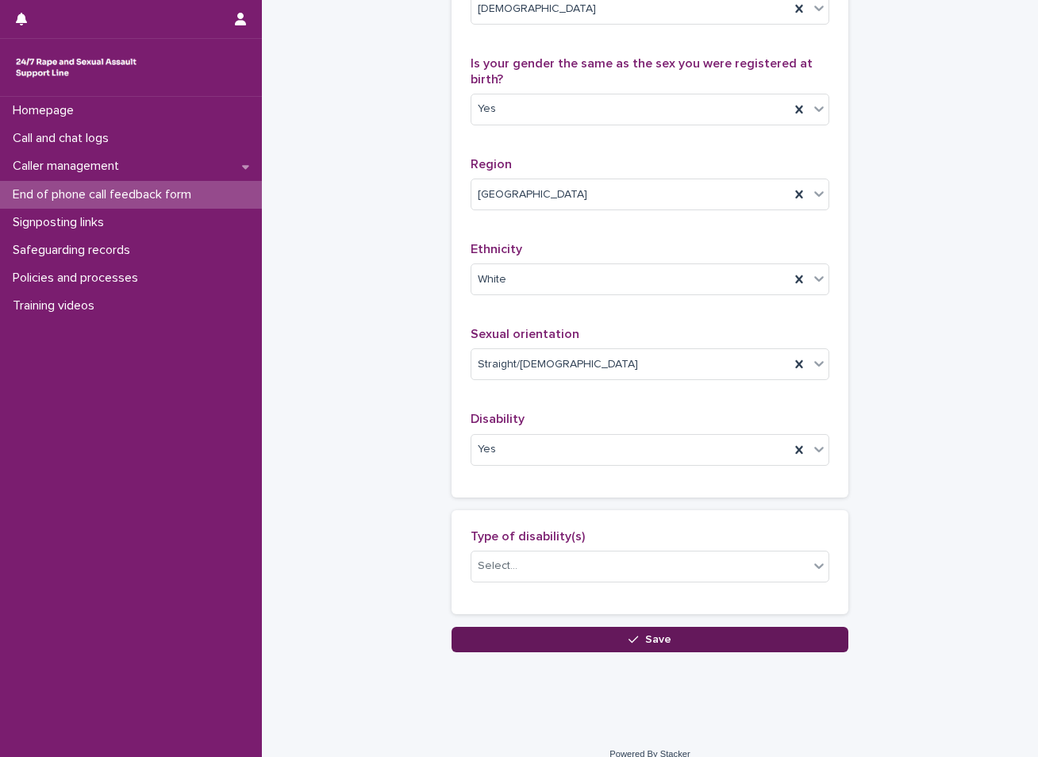
type textarea "**********"
click at [645, 645] on span "Save" at bounding box center [658, 639] width 26 height 11
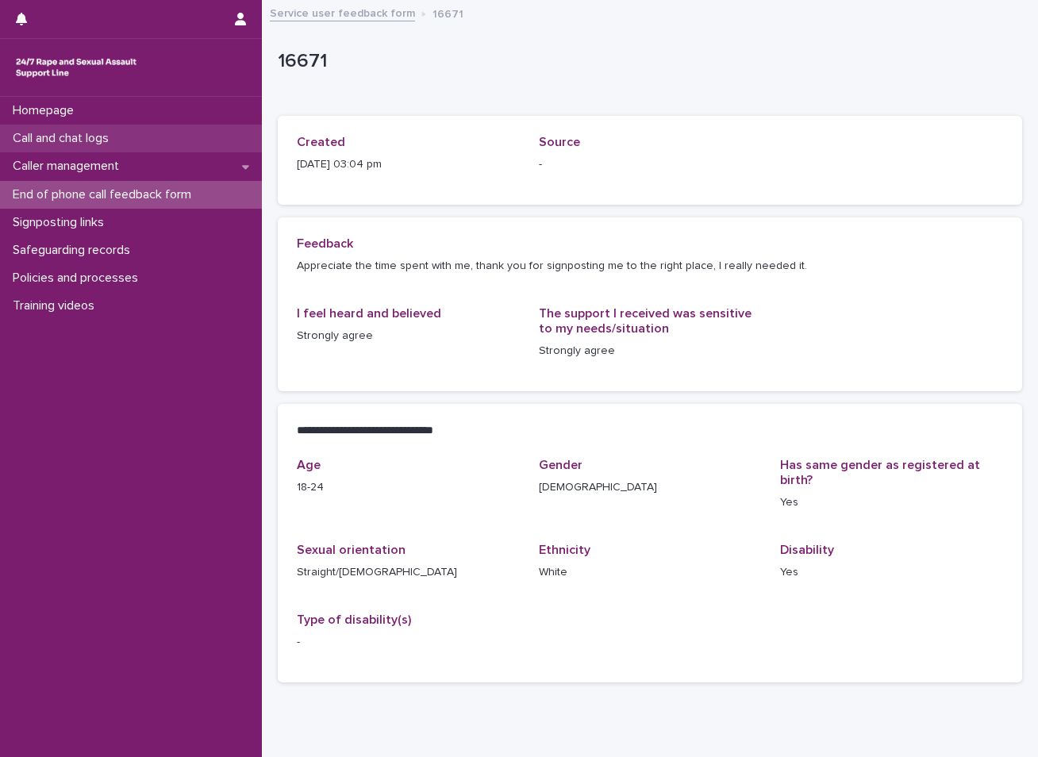
click at [107, 137] on p "Call and chat logs" at bounding box center [63, 138] width 115 height 15
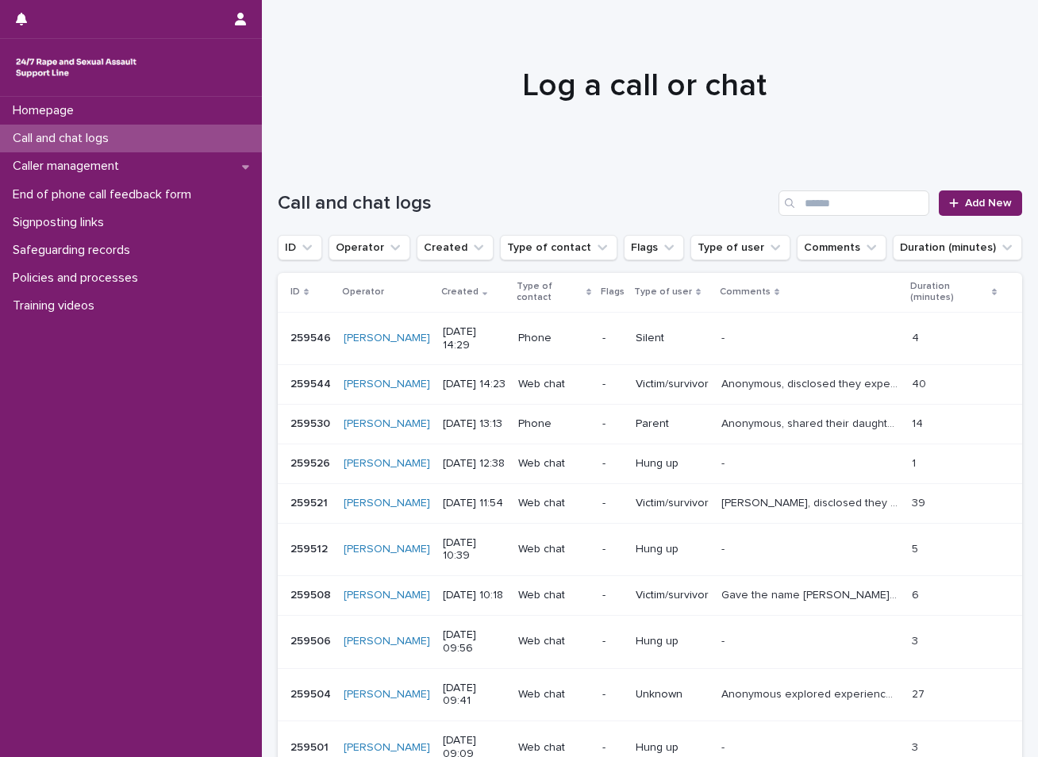
click at [319, 60] on div at bounding box center [644, 78] width 764 height 159
